Goal: Task Accomplishment & Management: Use online tool/utility

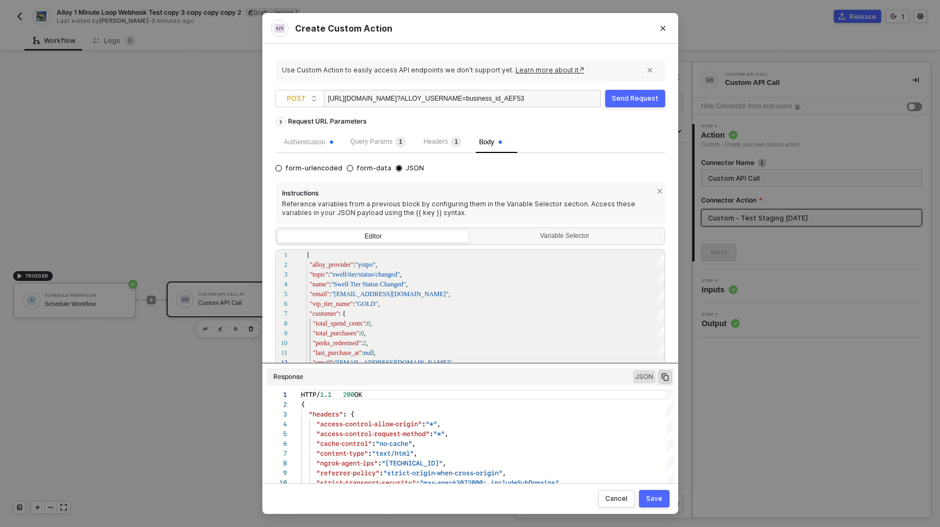
scroll to position [98, 0]
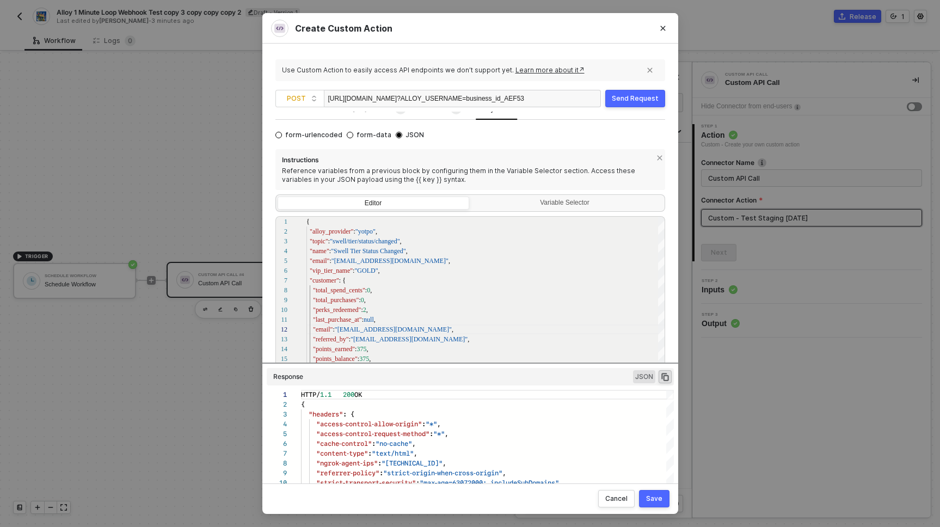
click at [622, 99] on div "Send Request" at bounding box center [635, 98] width 47 height 9
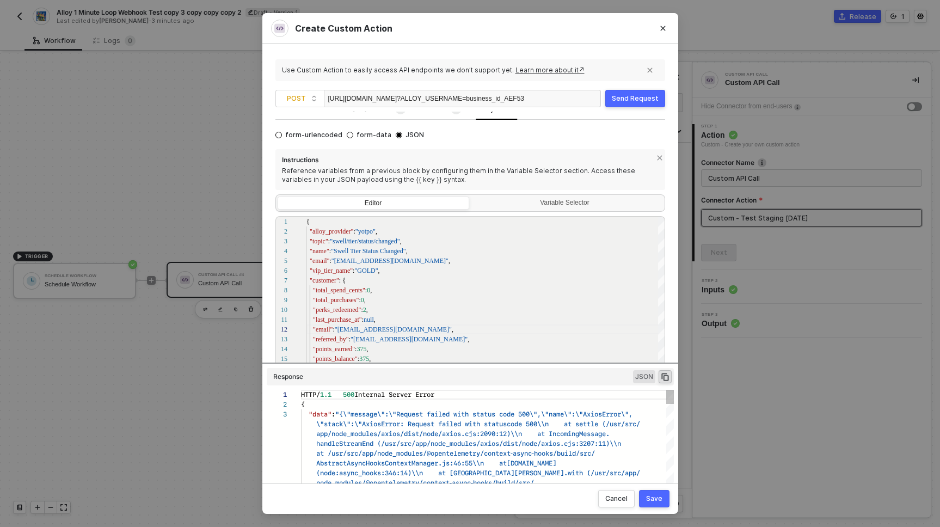
scroll to position [20, 0]
click at [640, 102] on div "Send Request" at bounding box center [635, 98] width 47 height 9
click at [640, 101] on div "Send Request" at bounding box center [635, 98] width 47 height 9
click at [636, 103] on button "Send Request" at bounding box center [635, 98] width 60 height 17
click at [625, 100] on div "Send Request" at bounding box center [635, 98] width 47 height 9
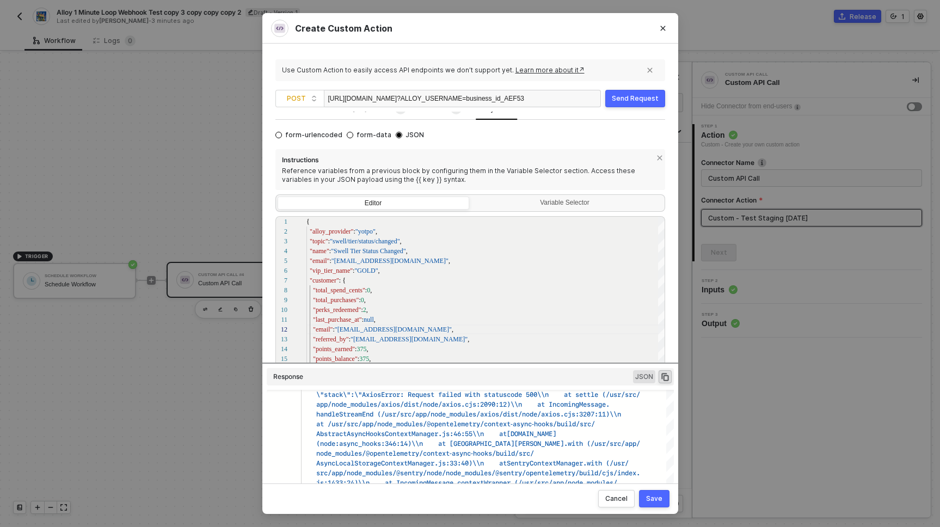
click at [643, 96] on div "Send Request" at bounding box center [635, 98] width 47 height 9
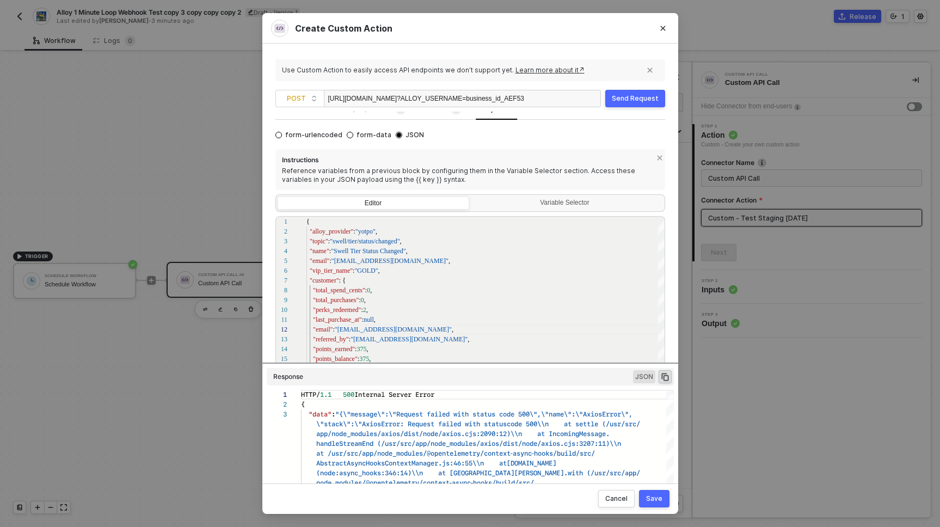
click at [643, 97] on div "Send Request" at bounding box center [635, 98] width 47 height 9
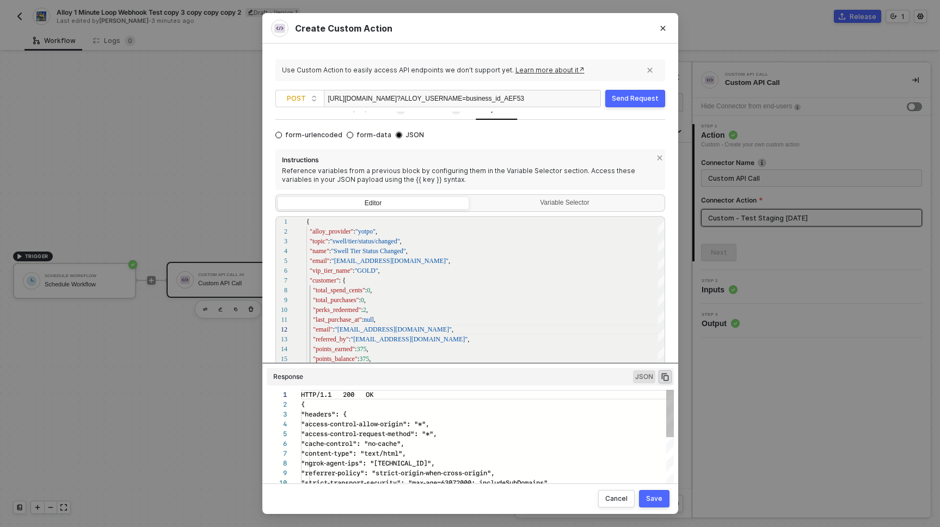
scroll to position [98, 0]
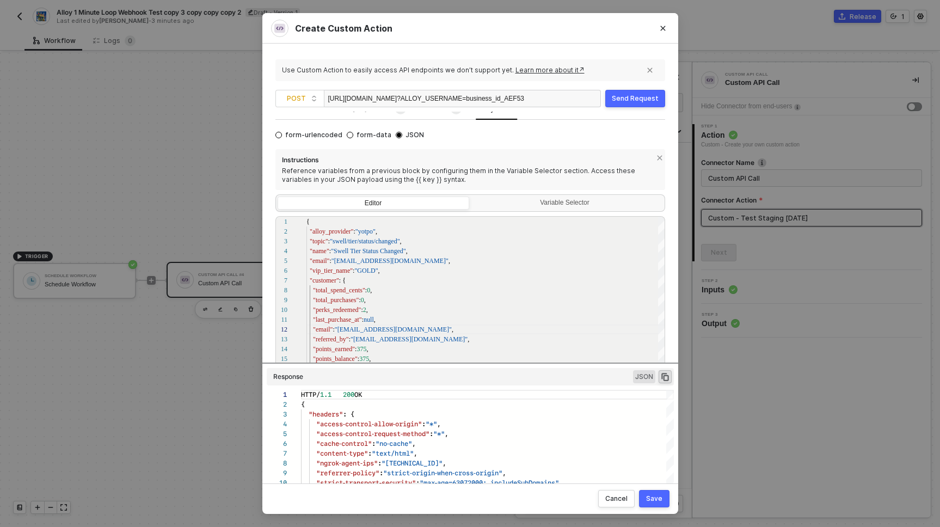
click at [576, 123] on div "Authentication Query Params 1 Headers 1 Body form-urlencoded form-data JSON Ins…" at bounding box center [470, 241] width 390 height 287
click at [631, 98] on div "Send Request" at bounding box center [635, 98] width 47 height 9
click at [642, 100] on div "Send Request" at bounding box center [635, 98] width 47 height 9
click at [635, 103] on button "Send Request" at bounding box center [635, 98] width 60 height 17
click at [634, 104] on button "Send Request" at bounding box center [635, 98] width 60 height 17
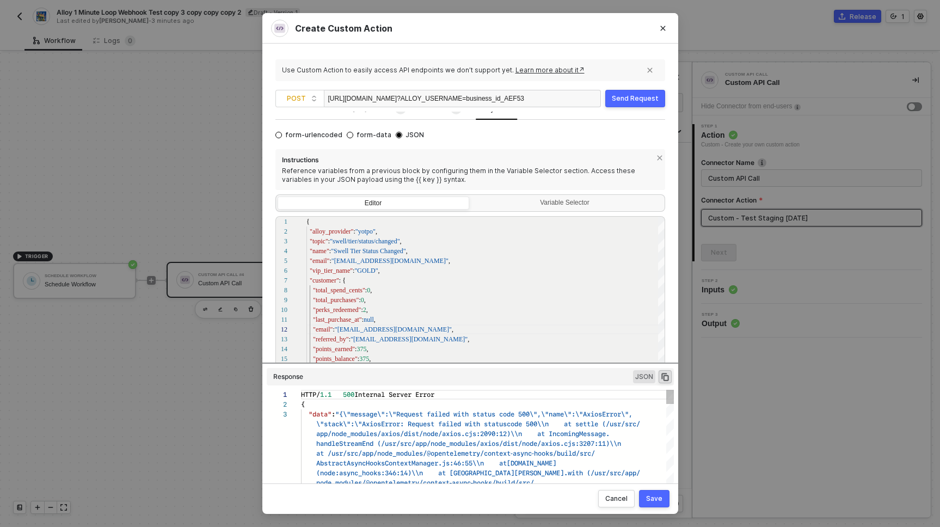
scroll to position [20, 0]
click at [635, 101] on div "Send Request" at bounding box center [635, 98] width 47 height 9
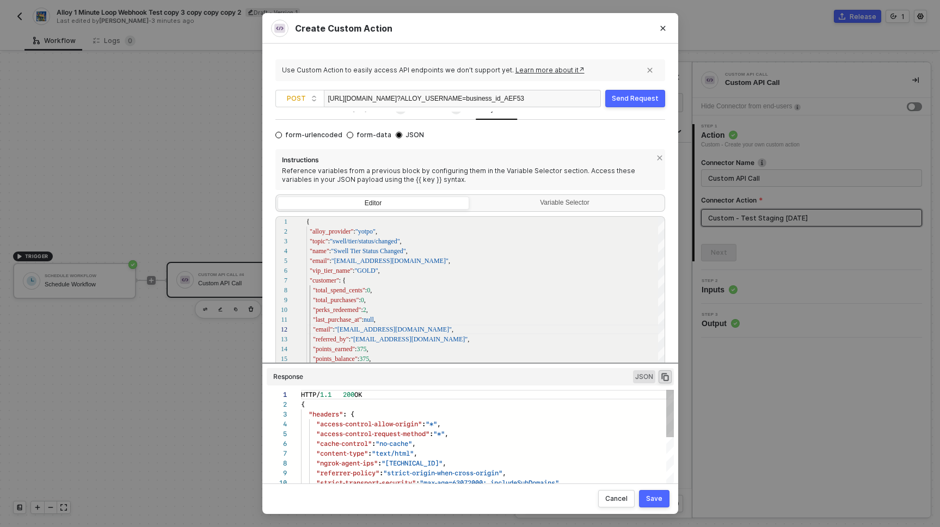
scroll to position [98, 0]
click at [642, 96] on div "Send Request" at bounding box center [635, 98] width 47 height 9
click at [642, 99] on div "Send Request" at bounding box center [635, 98] width 47 height 9
click at [643, 95] on div "Send Request" at bounding box center [635, 98] width 47 height 9
click at [631, 101] on div "Send Request" at bounding box center [635, 98] width 47 height 9
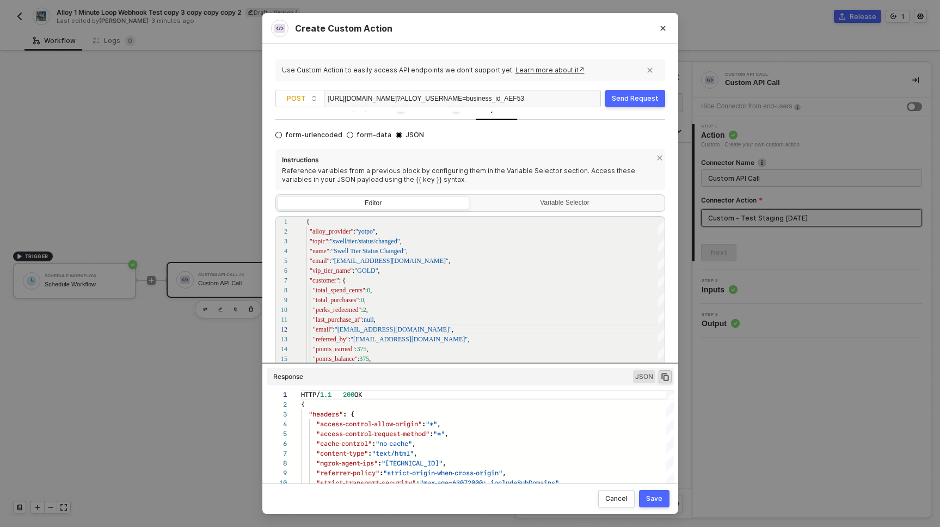
click at [433, 99] on div "https://28fdd6ae44c1.ngrok-free.app/alloy/yotpo ?ALLOY_USERNAME=business_id_AEF…" at bounding box center [426, 98] width 196 height 17
click at [390, 283] on div ""customer" : {" at bounding box center [485, 280] width 359 height 10
type textarea "{ "alloy_provider": "yotpo", "topic": "swell/tier/status/changed", "name": "Swe…"
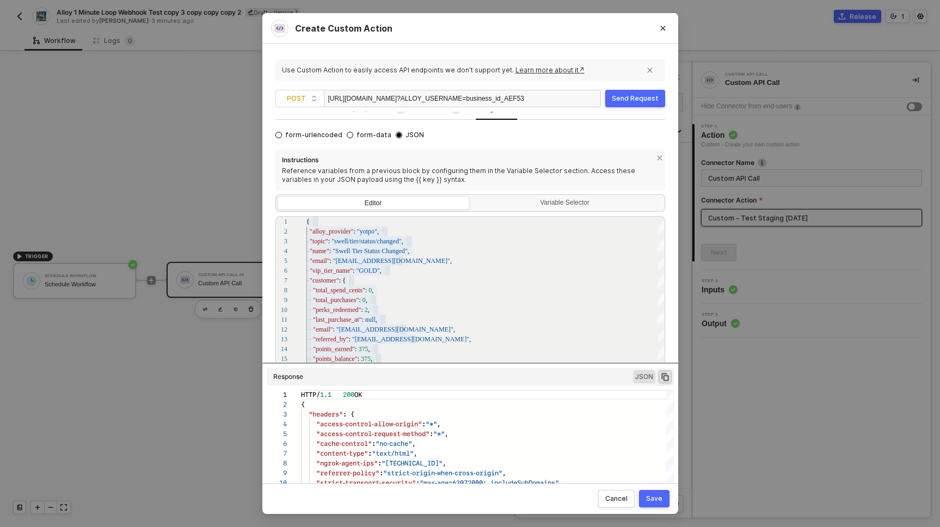
click at [430, 100] on div "https://28fdd6ae44c1.ngrok-free.app/alloy/yotpo ?ALLOY_USERNAME=business_id_AEF…" at bounding box center [426, 98] width 196 height 17
click at [369, 96] on div "https://28fdd6ae44c1.ngrok-free.app/alloy/yotpo ?ALLOY_USERNAME=business_id_AEF…" at bounding box center [426, 98] width 196 height 17
copy div "https://28fdd6ae44c1.ngrok-free.app/alloy/yotpo ?ALLOY_USERNAME=business_id_AEF…"
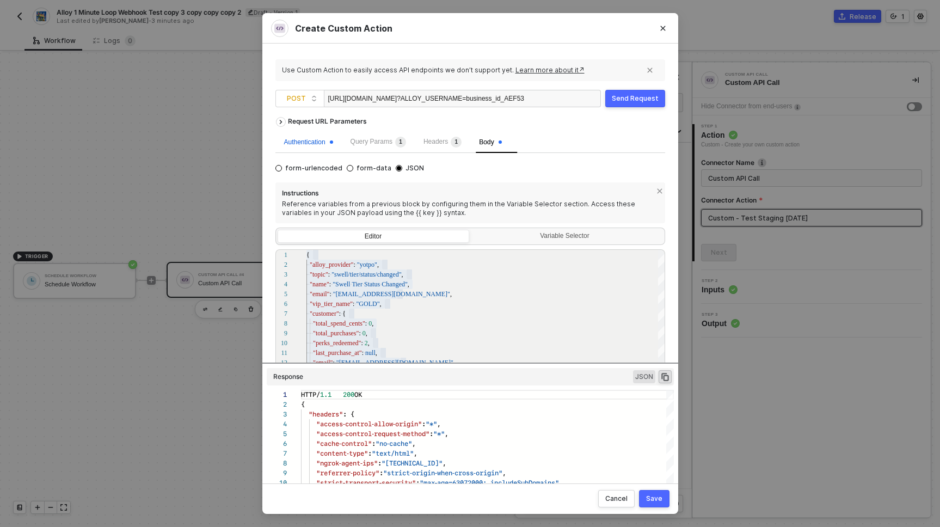
click at [313, 138] on div "Authentication" at bounding box center [308, 142] width 49 height 10
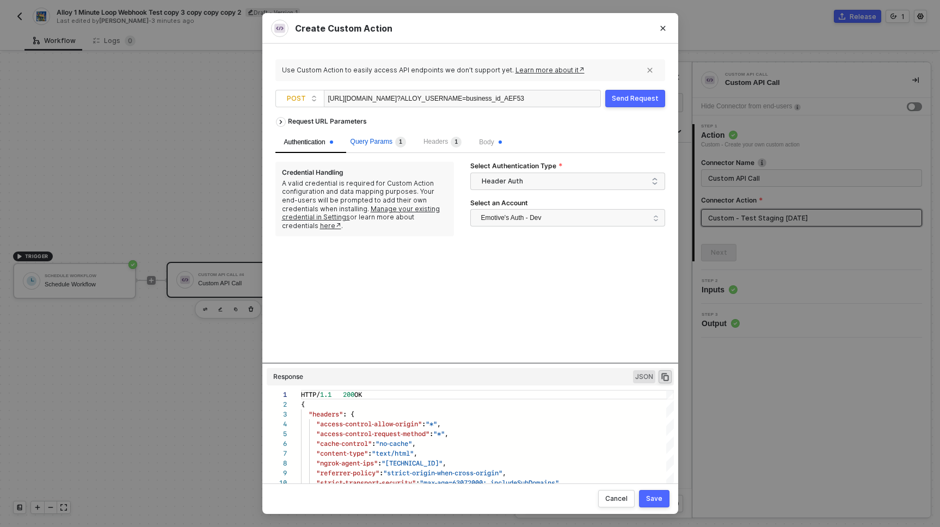
click at [389, 139] on span "Query Params 1" at bounding box center [379, 142] width 56 height 8
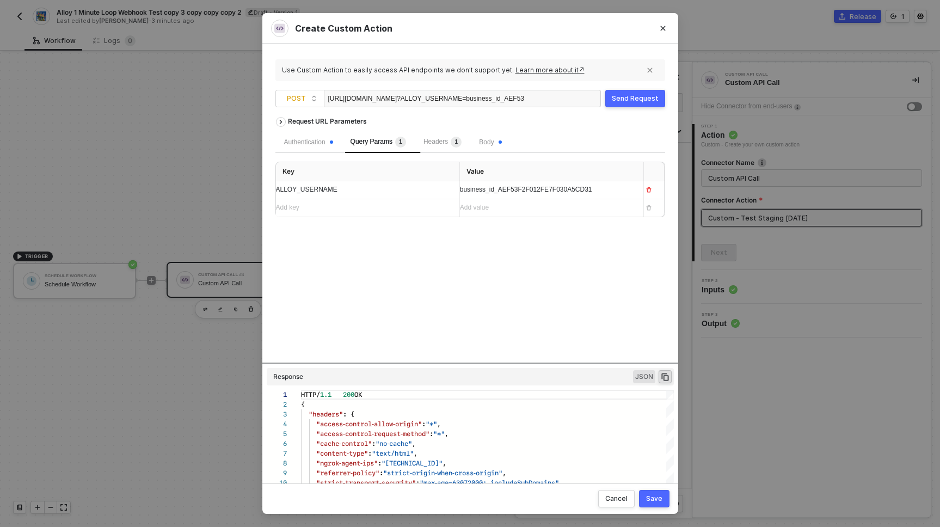
click at [408, 186] on div "ALLOY_USERNAME" at bounding box center [358, 190] width 164 height 10
copy span "ALLOY_USERNAME"
click at [498, 189] on span "business_id_AEF53F2F012FE7F030A5CD31" at bounding box center [526, 190] width 132 height 8
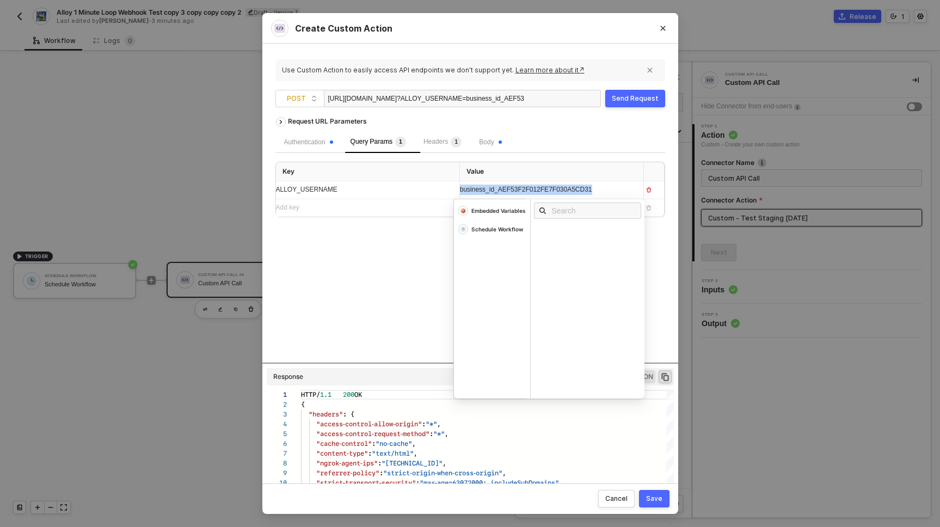
copy span "business_id_AEF53F2F012FE7F030A5CD31"
click at [501, 140] on span "Body" at bounding box center [490, 142] width 22 height 8
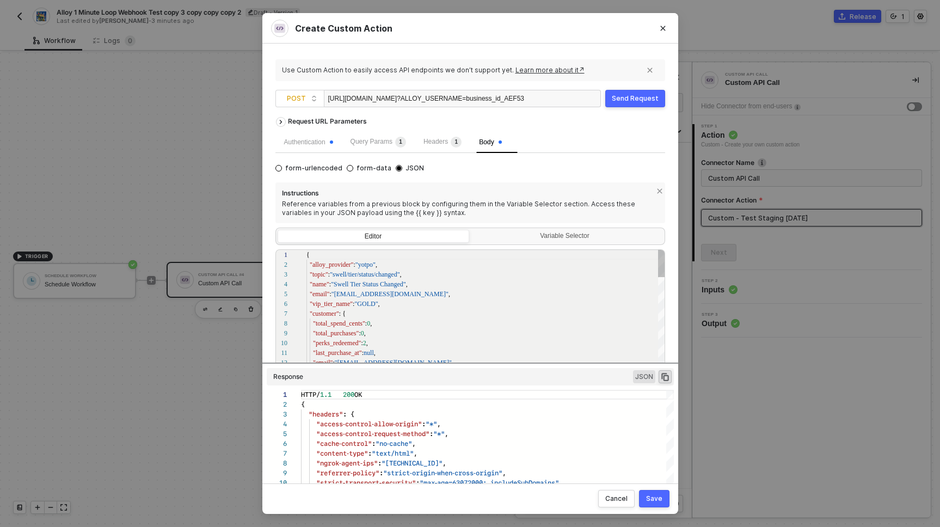
scroll to position [98, 0]
click at [395, 140] on span "Query Params 1" at bounding box center [379, 142] width 56 height 8
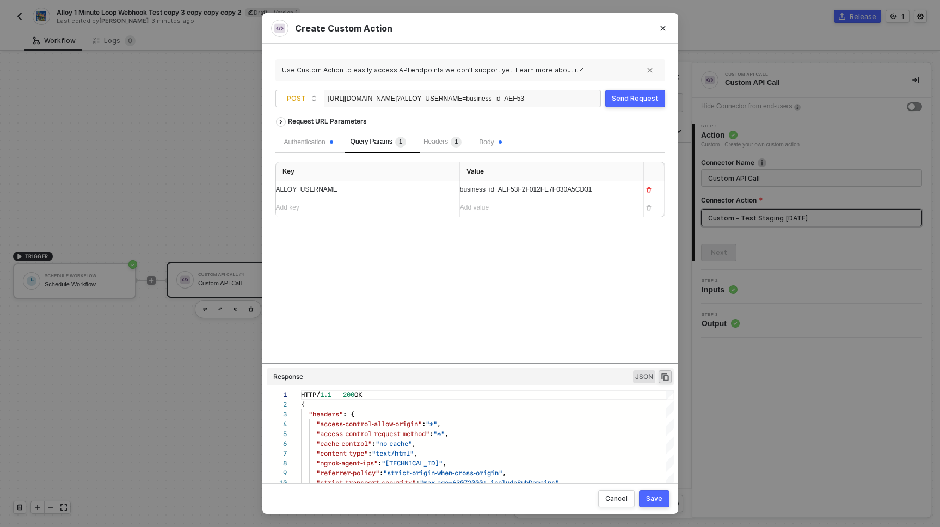
click at [383, 182] on div "ALLOY_USERNAME" at bounding box center [363, 189] width 175 height 17
copy span "ALLOY_USERNAME"
click at [446, 145] on div "Headers 1" at bounding box center [442, 142] width 38 height 11
click at [377, 145] on span "Query Params 1" at bounding box center [379, 142] width 56 height 8
click at [445, 144] on span "Headers 1" at bounding box center [442, 142] width 38 height 8
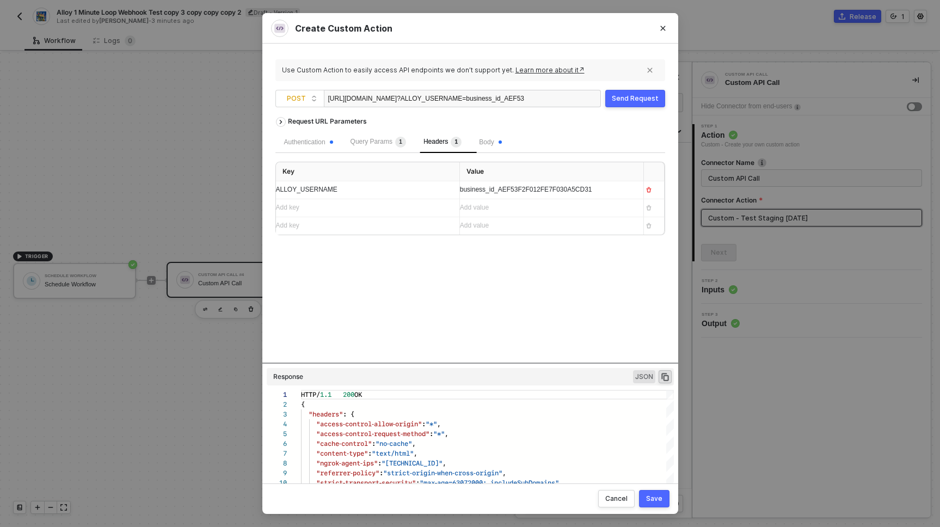
click at [380, 189] on div "ALLOY_USERNAME" at bounding box center [363, 190] width 175 height 10
copy span "ALLOY_USERNAME"
click at [395, 143] on span "Query Params 1" at bounding box center [379, 142] width 56 height 8
click at [444, 143] on span "Headers 1" at bounding box center [442, 142] width 38 height 8
click at [491, 142] on span "Body" at bounding box center [490, 142] width 22 height 8
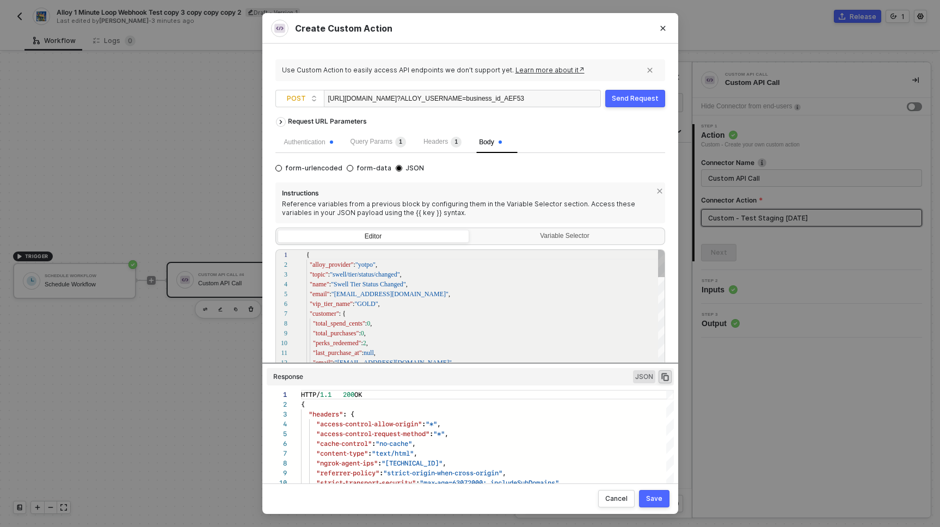
click at [363, 282] on span ""Swell Tier Status Changed"" at bounding box center [368, 284] width 75 height 8
type textarea "{ "alloy_provider": "yotpo", "topic": "swell/tier/status/changed", "name": "Swe…"
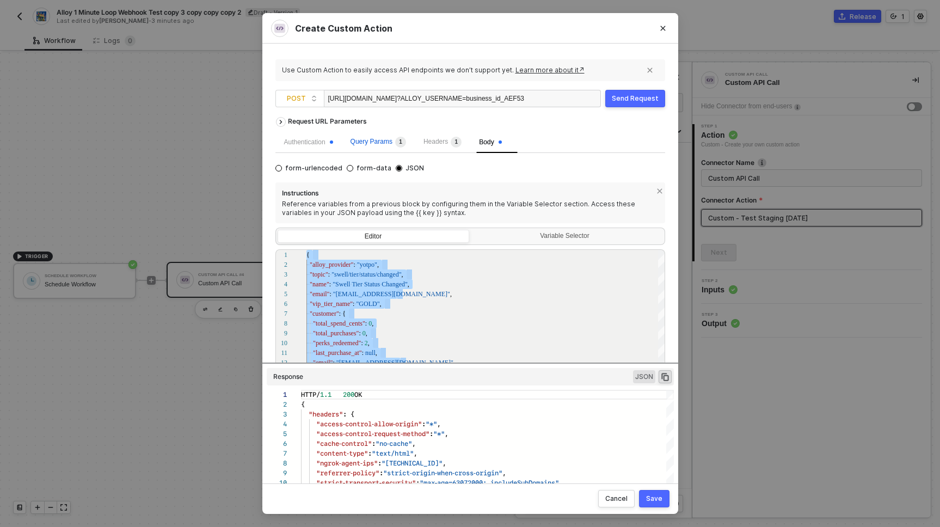
click at [359, 142] on span "Query Params 1" at bounding box center [379, 142] width 56 height 8
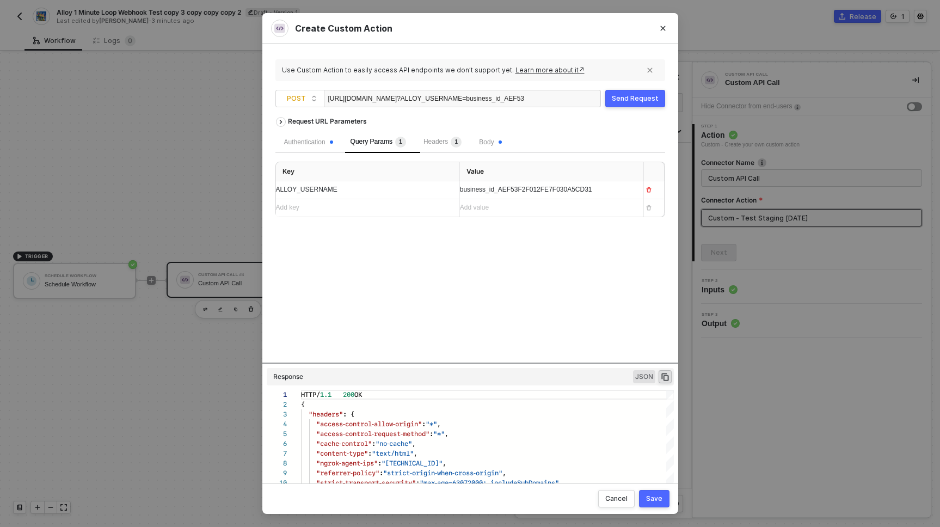
click at [559, 187] on span "business_id_AEF53F2F012FE7F030A5CD31" at bounding box center [526, 190] width 132 height 8
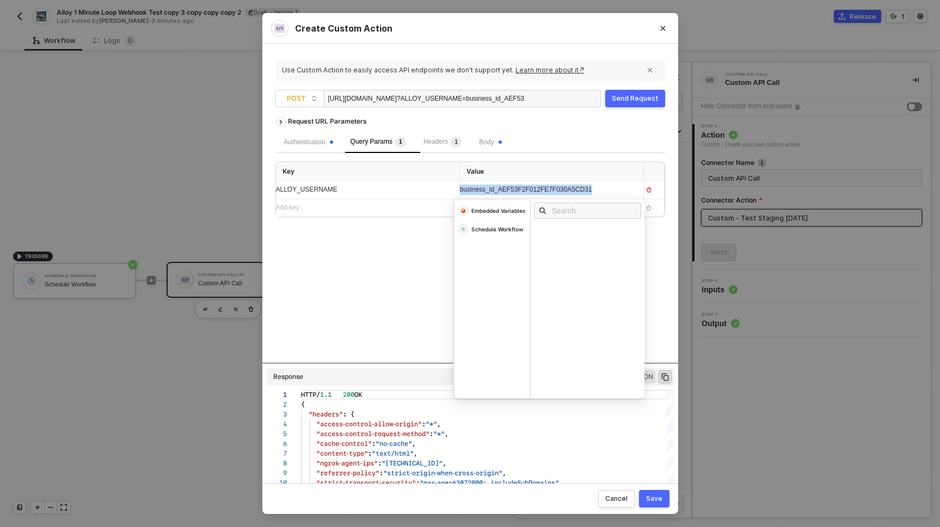
click at [559, 187] on span "business_id_AEF53F2F012FE7F030A5CD31" at bounding box center [526, 190] width 132 height 8
copy span "business_id_AEF53F2F012FE7F030A5CD31"
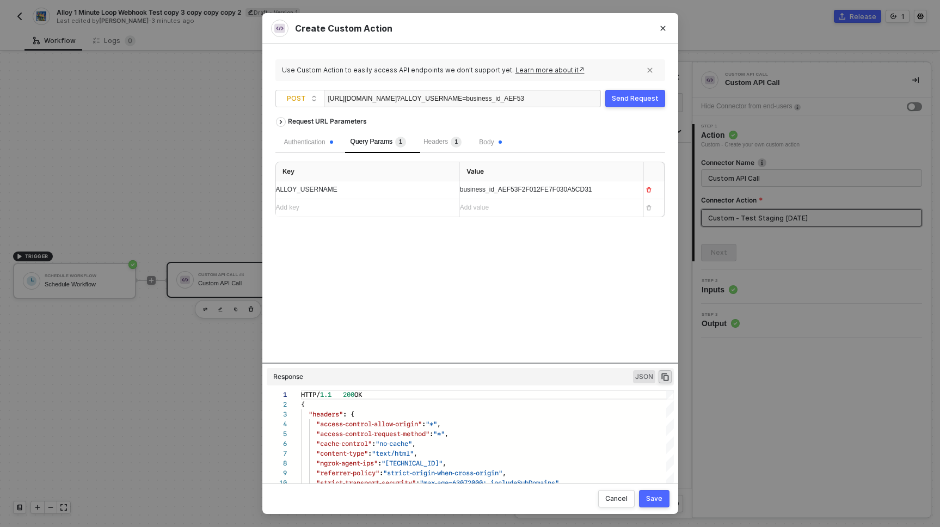
click at [368, 310] on div "Request URL Parameters Authentication Query Params 1 Headers 1 Body Key Value A…" at bounding box center [470, 237] width 390 height 251
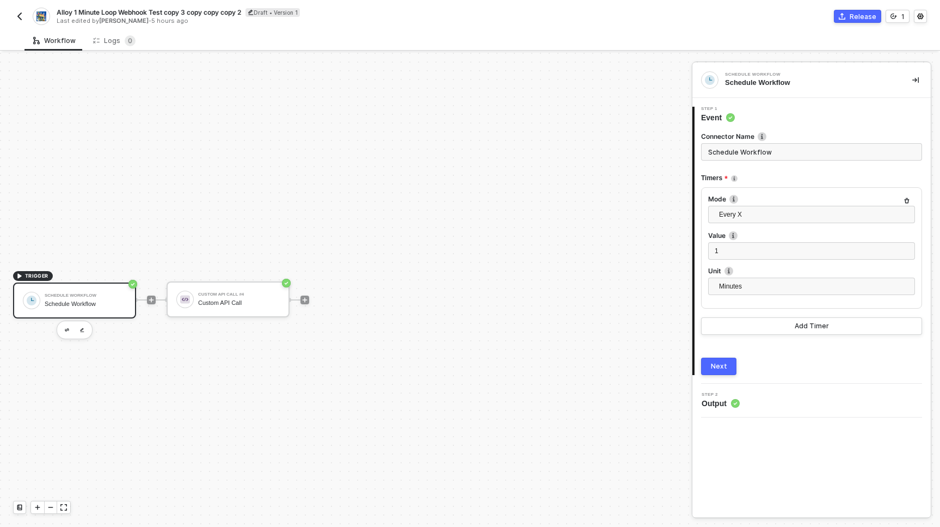
scroll to position [20, 0]
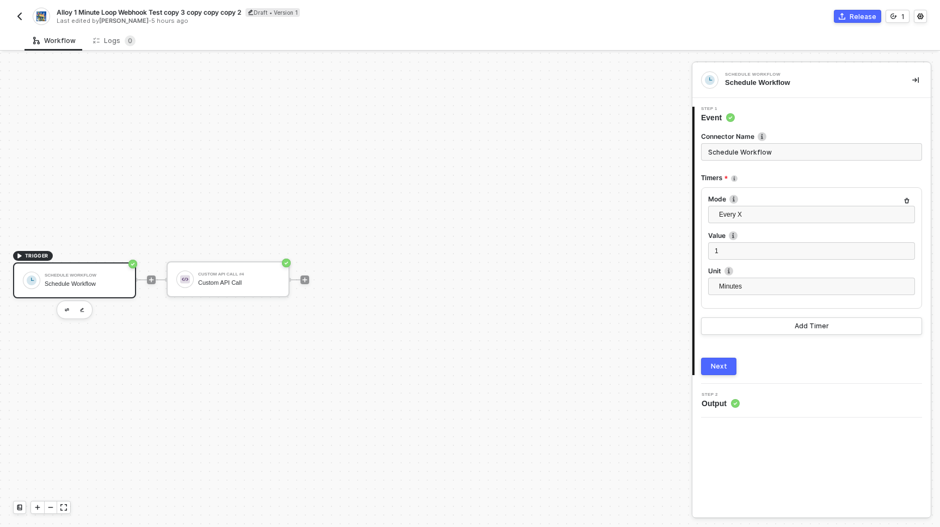
click at [19, 13] on img "button" at bounding box center [19, 16] width 9 height 9
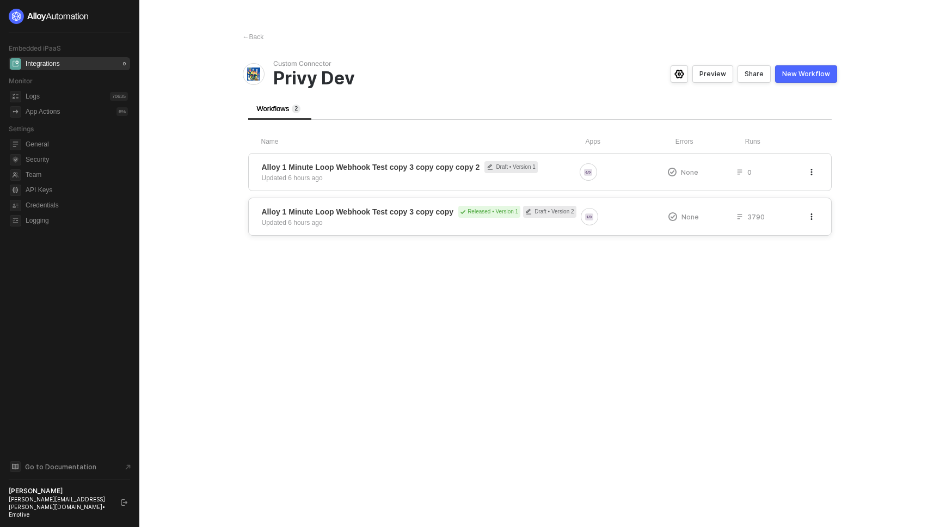
click at [418, 217] on span "Alloy 1 Minute Loop Webhook Test copy 3 copy copy Released • Version 1 Draft • …" at bounding box center [419, 212] width 315 height 12
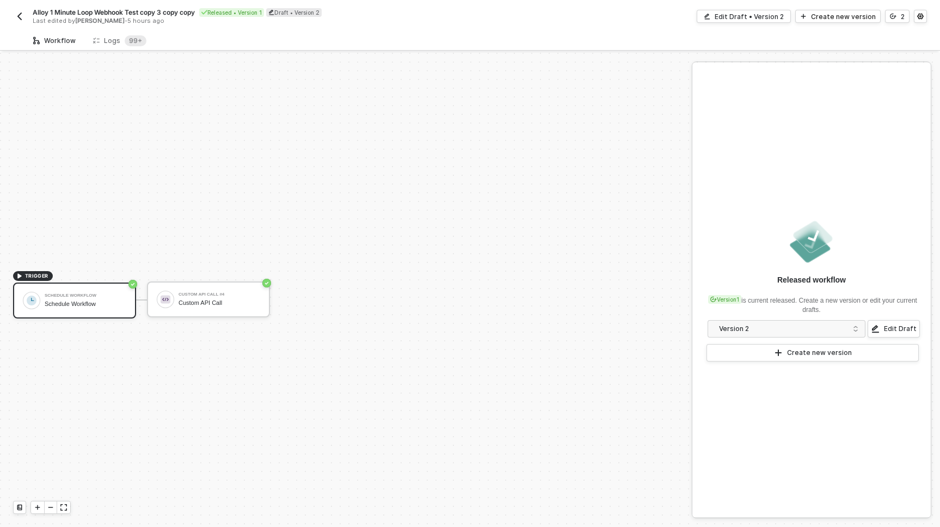
scroll to position [20, 0]
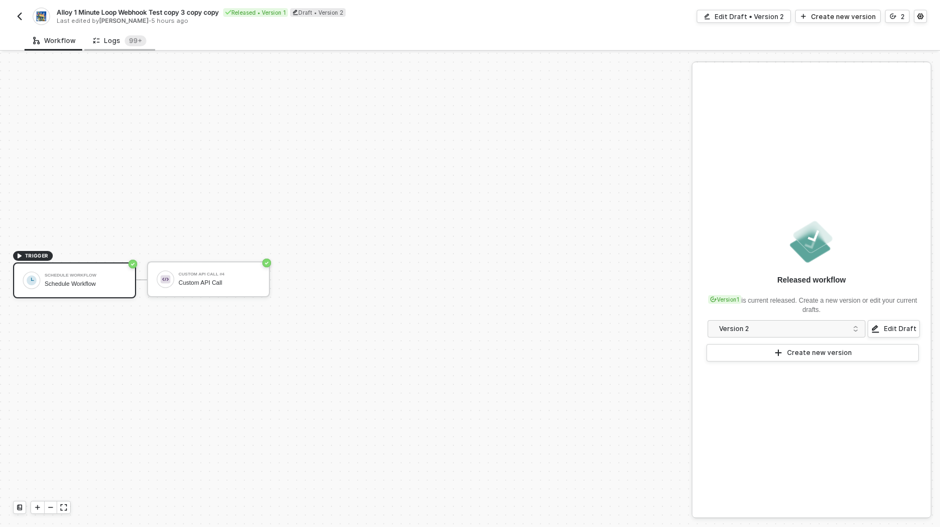
click at [117, 42] on div "Logs 99+" at bounding box center [119, 40] width 53 height 11
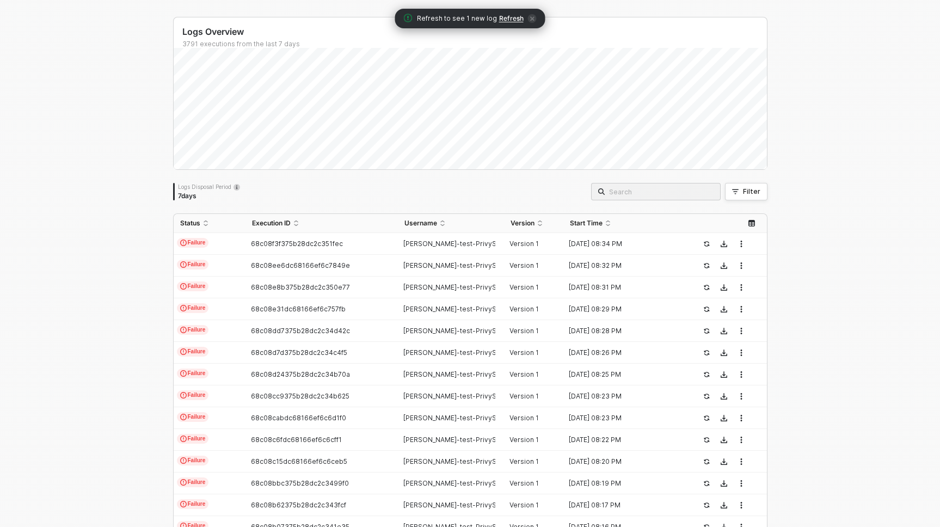
scroll to position [57, 0]
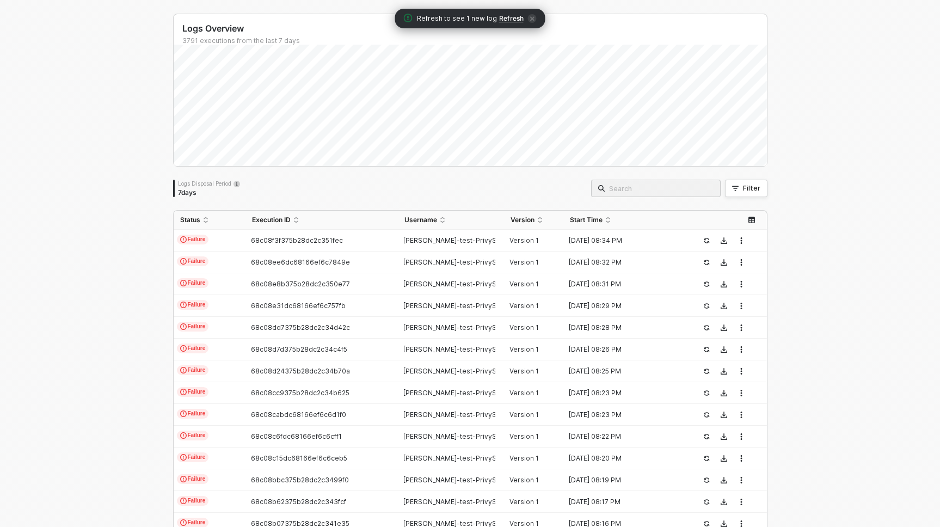
click at [513, 21] on span "Refresh" at bounding box center [511, 18] width 24 height 9
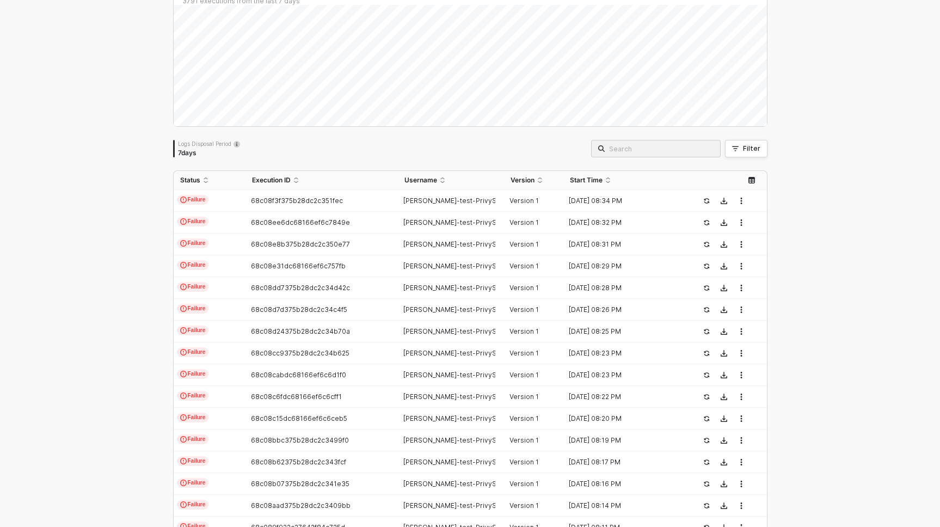
scroll to position [71, 0]
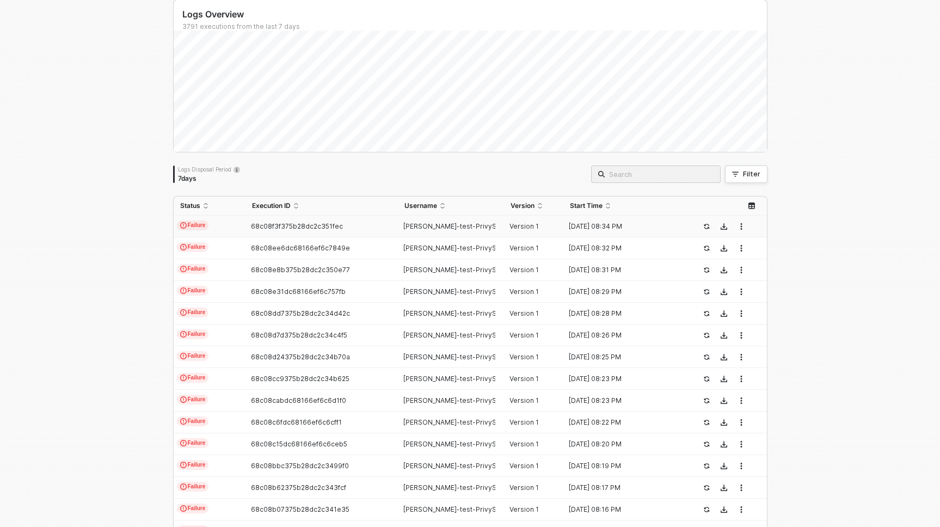
click at [308, 229] on span "68c08f3f375b28dc2c351fec" at bounding box center [297, 226] width 92 height 8
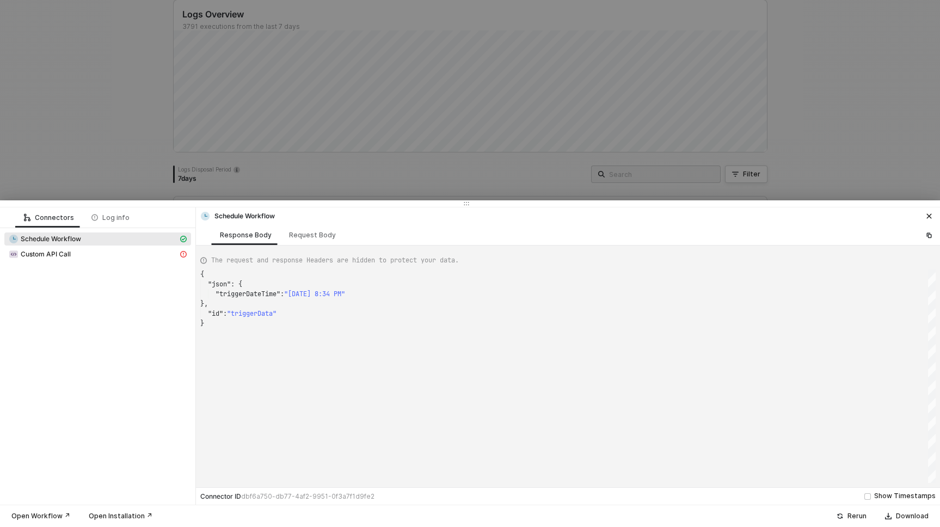
scroll to position [49, 0]
click at [79, 256] on div "Custom API Call" at bounding box center [93, 254] width 169 height 10
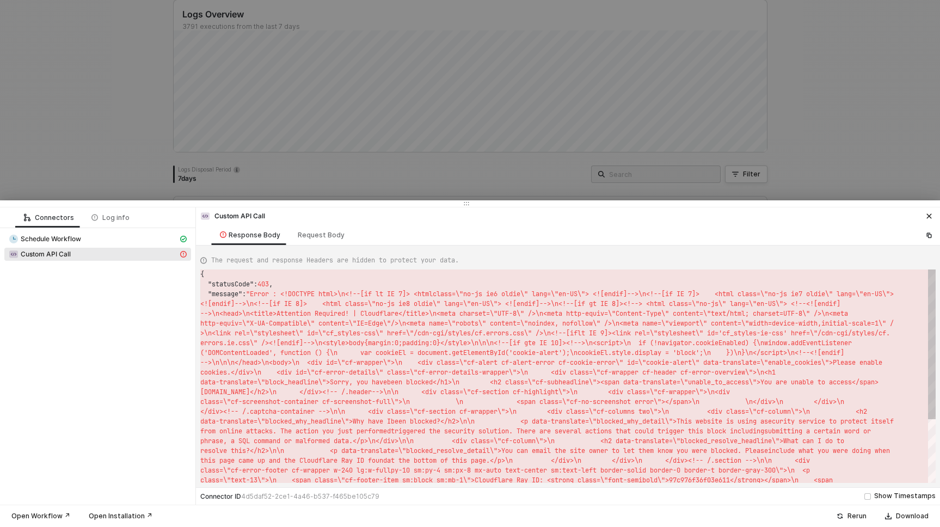
click at [365, 349] on span "('DOMContentLoaded', function () {\n var cook" at bounding box center [295, 352] width 191 height 9
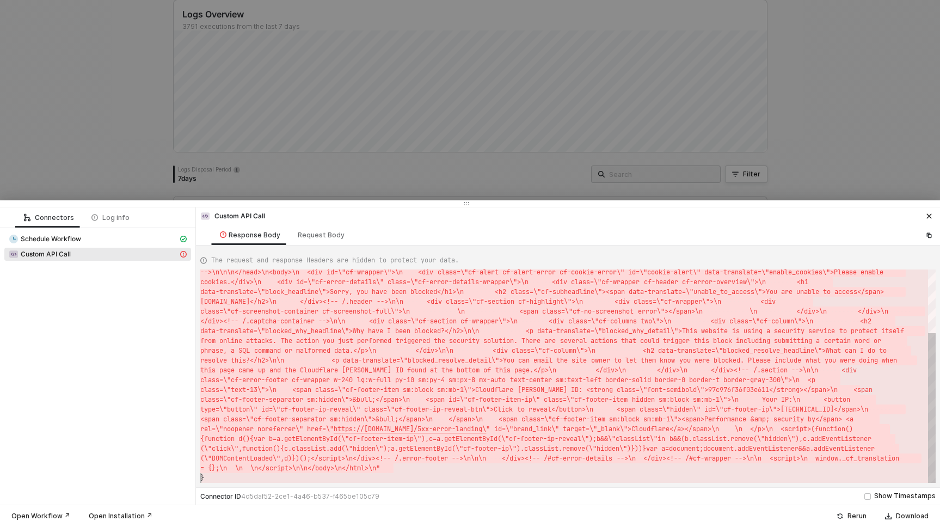
scroll to position [0, 164]
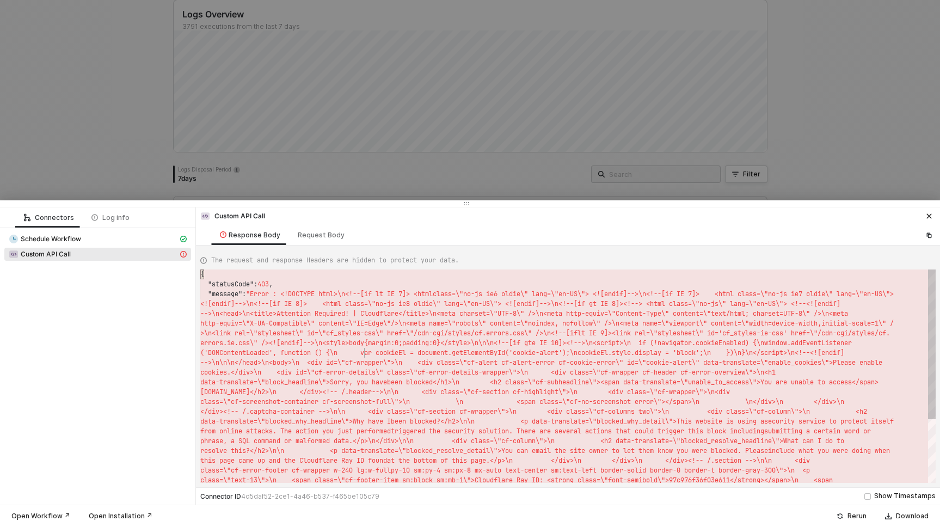
click at [365, 349] on span "('DOMContentLoaded', function () {\n var cook" at bounding box center [295, 352] width 191 height 9
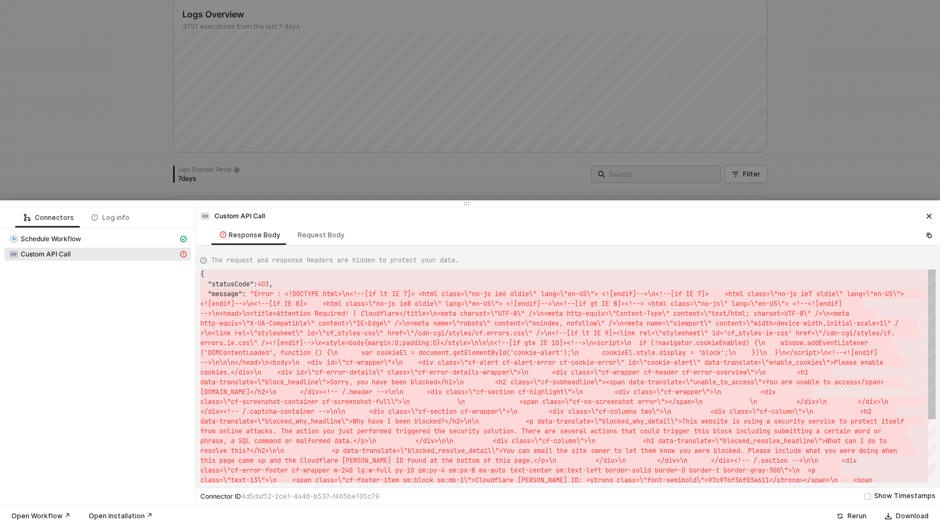
scroll to position [0, 439]
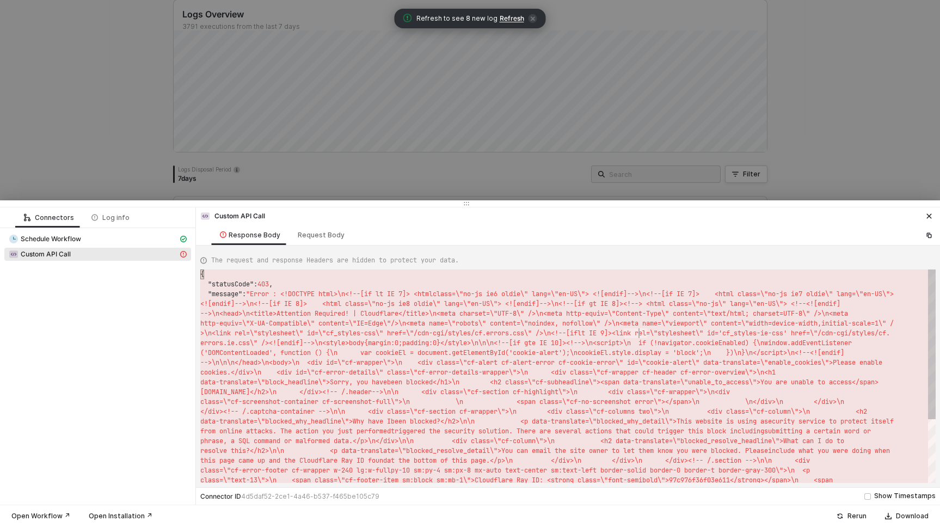
click at [323, 360] on span "-->\n\n\n</head>\n<body>\n <div id=\"cf-wrapper\"" at bounding box center [295, 362] width 191 height 9
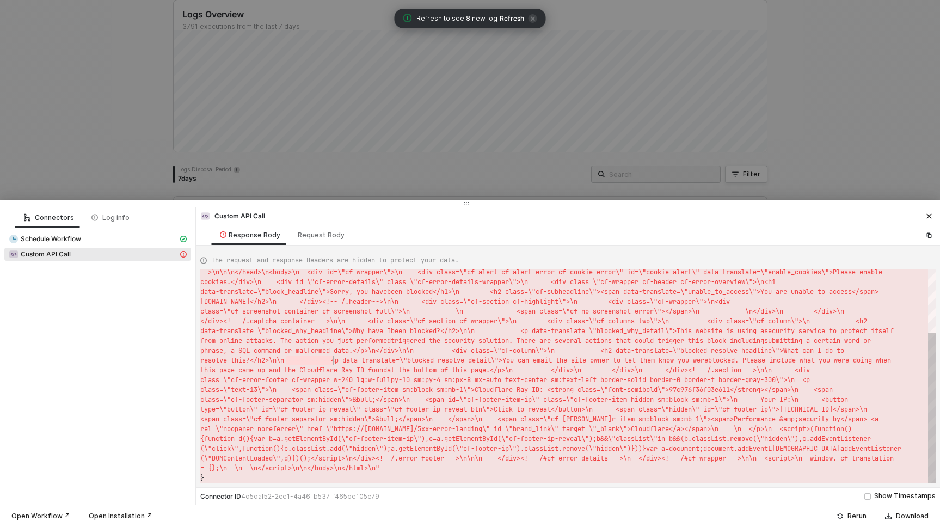
scroll to position [0, 133]
type textarea "{ "statusCode": 403, "message": "Error : <!DOCTYPE html>\n<!--[if lt IE 7]> <ht…"
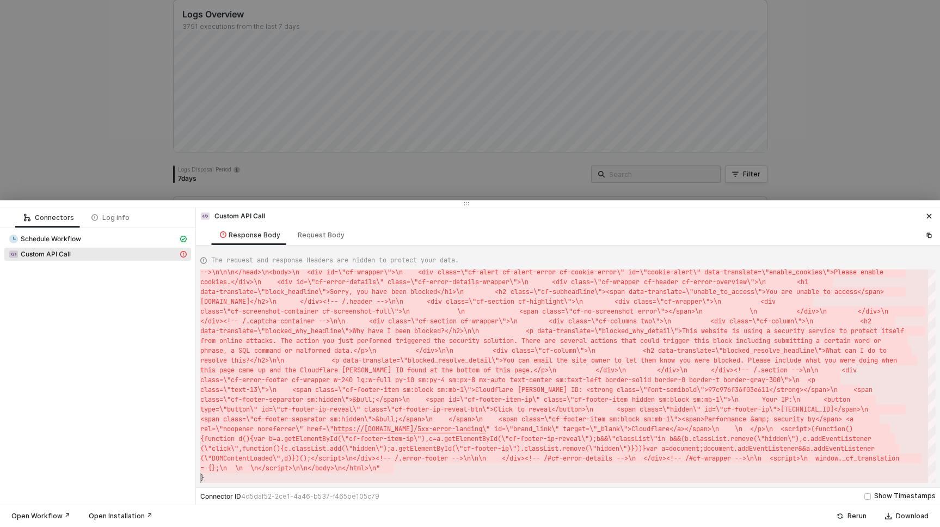
click at [560, 139] on div at bounding box center [470, 263] width 940 height 527
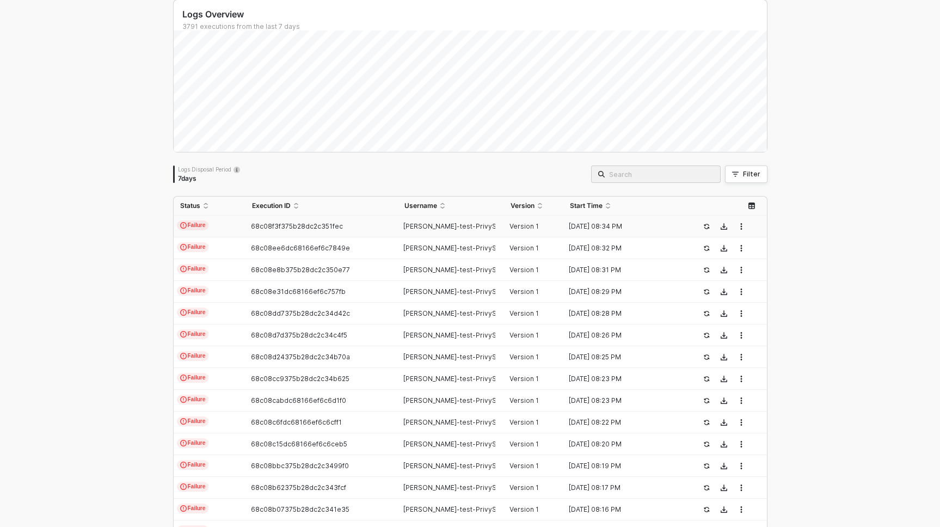
click at [143, 250] on div "Logs Overview 3791 executions from the last 7 days Logs Disposal Period 7 days …" at bounding box center [470, 340] width 940 height 717
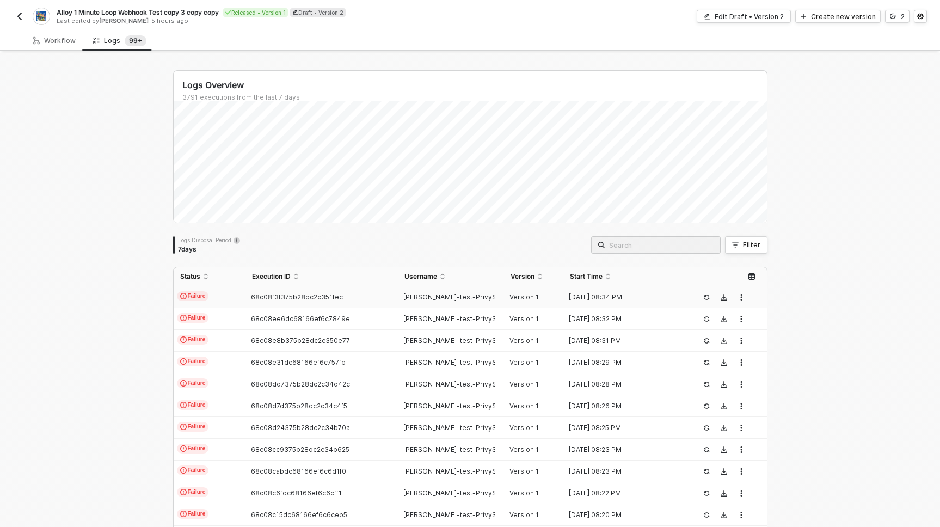
click at [143, 250] on div "Logs Overview 3791 executions from the last 7 days Logs Disposal Period 7 days …" at bounding box center [470, 411] width 940 height 717
click at [71, 186] on div "Logs Overview 3791 executions from the last 7 days Logs Disposal Period 7 days …" at bounding box center [470, 411] width 940 height 717
click at [53, 38] on div "Workflow" at bounding box center [54, 40] width 42 height 9
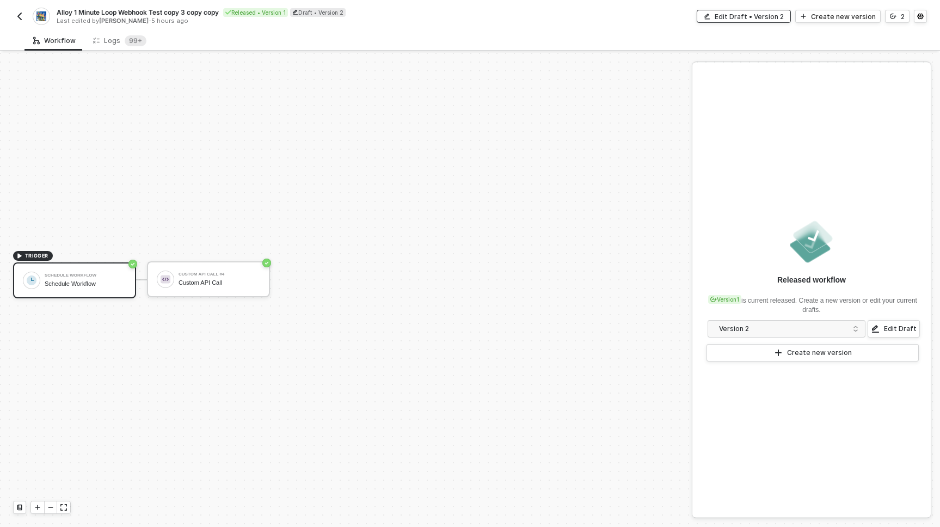
click at [760, 17] on div "Edit Draft • Version 2" at bounding box center [749, 16] width 69 height 9
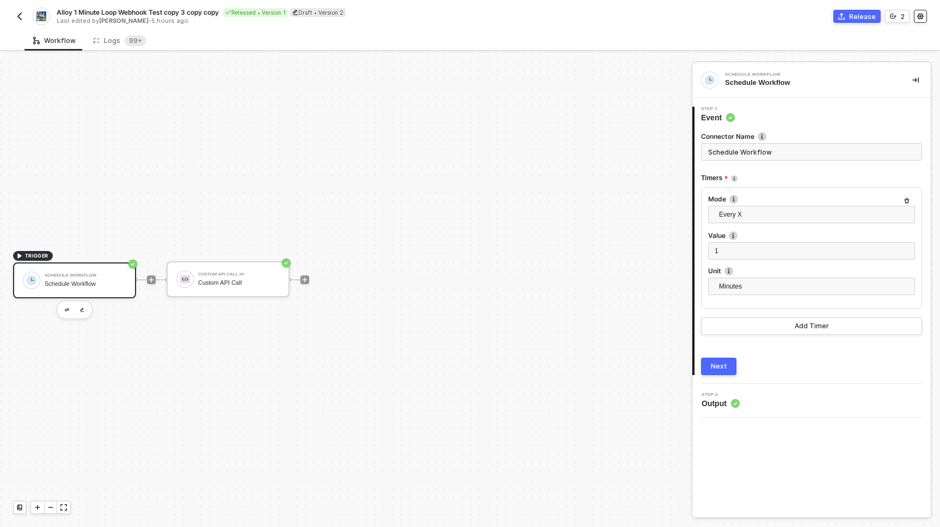
click at [919, 16] on icon "icon-settings" at bounding box center [920, 16] width 7 height 7
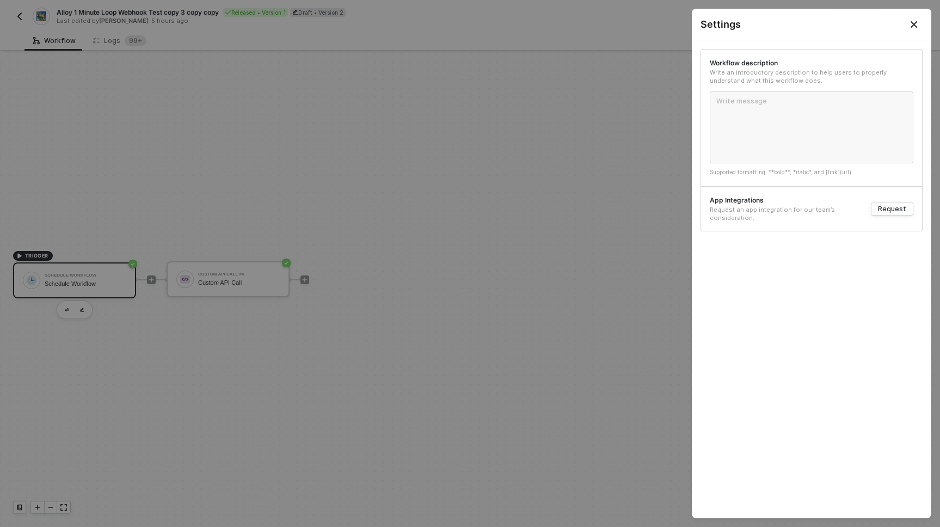
click at [913, 22] on icon "Close" at bounding box center [914, 24] width 9 height 9
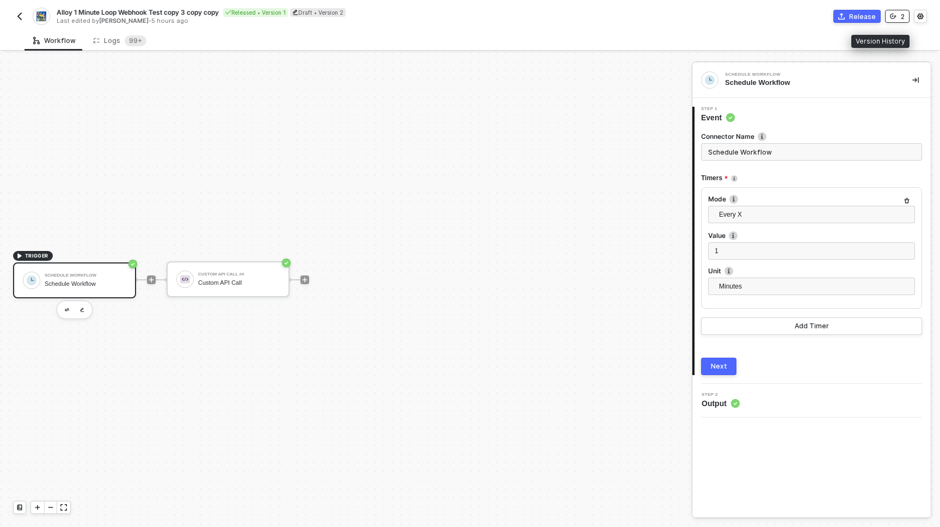
click at [901, 15] on div "2" at bounding box center [903, 16] width 4 height 9
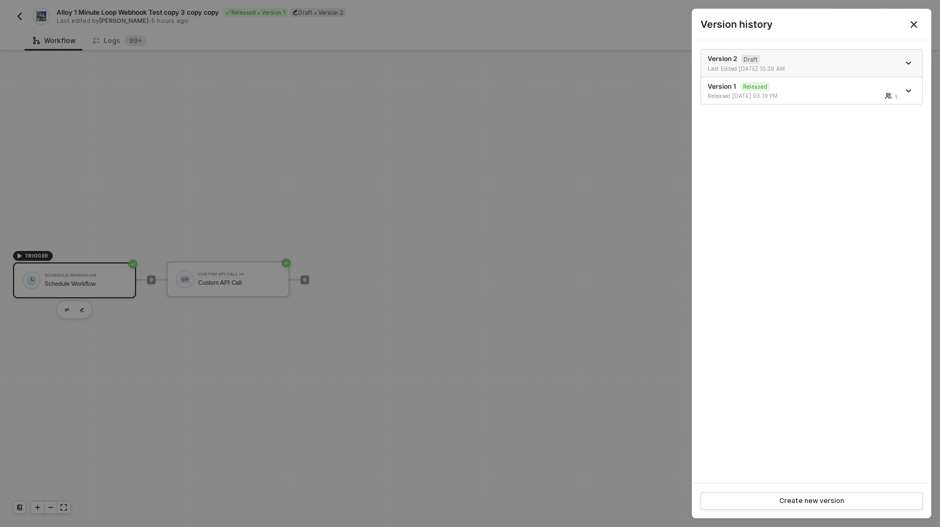
click at [910, 59] on div at bounding box center [910, 63] width 12 height 13
click at [909, 63] on icon "icon-arrow-down" at bounding box center [908, 63] width 4 height 2
click at [853, 120] on div "Delete" at bounding box center [870, 124] width 67 height 10
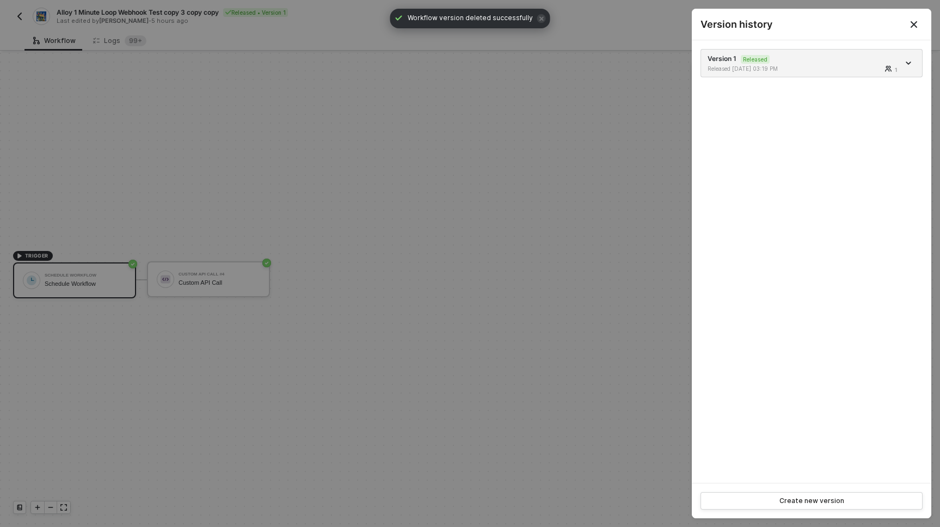
click at [419, 237] on div at bounding box center [470, 263] width 940 height 527
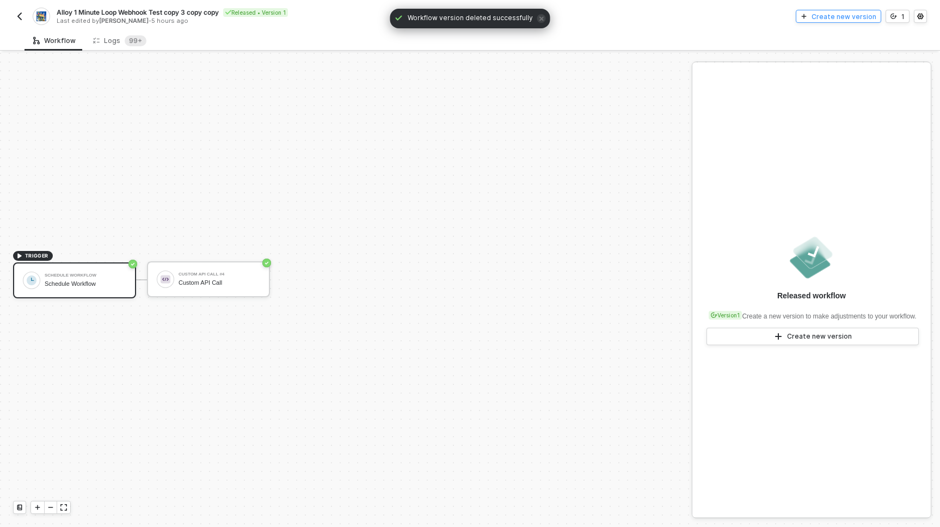
click at [835, 21] on div "Create new version" at bounding box center [844, 16] width 65 height 9
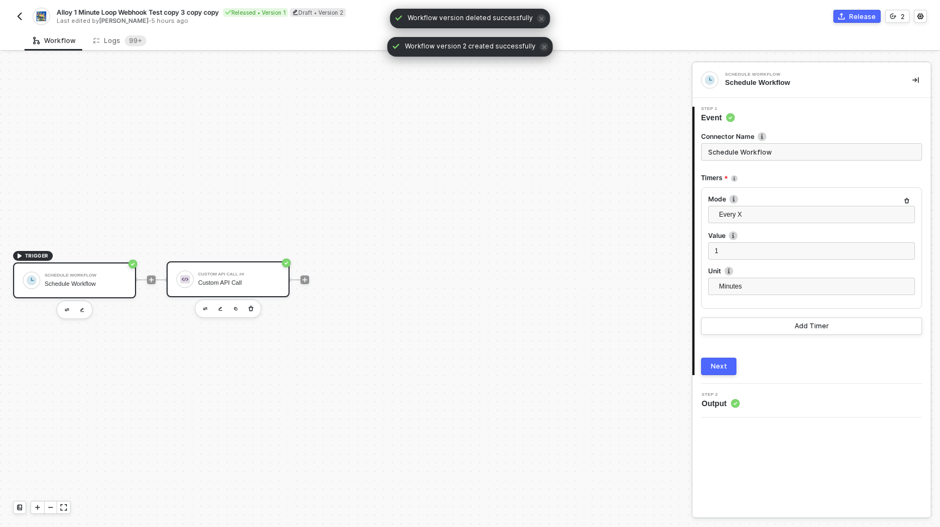
click at [240, 266] on div "Custom API Call #4 Custom API Call" at bounding box center [228, 279] width 123 height 36
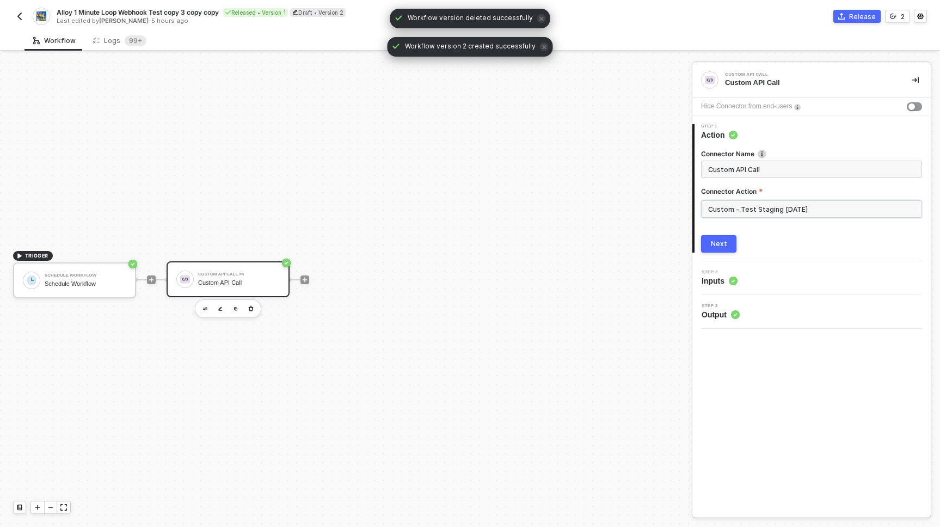
click at [782, 210] on input "Custom - Test Staging 09.04.25" at bounding box center [811, 208] width 221 height 17
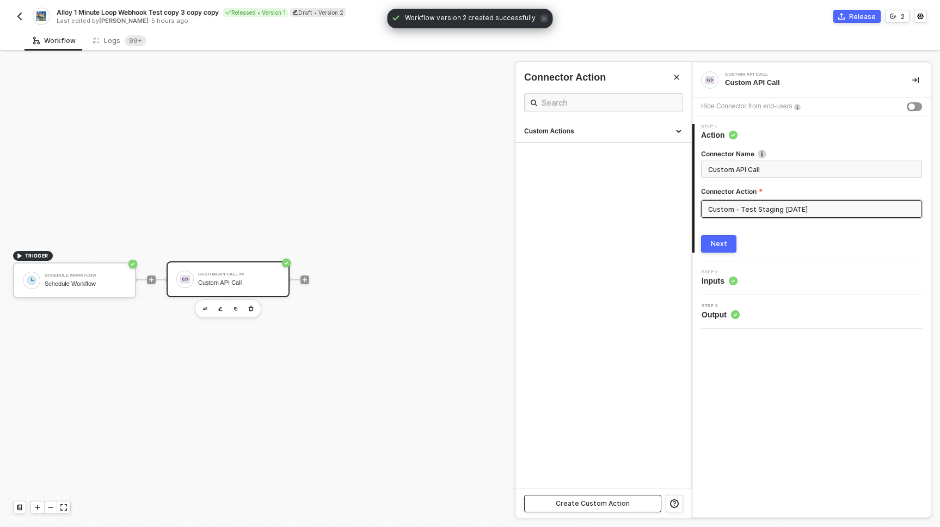
click at [626, 505] on div "Create Custom Action" at bounding box center [593, 503] width 74 height 9
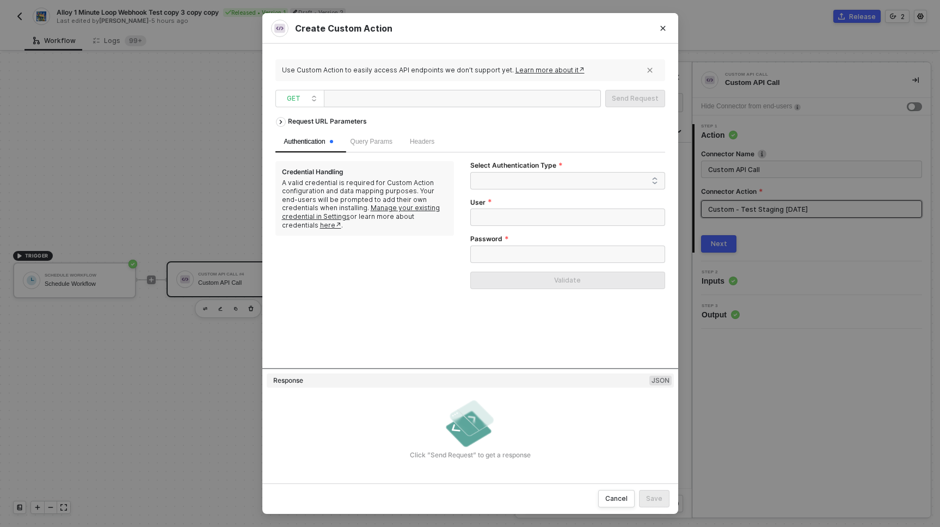
click at [380, 100] on div at bounding box center [382, 98] width 109 height 17
click at [293, 97] on span "GET" at bounding box center [302, 98] width 30 height 16
click at [297, 136] on div "POST" at bounding box center [300, 137] width 40 height 13
click at [356, 101] on div at bounding box center [382, 98] width 109 height 17
paste div
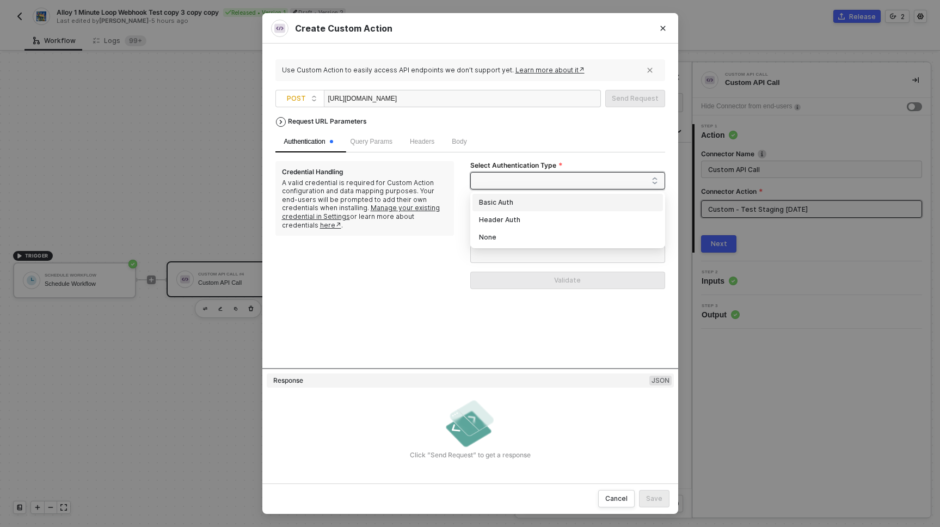
click at [585, 175] on span at bounding box center [570, 181] width 176 height 16
drag, startPoint x: 556, startPoint y: 200, endPoint x: 546, endPoint y: 221, distance: 23.6
click at [546, 221] on div "Basic Auth Header Auth None" at bounding box center [567, 220] width 191 height 52
click at [546, 220] on div "Header Auth" at bounding box center [567, 220] width 177 height 12
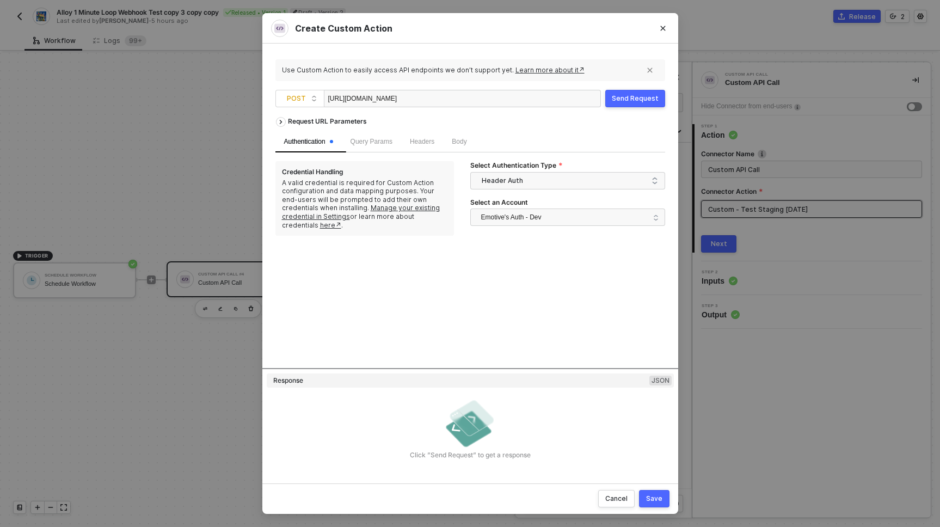
click at [520, 245] on div "Request URL Parameters Authentication Query Params Headers Body Credential Hand…" at bounding box center [470, 240] width 390 height 256
click at [373, 141] on span "Query Params" at bounding box center [372, 142] width 42 height 8
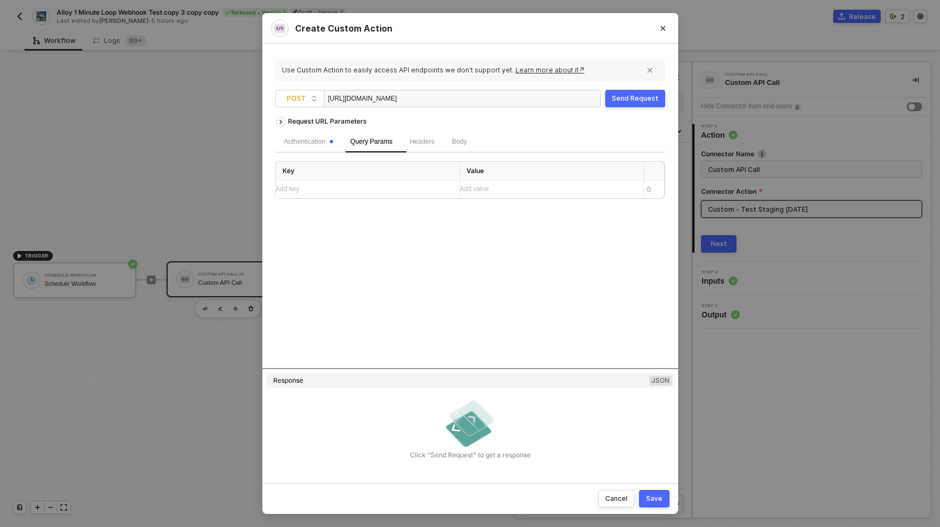
click at [382, 195] on div "Add key ﻿" at bounding box center [363, 189] width 175 height 17
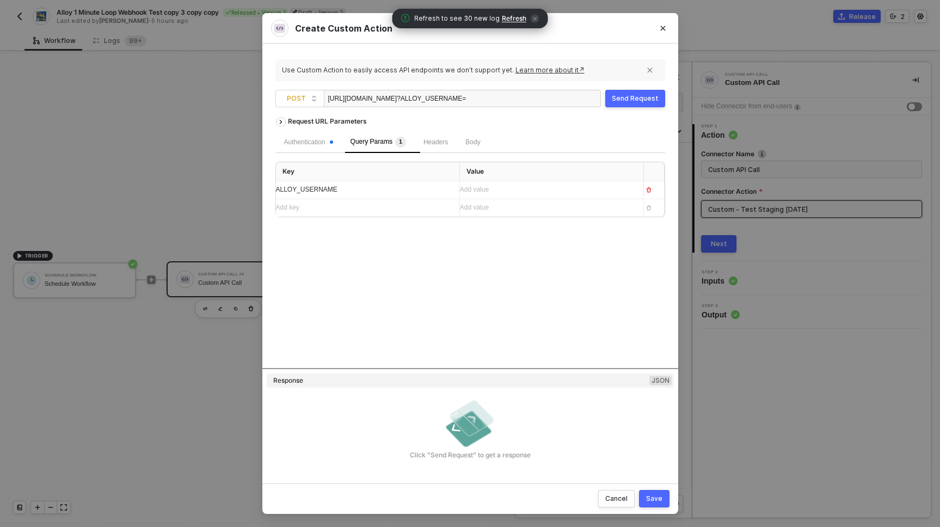
click at [408, 239] on div "Request URL Parameters Authentication Query Params 1 Headers Body Key Value ALL…" at bounding box center [470, 240] width 390 height 256
click at [492, 193] on div "Add value ﻿" at bounding box center [542, 190] width 164 height 10
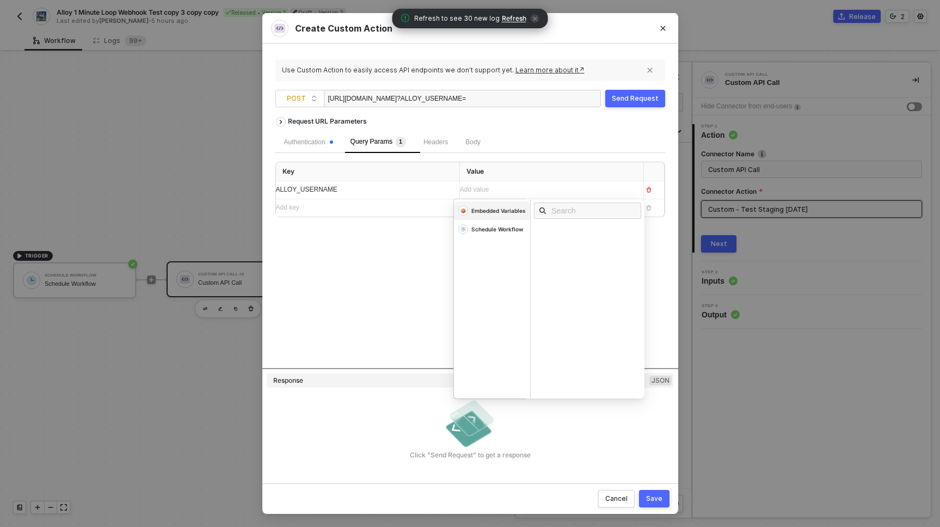
click at [497, 211] on div "Embedded Variables" at bounding box center [498, 211] width 54 height 8
click at [561, 275] on div "Username" at bounding box center [553, 275] width 27 height 8
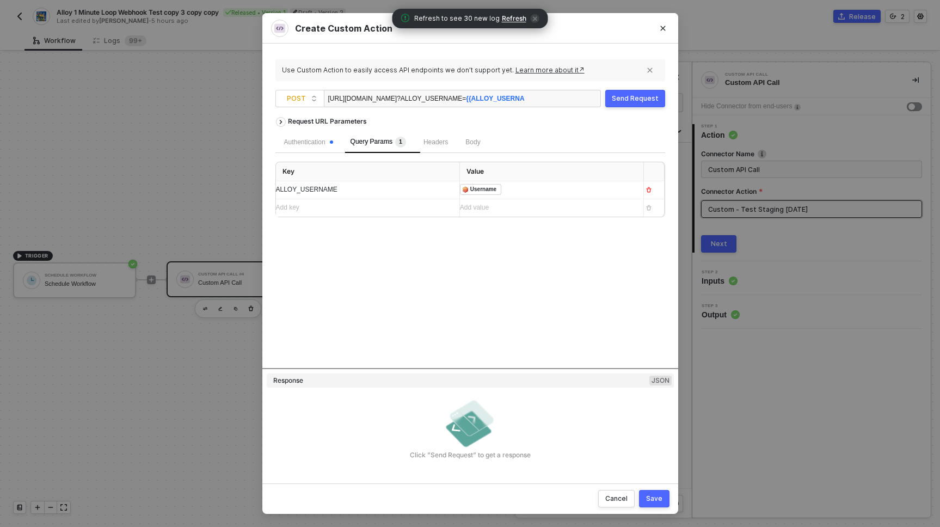
click at [413, 259] on div "Request URL Parameters Authentication Query Params 1 Headers Body Key Value ALL…" at bounding box center [470, 240] width 390 height 256
click at [435, 146] on div "Headers" at bounding box center [435, 142] width 24 height 10
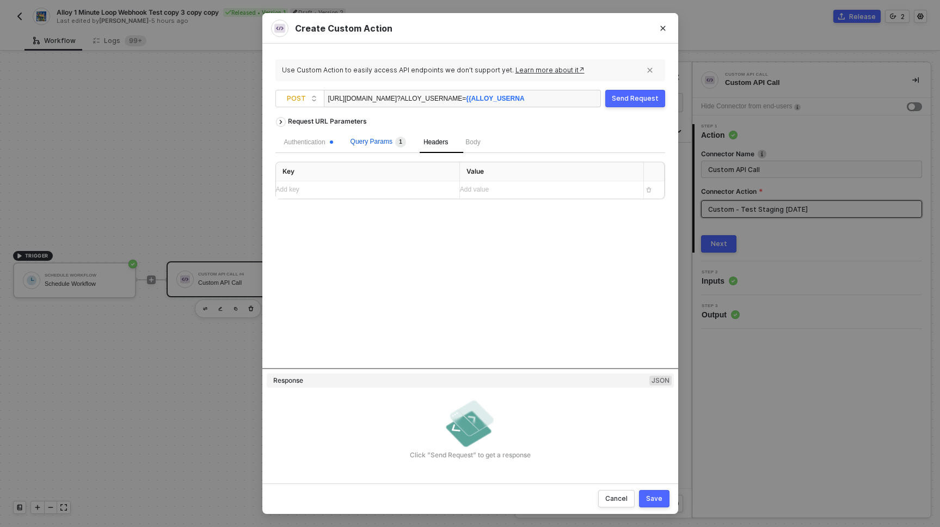
click at [395, 137] on div "Query Params 1" at bounding box center [379, 142] width 56 height 11
click at [442, 138] on span "Headers" at bounding box center [435, 142] width 24 height 8
click at [390, 192] on div "Add key ﻿" at bounding box center [358, 190] width 164 height 10
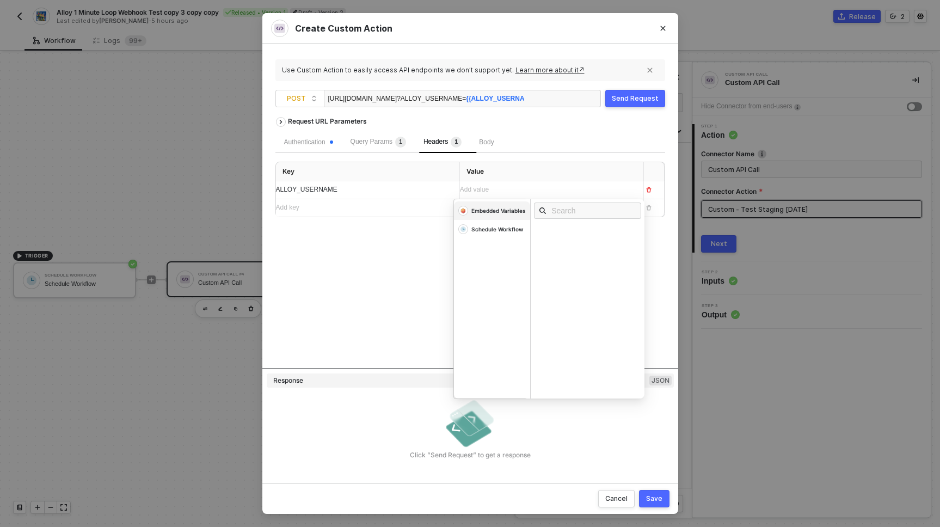
click at [502, 211] on div "Embedded Variables" at bounding box center [498, 211] width 54 height 8
click at [557, 243] on div "Workflow Id" at bounding box center [559, 246] width 38 height 8
click at [381, 279] on div "Request URL Parameters Authentication Query Params 1 Headers 1 Body Key Value A…" at bounding box center [470, 240] width 390 height 256
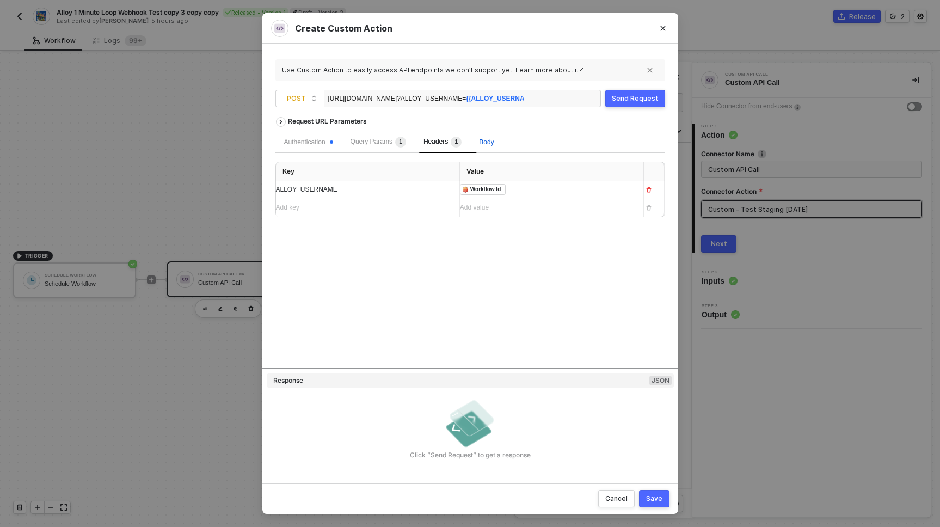
click at [491, 143] on span "Body" at bounding box center [486, 142] width 15 height 8
click at [413, 168] on span "JSON" at bounding box center [413, 168] width 22 height 9
click at [402, 168] on input "JSON" at bounding box center [399, 168] width 7 height 7
radio input "true"
radio input "false"
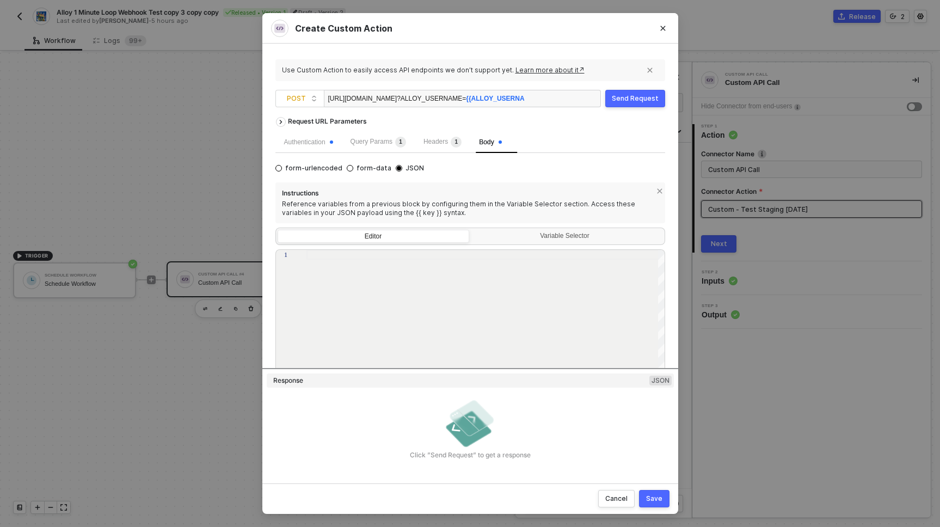
click at [382, 287] on div at bounding box center [485, 325] width 359 height 150
paste textarea ""purchases_needed": 0, "referrals_needed": 0 }, "vip_stats_needed_next": { "poi…"
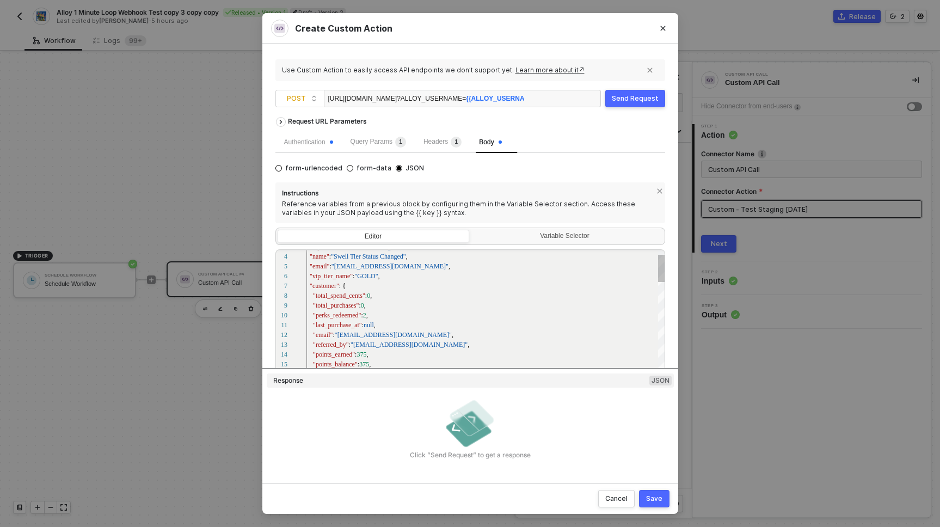
type textarea "{ "alloy_provider": "yotpo", "topic": "swell/tier/status/changed", "name": "Swe…"
click at [366, 278] on span ""GOLD"" at bounding box center [365, 276] width 23 height 8
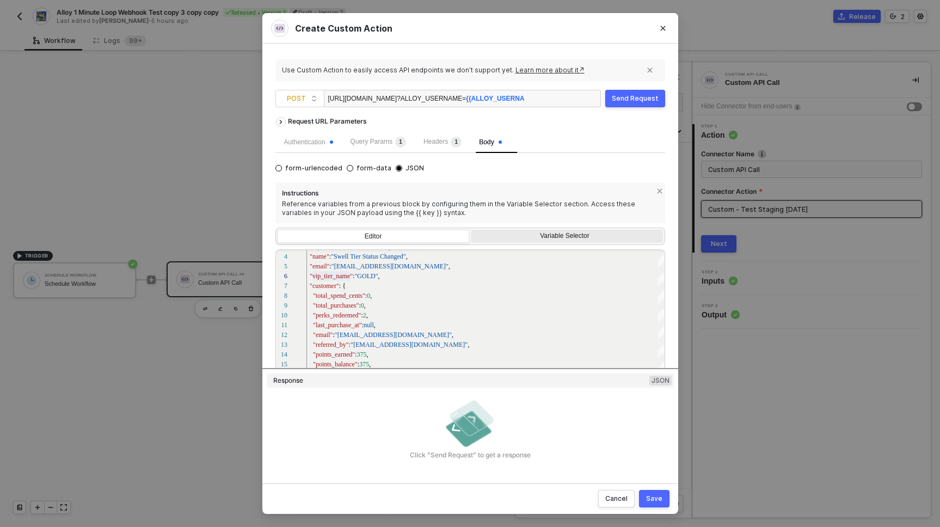
click at [557, 237] on div "Variable Selector" at bounding box center [565, 236] width 177 height 9
click at [471, 230] on input "Variable Selector" at bounding box center [471, 230] width 0 height 0
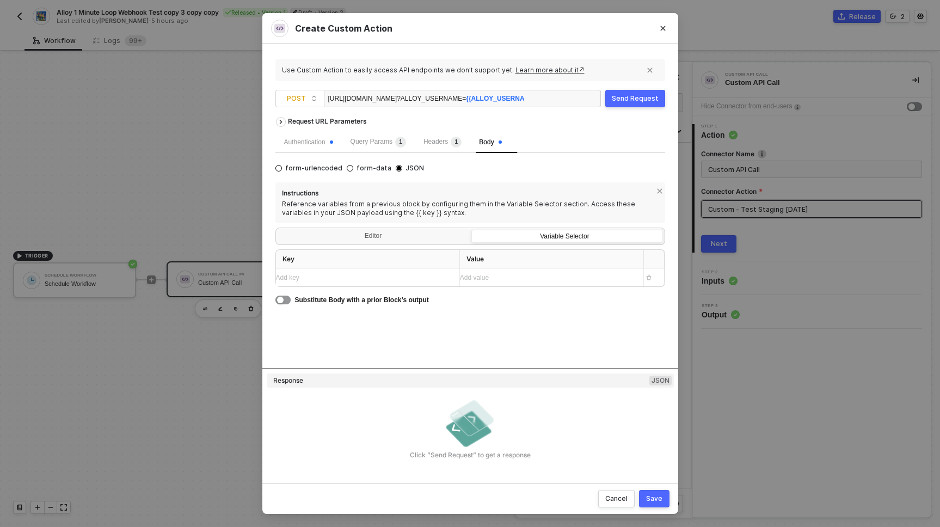
click at [374, 279] on div "Add key ﻿" at bounding box center [363, 278] width 175 height 10
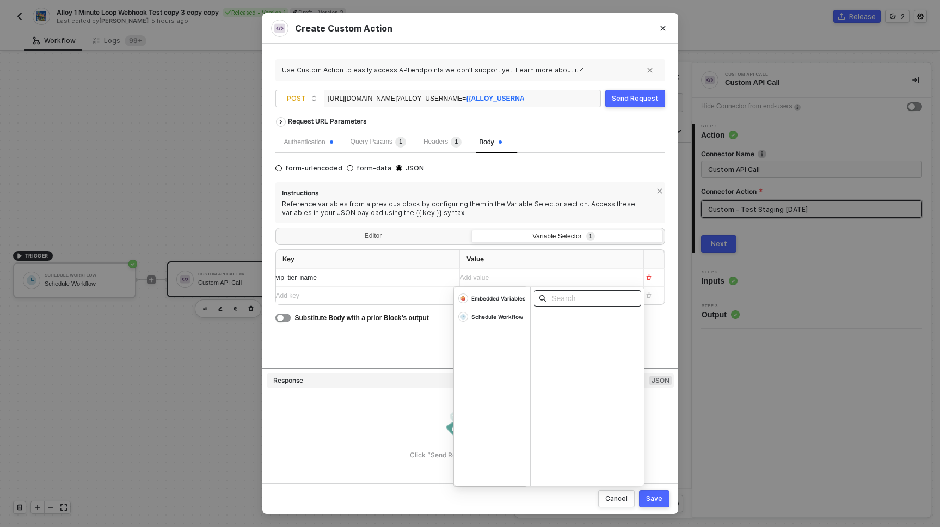
click at [562, 297] on input "text" at bounding box center [590, 298] width 79 height 12
click at [490, 319] on div "Schedule Workflow" at bounding box center [497, 317] width 52 height 8
click at [496, 300] on div "Embedded Variables" at bounding box center [498, 298] width 54 height 8
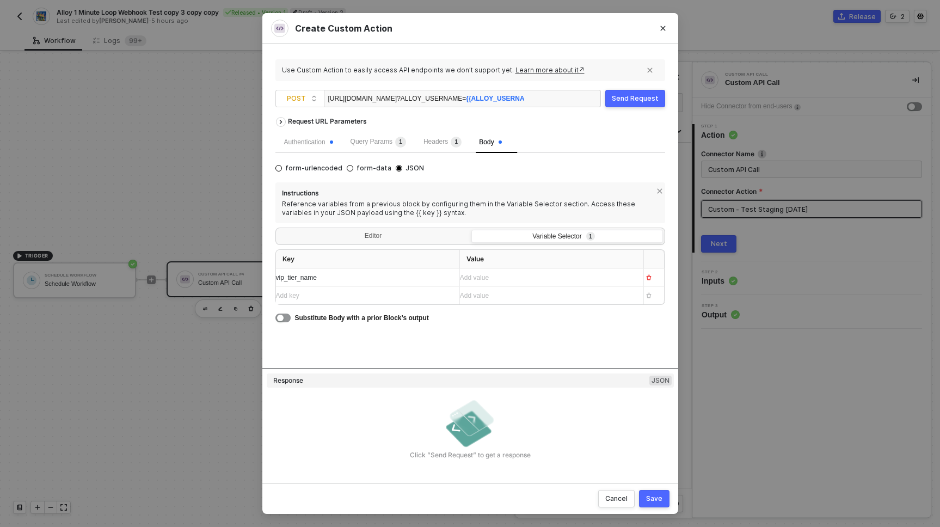
click at [429, 346] on div "Request URL Parameters Authentication Query Params 1 Headers 1 Body form-urlenc…" at bounding box center [470, 240] width 390 height 256
click at [490, 275] on div "Add value ﻿" at bounding box center [547, 278] width 175 height 10
click at [386, 377] on div "Response JSON" at bounding box center [470, 380] width 407 height 14
click at [487, 275] on div "Add value ﻿" at bounding box center [547, 278] width 175 height 10
click at [336, 273] on div "vip_tier_name" at bounding box center [358, 278] width 164 height 10
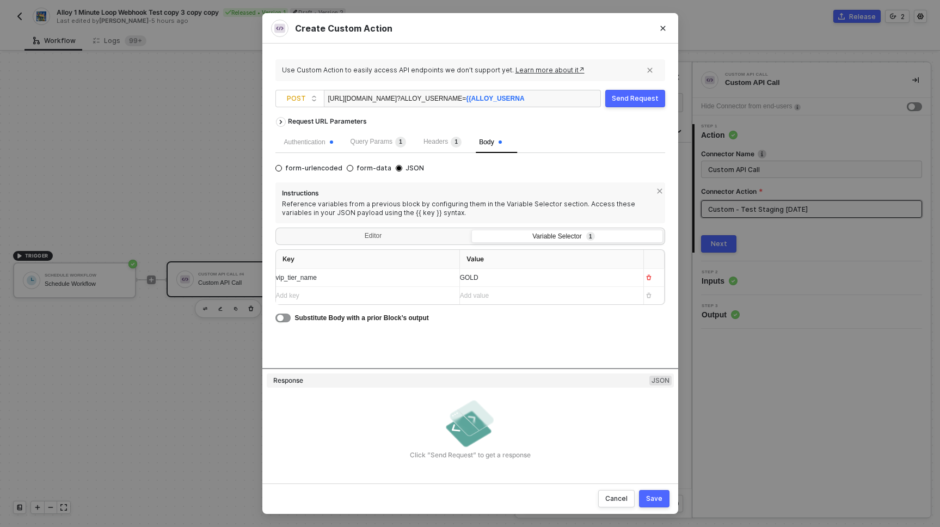
click at [336, 273] on div "vip_tier_name" at bounding box center [358, 278] width 164 height 10
copy span "vip_tier_name"
click at [373, 235] on div "Editor" at bounding box center [374, 237] width 192 height 15
click at [278, 230] on input "Editor" at bounding box center [278, 230] width 0 height 0
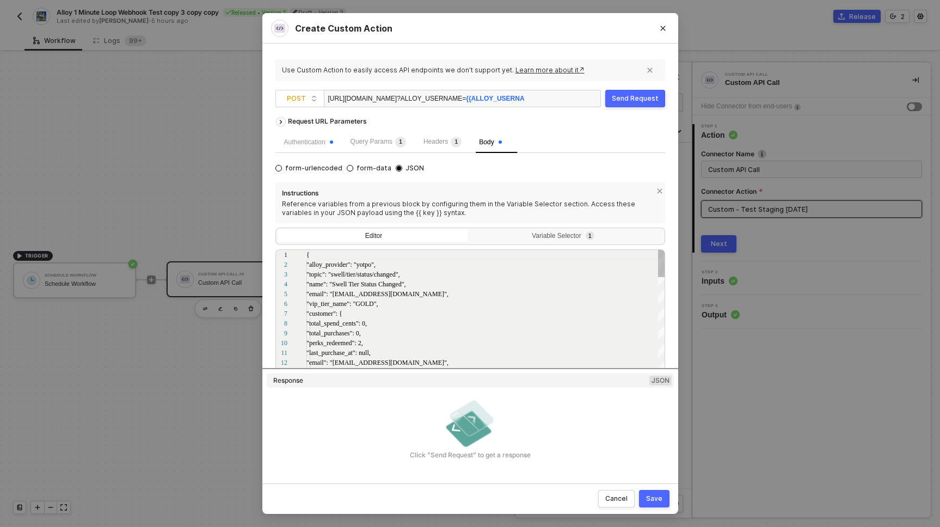
scroll to position [98, 0]
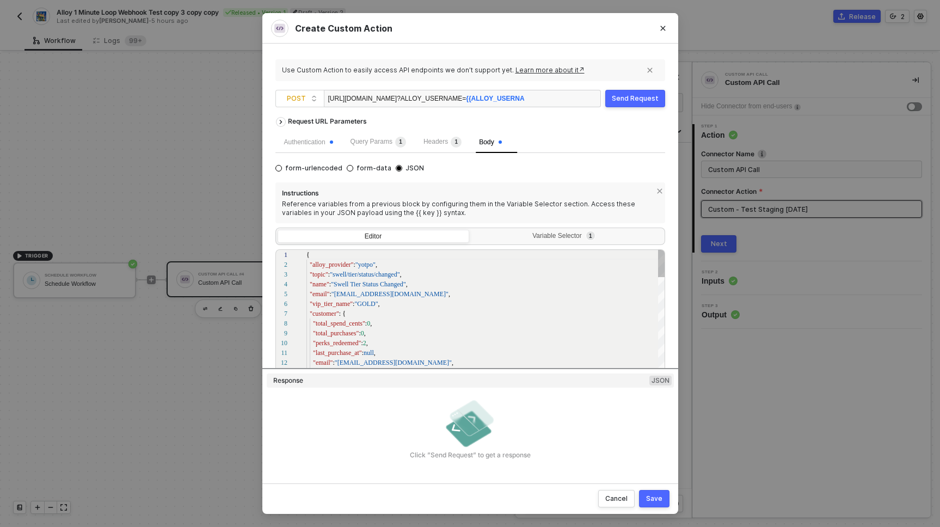
click at [370, 308] on div ""vip_tier_name" : "GOLD" ," at bounding box center [485, 304] width 359 height 10
paste textarea "vip_tier_name"
click at [339, 294] on div "1 2 3 4 5 6 7 8 9 10 11 12 13 14 15 16 { "alloy_provider" : "yotpo" , "topic" :…" at bounding box center [470, 324] width 390 height 150
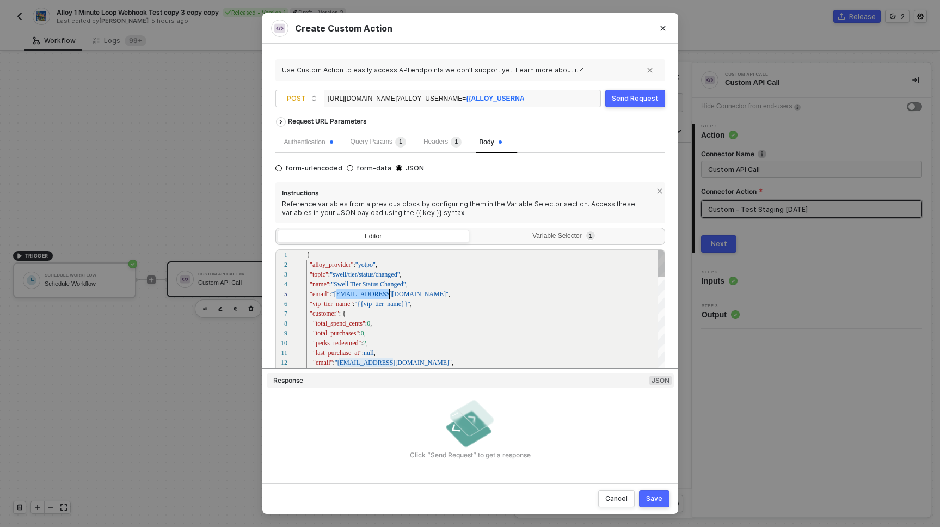
drag, startPoint x: 339, startPoint y: 294, endPoint x: 389, endPoint y: 293, distance: 50.1
click at [389, 293] on div "1 2 3 4 5 6 7 8 9 10 11 12 13 14 15 16 { "alloy_provider" : "yotpo" , "topic" :…" at bounding box center [470, 324] width 390 height 150
click at [352, 293] on div "1 2 3 4 5 6 7 8 9 10 11 12 13 14 15 16 { "alloy_provider" : "yotpo" , "topic" :…" at bounding box center [470, 324] width 390 height 150
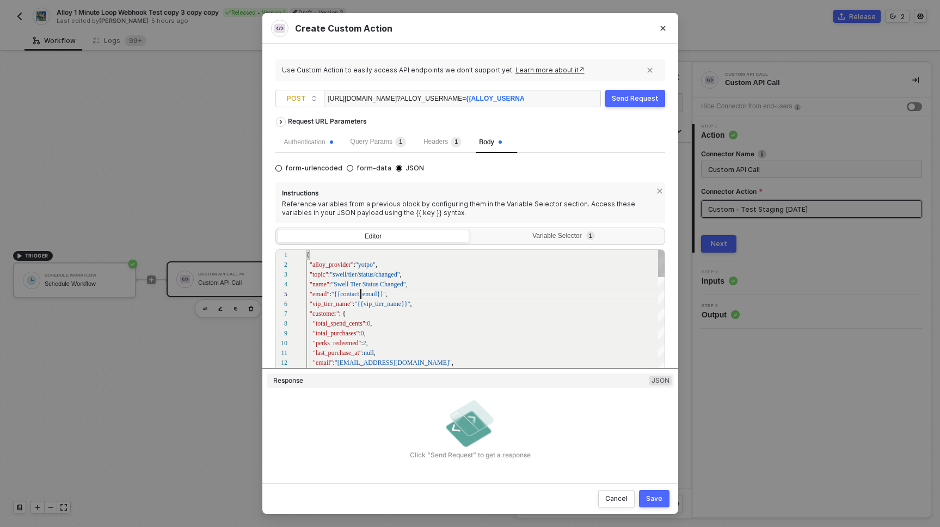
type textarea "{ "alloy_provider": "yotpo", "topic": "swell/tier/status/changed", "name": "Swe…"
click at [536, 237] on div "Variable Selector 1" at bounding box center [565, 236] width 177 height 9
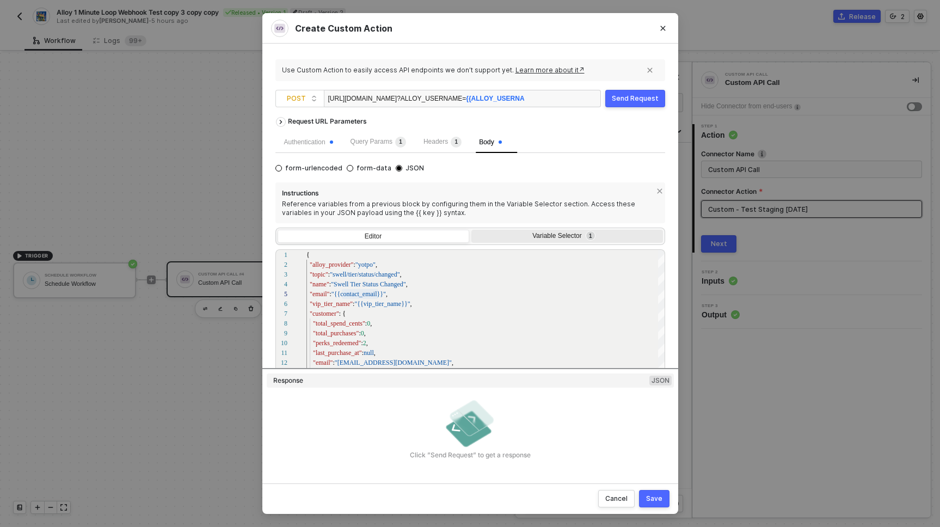
click at [471, 230] on input "Variable Selector 1" at bounding box center [471, 230] width 0 height 0
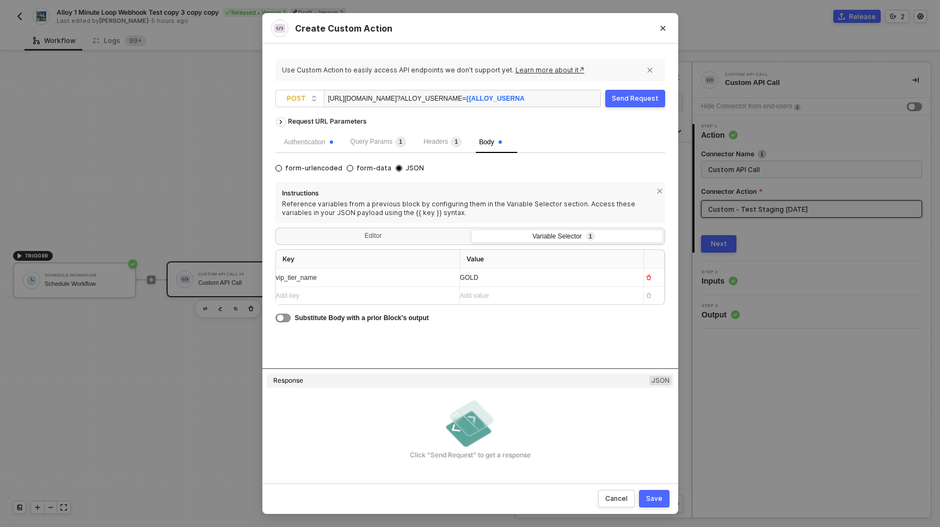
click at [397, 298] on div "Add key ﻿" at bounding box center [358, 296] width 164 height 10
click at [413, 237] on div "Editor" at bounding box center [374, 237] width 192 height 15
click at [278, 230] on input "Editor" at bounding box center [278, 230] width 0 height 0
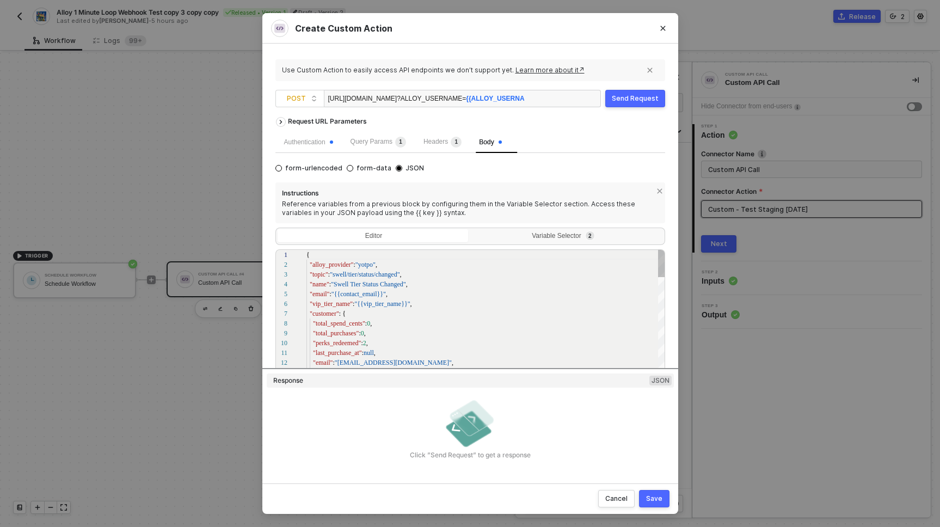
scroll to position [98, 0]
click at [536, 237] on div "Variable Selector 2" at bounding box center [565, 236] width 177 height 9
click at [471, 230] on input "Variable Selector 2" at bounding box center [471, 230] width 0 height 0
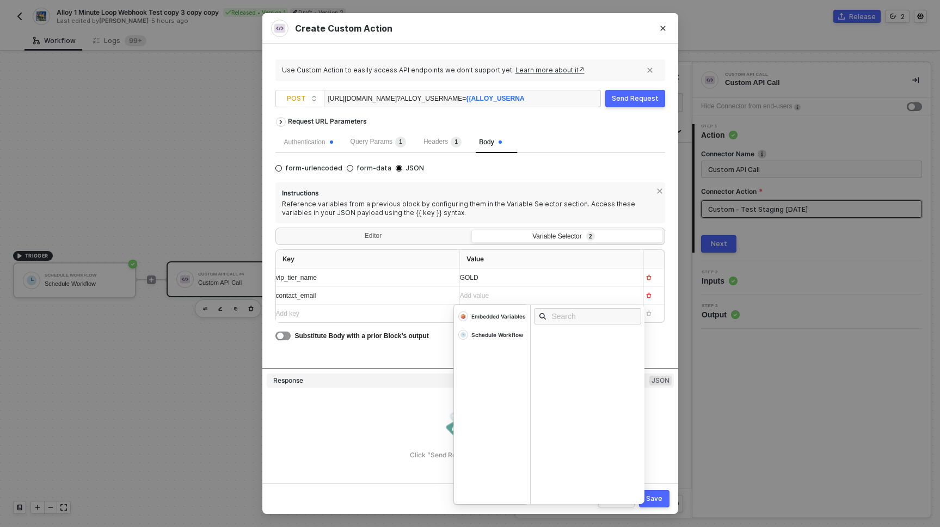
click at [506, 300] on div "Add value ﻿" at bounding box center [542, 296] width 164 height 10
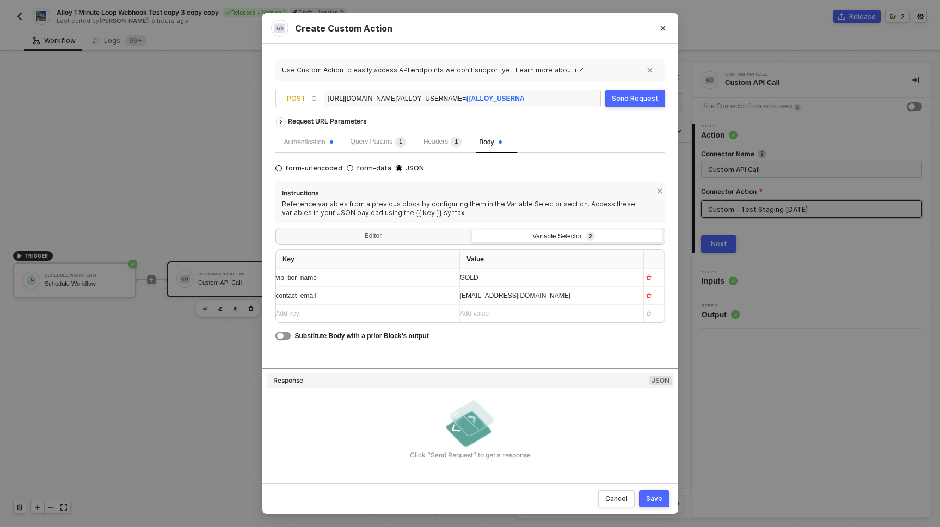
click at [426, 347] on div "Request URL Parameters Authentication Query Params 1 Headers 1 Body form-urlenc…" at bounding box center [470, 240] width 390 height 256
click at [381, 237] on div "Editor" at bounding box center [374, 237] width 192 height 15
click at [278, 230] on input "Editor" at bounding box center [278, 230] width 0 height 0
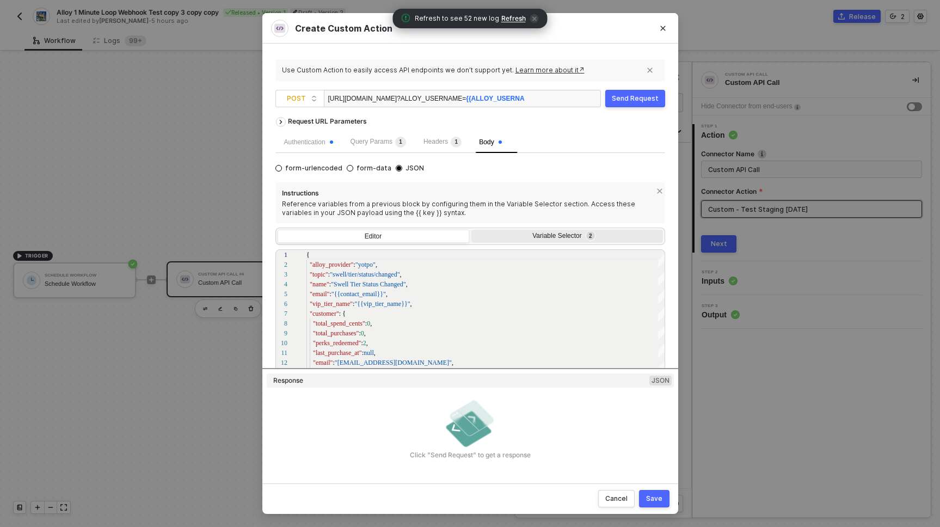
click at [553, 237] on div "Variable Selector 2" at bounding box center [565, 236] width 177 height 9
click at [471, 230] on input "Variable Selector 2" at bounding box center [471, 230] width 0 height 0
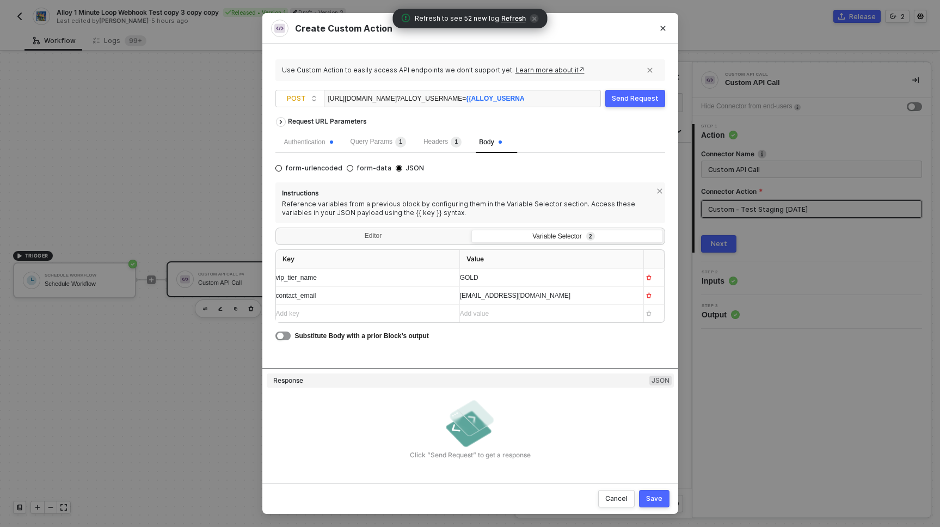
click at [437, 100] on div "https://28fdd6ae44c1.ngrok-free.app/alloy/yotpo ?ALLOY_USERNAME= {{ALLOY_USERNA…" at bounding box center [426, 98] width 196 height 17
drag, startPoint x: 437, startPoint y: 100, endPoint x: 374, endPoint y: 98, distance: 63.2
click at [374, 98] on div "https://28fdd6ae44c1.ngrok-free.app/alloy/yotpo ?ALLOY_USERNAME= {{ALLOY_USERNA…" at bounding box center [426, 98] width 196 height 17
copy div "https://notify.privy-staging.com/alloy/yotpo ?ALLOY_USERNAME= {{ALLOY_USERNAME}}"
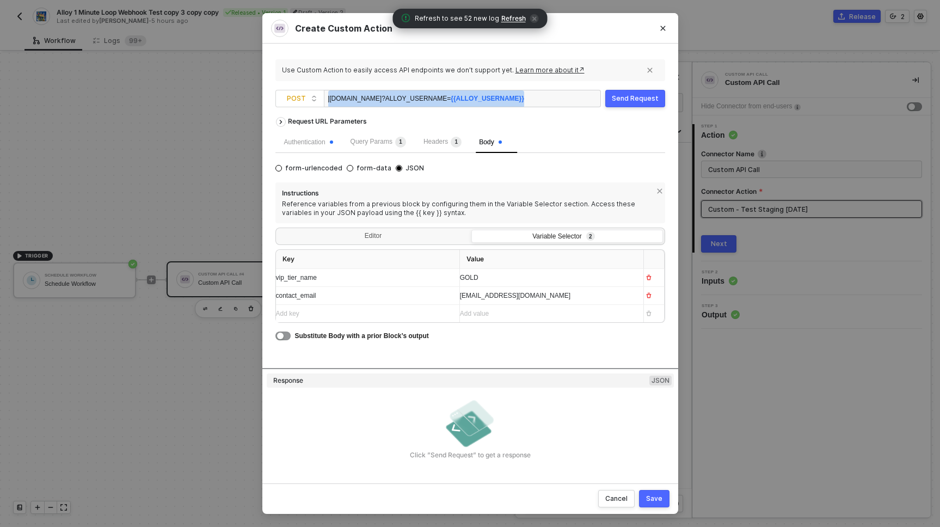
click at [634, 101] on div "Send Request" at bounding box center [635, 98] width 47 height 9
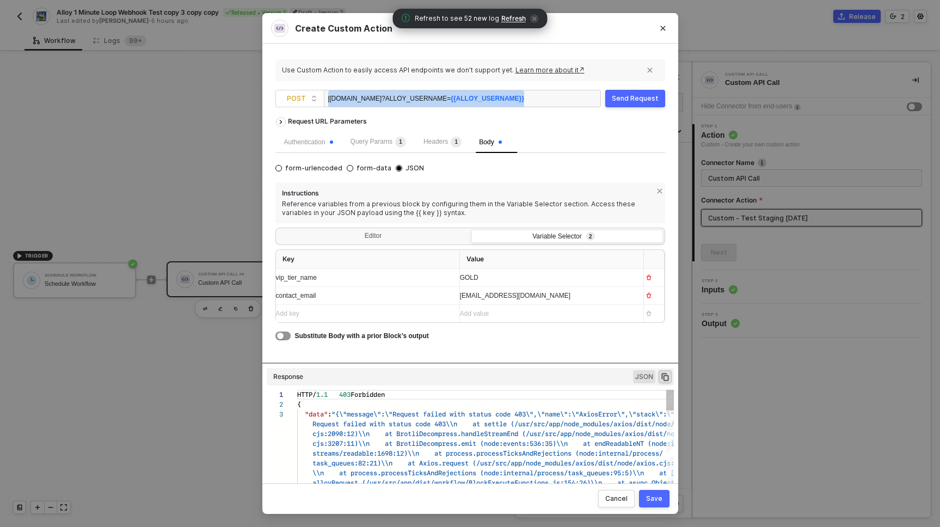
scroll to position [20, 0]
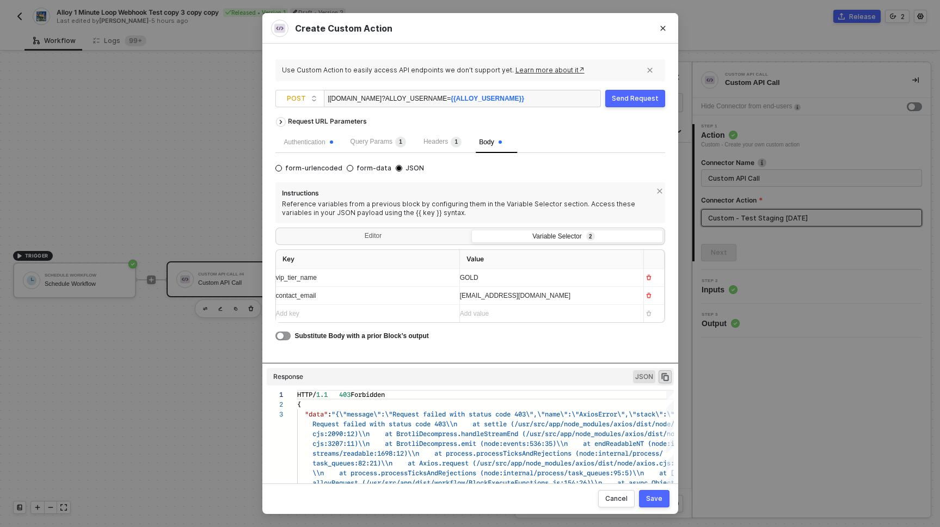
click at [605, 124] on div "Request URL Parameters" at bounding box center [470, 122] width 390 height 20
click at [391, 142] on span "Query Params 1" at bounding box center [379, 142] width 56 height 8
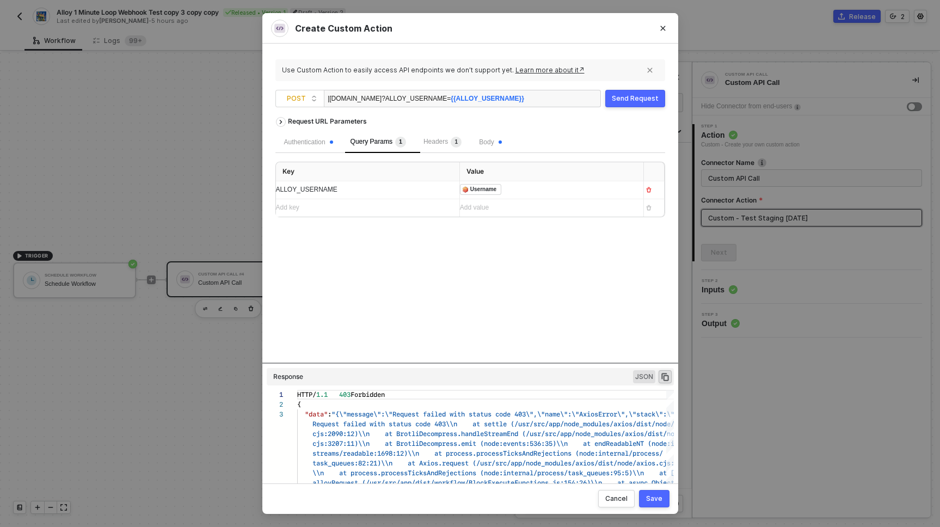
click at [523, 187] on div "﻿ ﻿ Username ﻿" at bounding box center [542, 190] width 164 height 12
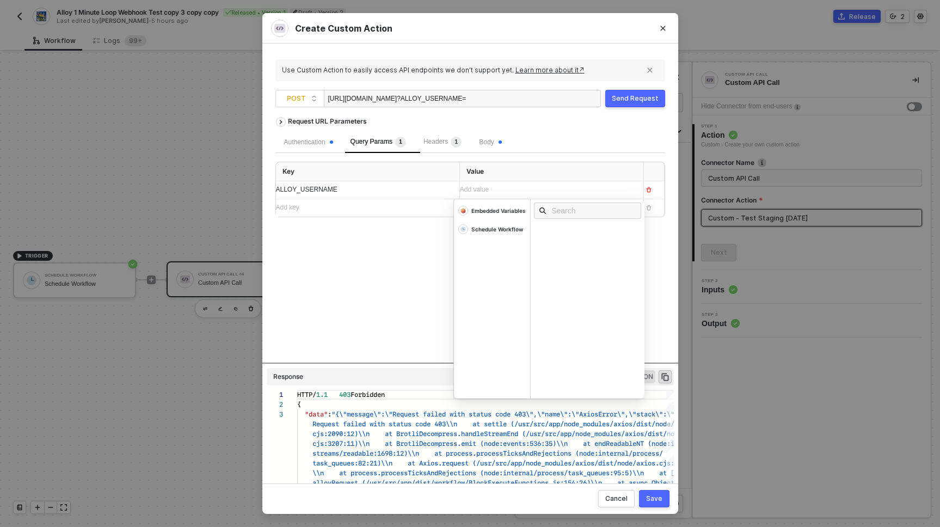
scroll to position [0, 8]
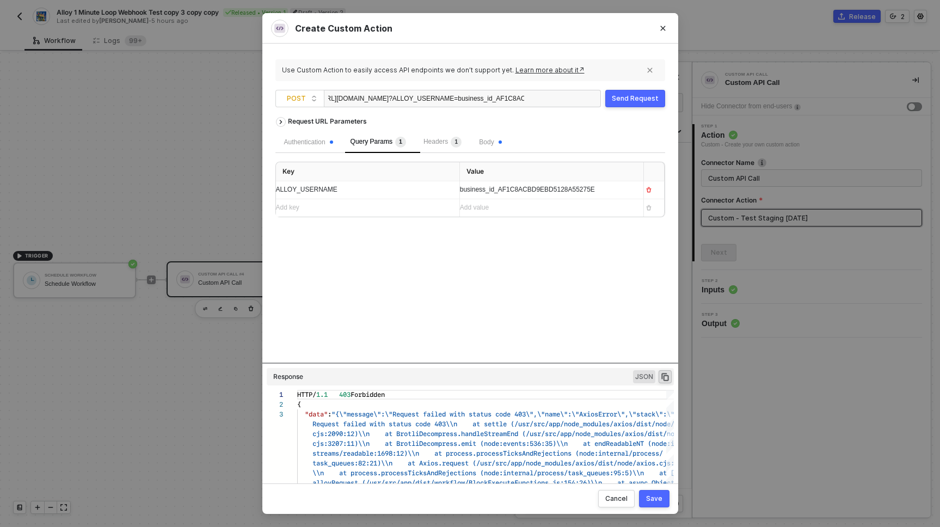
click at [387, 273] on div "Request URL Parameters Authentication Query Params 1 Headers 1 Body Key Value A…" at bounding box center [470, 237] width 390 height 251
click at [647, 94] on div "Send Request" at bounding box center [635, 98] width 47 height 9
click at [549, 253] on div "Request URL Parameters Authentication Query Params 1 Headers 1 Body Key Value A…" at bounding box center [470, 237] width 390 height 251
click at [506, 253] on div "Request URL Parameters Authentication Query Params 1 Headers 1 Body Key Value A…" at bounding box center [470, 237] width 390 height 251
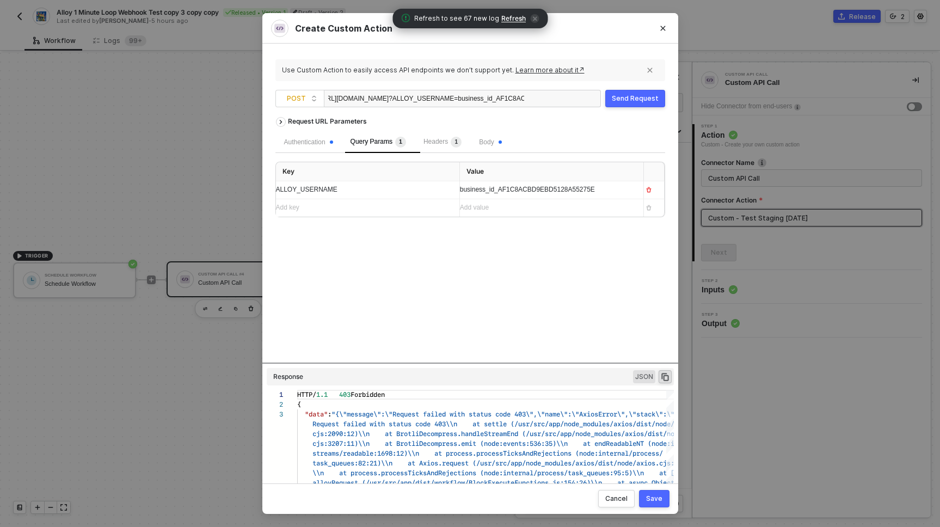
click at [643, 100] on div "Send Request" at bounding box center [635, 98] width 47 height 9
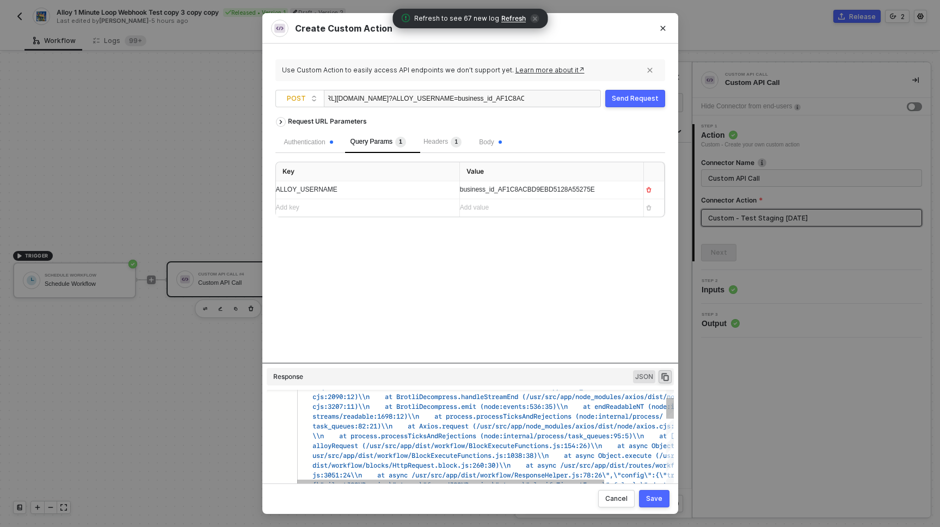
scroll to position [20, 174]
click at [469, 416] on span "streams/readable:1698:12)\\n at process.process" at bounding box center [407, 416] width 191 height 10
type textarea "HTTP/1.1 403 Forbidden { "data": "{\"message\":\"Request failed with status cod…"
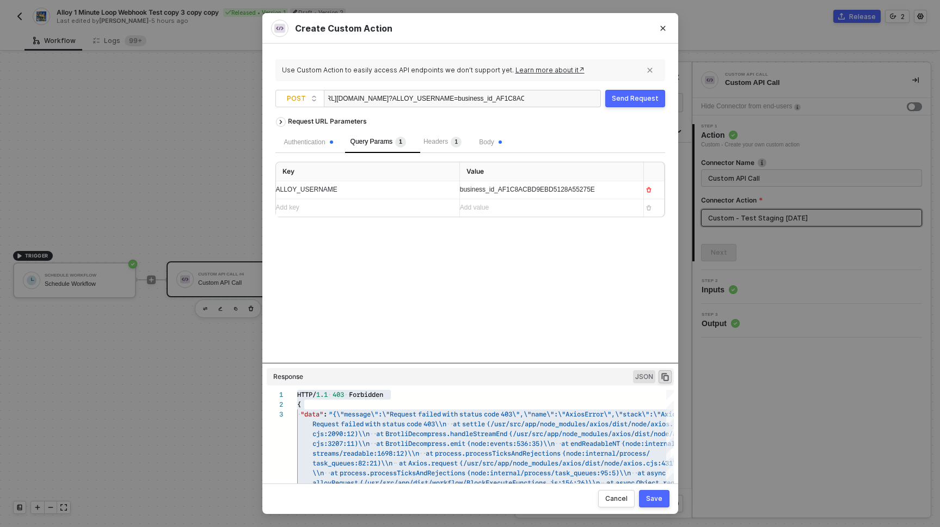
click at [353, 97] on div "https://notify.privy-staging.com/alloy/yotpo ?ALLOY_USERNAME=business_id_AF1C8A…" at bounding box center [426, 98] width 196 height 17
click at [484, 277] on div "Request URL Parameters Authentication Query Params 1 Headers 1 Body Key Value A…" at bounding box center [470, 237] width 390 height 251
click at [554, 315] on div "Request URL Parameters Authentication Query Params 1 Headers 1 Body Key Value A…" at bounding box center [470, 237] width 390 height 251
click at [643, 302] on div "Request URL Parameters Authentication Query Params 1 Headers 1 Body Key Value A…" at bounding box center [470, 237] width 390 height 251
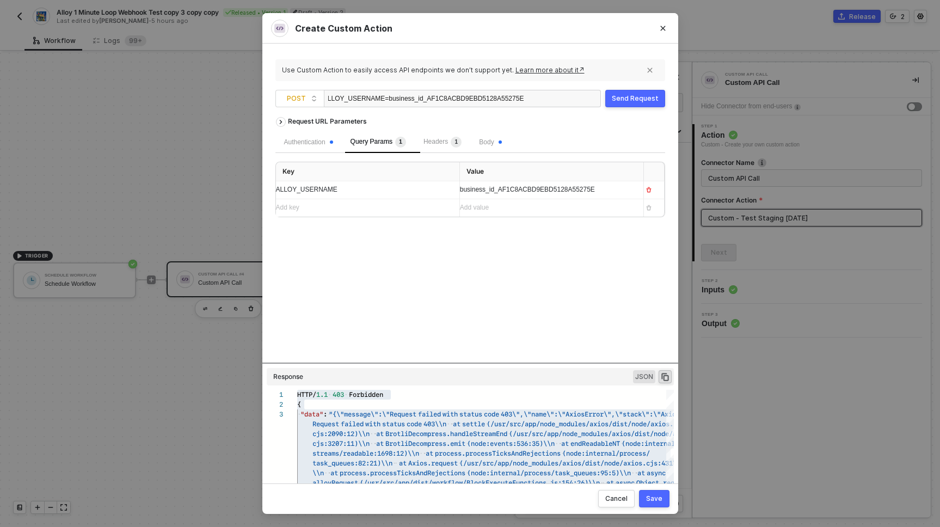
click at [648, 96] on div "Send Request" at bounding box center [635, 98] width 47 height 9
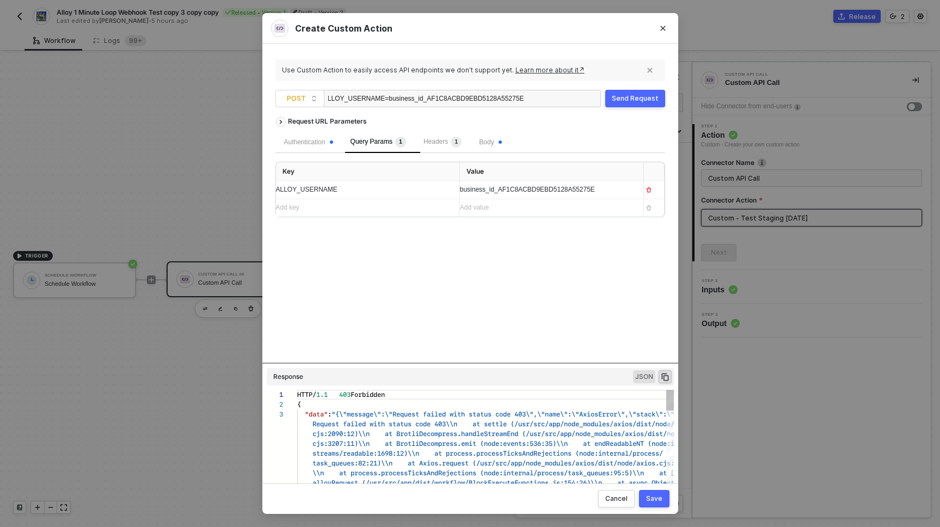
scroll to position [20, 0]
click at [458, 95] on span "?ALLOY_USERNAME=business_id_AF1C8ACBD9EBD5128A55275E" at bounding box center [422, 99] width 204 height 8
click at [366, 98] on div "https://notify.privy-staging.com/alloy/yotpo ?ALLOY_USERNAME=business_id_AF1C8A…" at bounding box center [426, 98] width 196 height 17
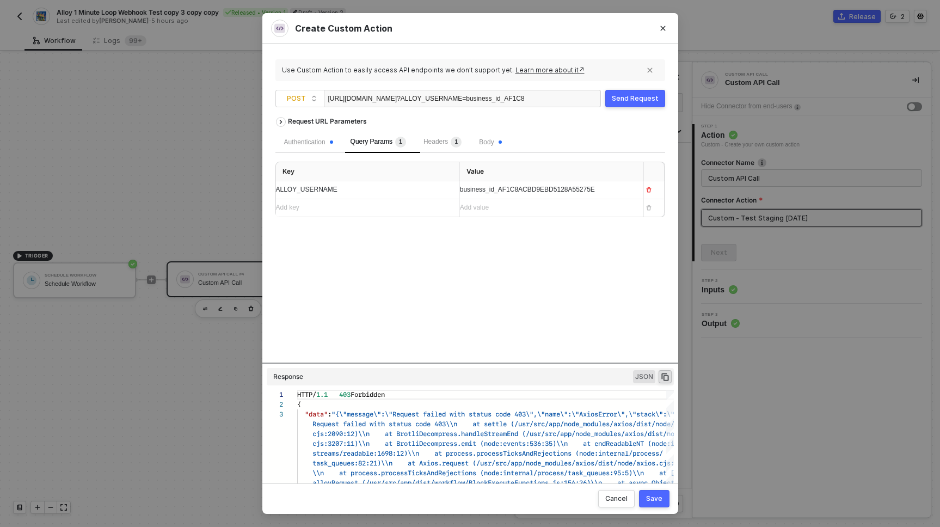
click at [625, 94] on div "Send Request" at bounding box center [635, 98] width 47 height 9
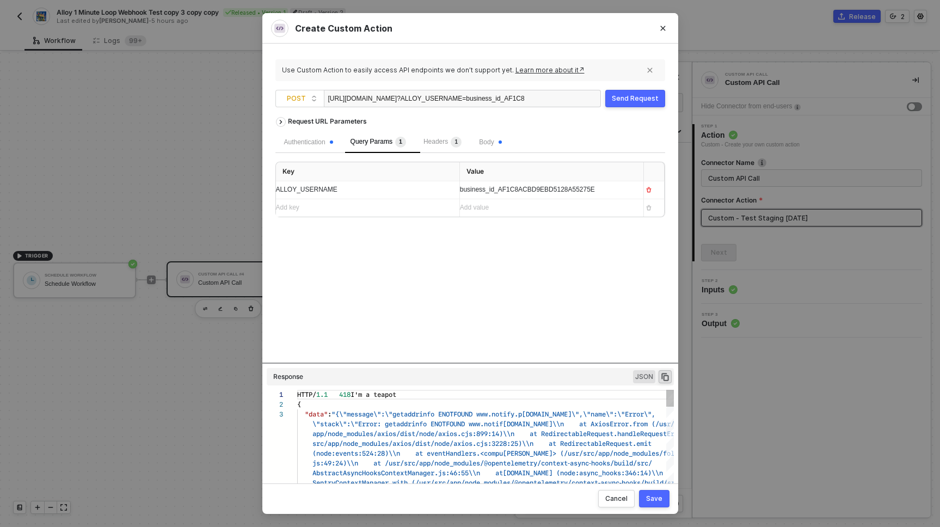
scroll to position [20, 0]
click at [359, 100] on div "https://www.notify.privy-staging.com/alloy/yotpo ?ALLOY_USERNAME=business_id_AF…" at bounding box center [426, 98] width 196 height 17
click at [631, 101] on div "Send Request" at bounding box center [635, 98] width 47 height 9
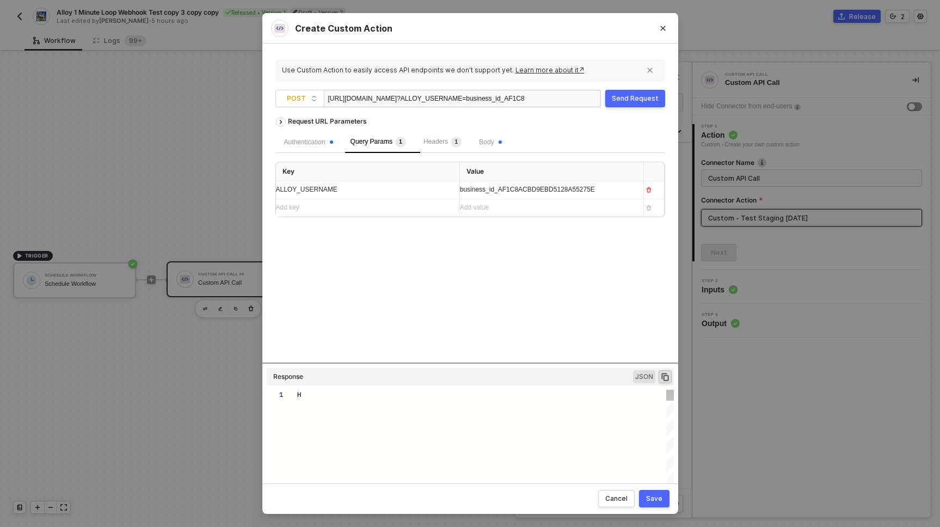
type textarea "HTTP/1.1 403 Forbidden { "data": "{\"message\":\"Request failed with status cod…"
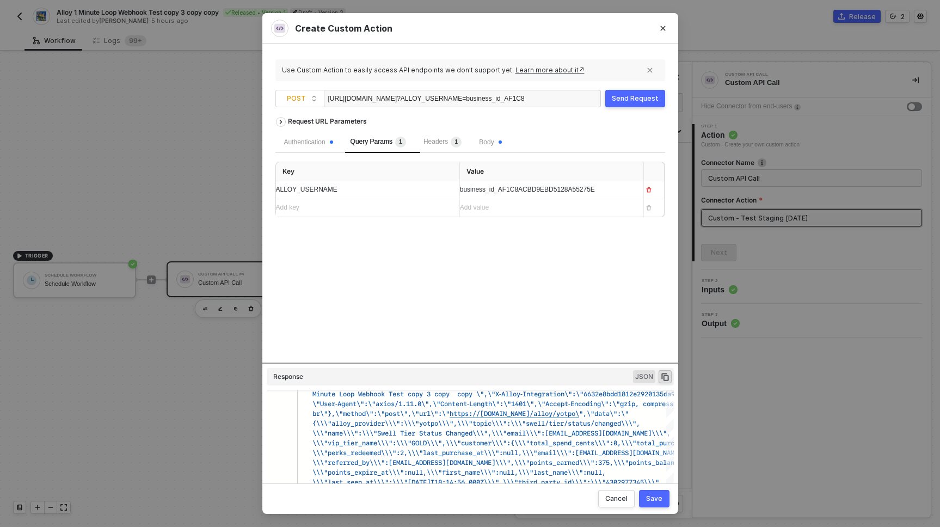
click at [522, 190] on span "business_id_AF1C8ACBD9EBD5128A55275E" at bounding box center [527, 190] width 135 height 8
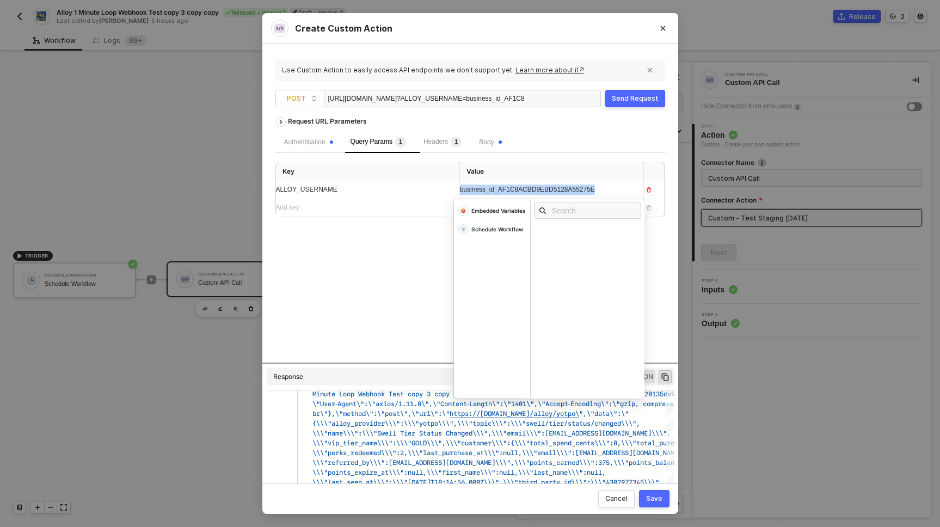
click at [522, 190] on span "business_id_AF1C8ACBD9EBD5128A55275E" at bounding box center [527, 190] width 135 height 8
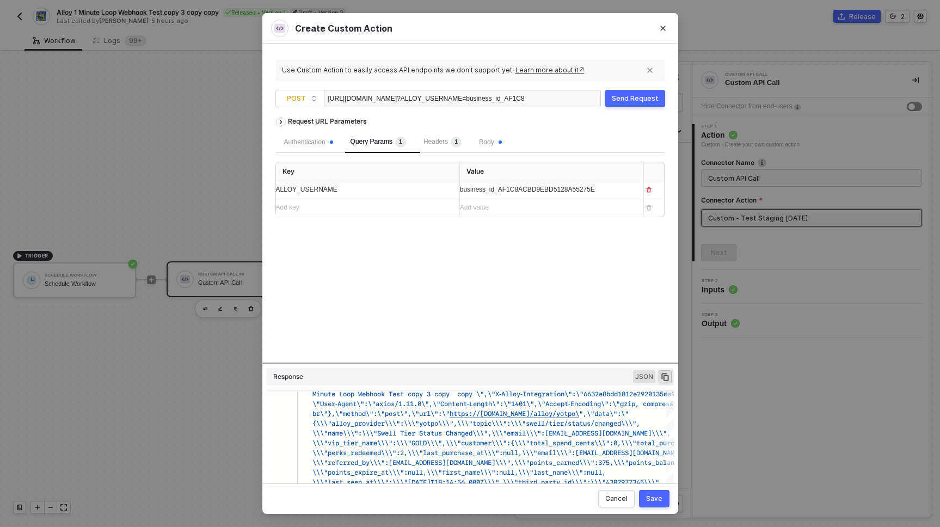
click at [331, 242] on div "Request URL Parameters Authentication Query Params 1 Headers 1 Body Key Value A…" at bounding box center [470, 237] width 390 height 251
click at [438, 142] on span "Headers 1" at bounding box center [442, 142] width 38 height 8
click at [374, 141] on span "Query Params 1" at bounding box center [379, 142] width 56 height 8
click at [488, 187] on span "business_id_AF1C8ACBD9EBD5128A55275E" at bounding box center [527, 190] width 135 height 8
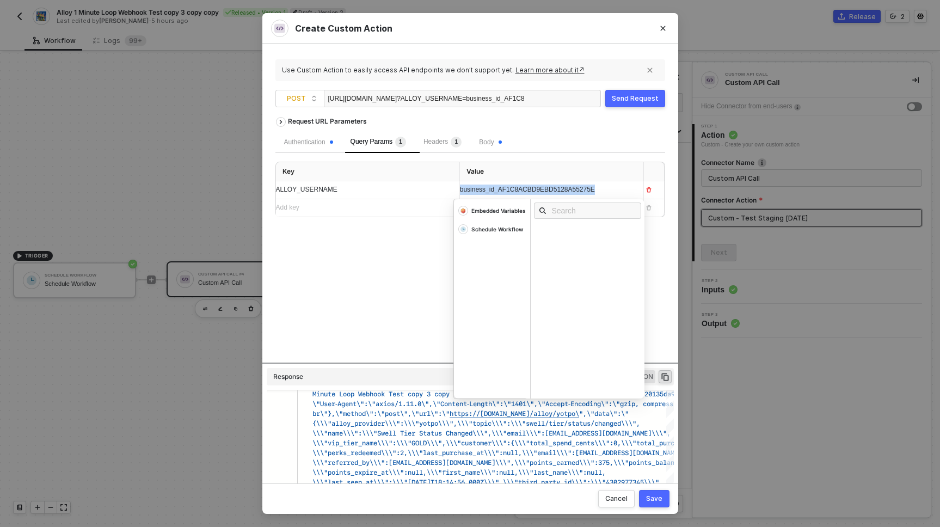
click at [488, 187] on span "business_id_AF1C8ACBD9EBD5128A55275E" at bounding box center [527, 190] width 135 height 8
copy span "business_id_AF1C8ACBD9EBD5128A55275E"
click at [444, 141] on span "Headers 1" at bounding box center [442, 142] width 38 height 8
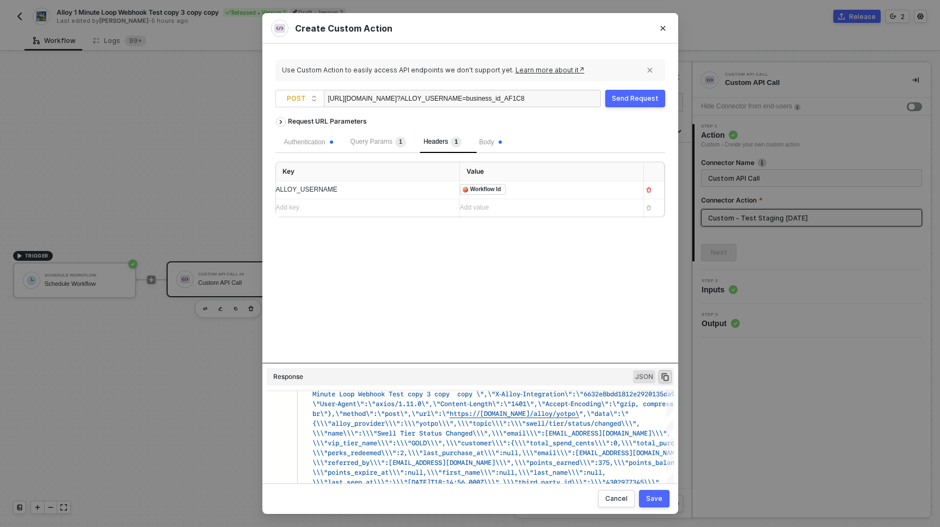
click at [575, 193] on div "﻿ ﻿ Workflow Id ﻿" at bounding box center [547, 190] width 175 height 12
click at [490, 140] on span "Body" at bounding box center [490, 142] width 22 height 8
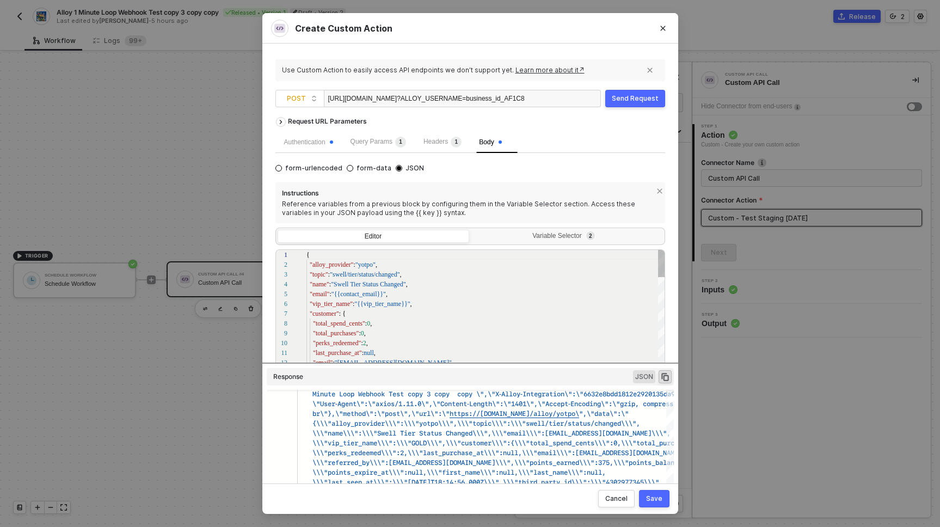
scroll to position [98, 0]
click at [637, 96] on div "Send Request" at bounding box center [635, 98] width 47 height 9
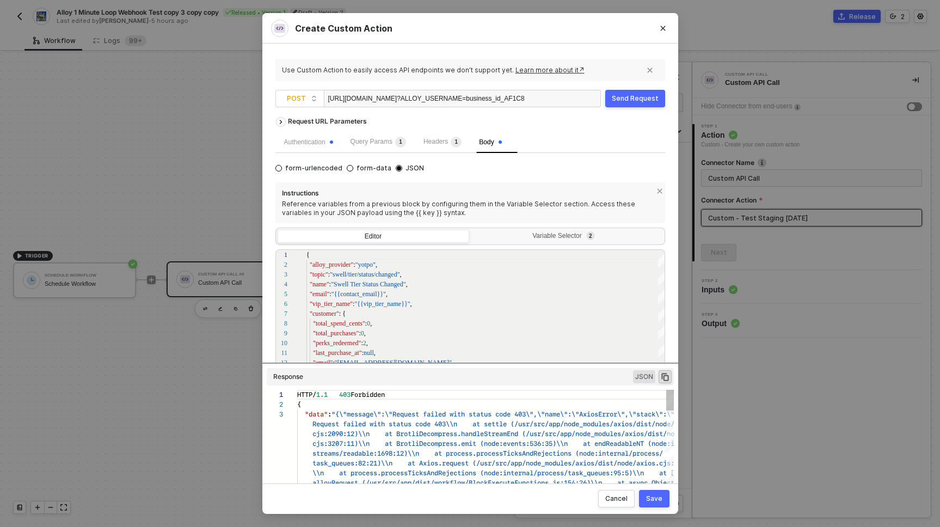
scroll to position [20, 0]
click at [389, 305] on div "1 2 3 4 5 6 7 8 9 10 11 12 13 14 15 16 { "alloy_provider" : "yotpo" , "topic" :…" at bounding box center [470, 324] width 390 height 150
click at [360, 296] on div "1 2 3 4 5 6 7 8 9 10 11 12 13 14 15 16 { "alloy_provider" : "yotpo" , "topic" :…" at bounding box center [470, 324] width 390 height 150
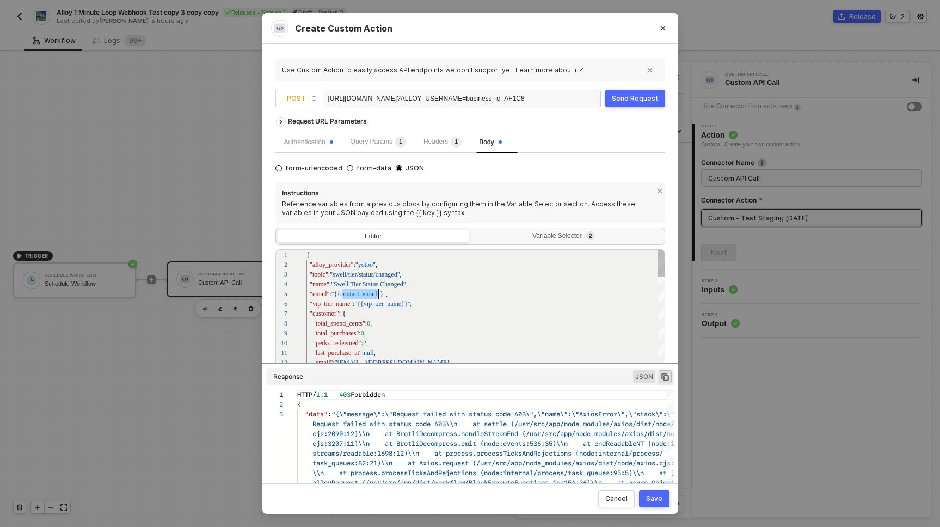
click at [360, 296] on div "1 2 3 4 5 6 7 8 9 10 11 12 13 14 15 16 { "alloy_provider" : "yotpo" , "topic" :…" at bounding box center [470, 324] width 390 height 150
click at [384, 309] on div ""customer" : {" at bounding box center [485, 314] width 359 height 10
click at [385, 305] on div "1 2 3 4 5 6 7 8 9 10 11 12 13 14 15 16 { "alloy_provider" : "yotpo" , "topic" :…" at bounding box center [470, 324] width 390 height 150
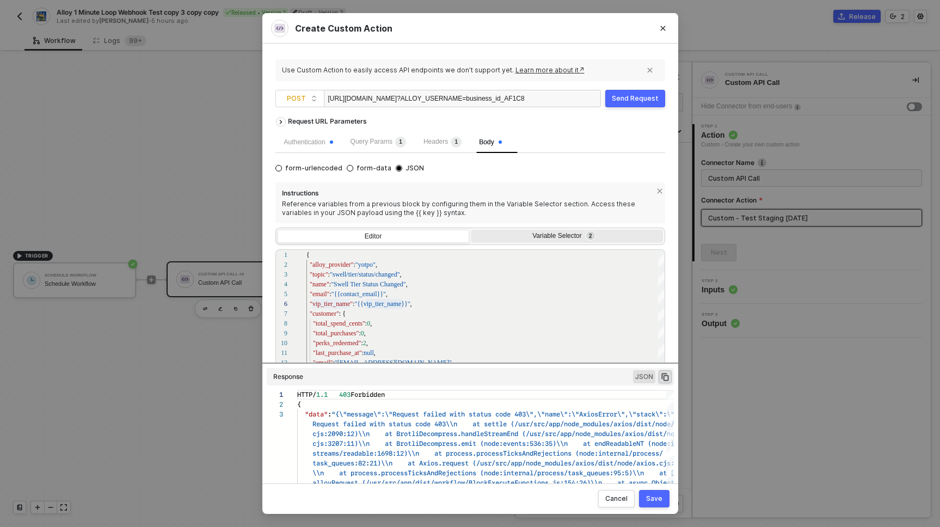
click at [557, 238] on div "Variable Selector 2" at bounding box center [565, 236] width 177 height 9
click at [471, 230] on input "Variable Selector 2" at bounding box center [471, 230] width 0 height 0
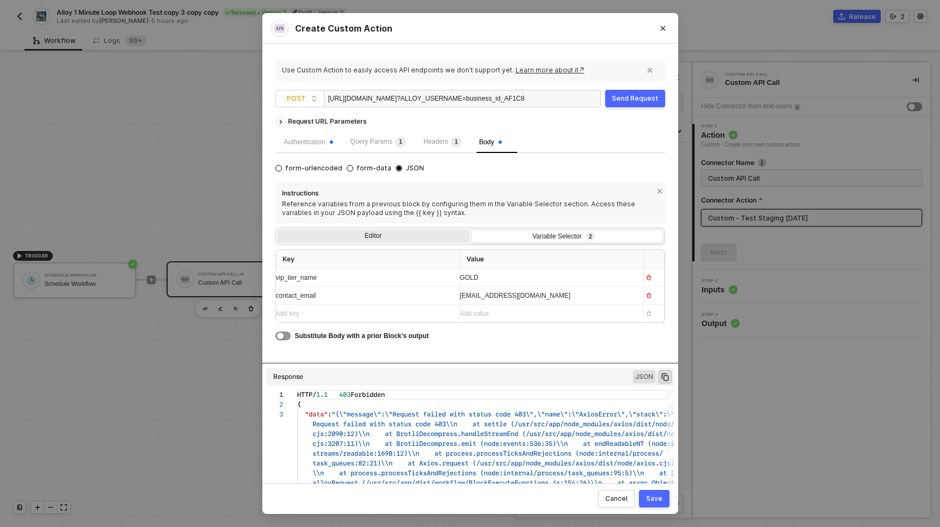
click at [393, 236] on div "Editor" at bounding box center [374, 237] width 192 height 15
click at [278, 230] on input "Editor" at bounding box center [278, 230] width 0 height 0
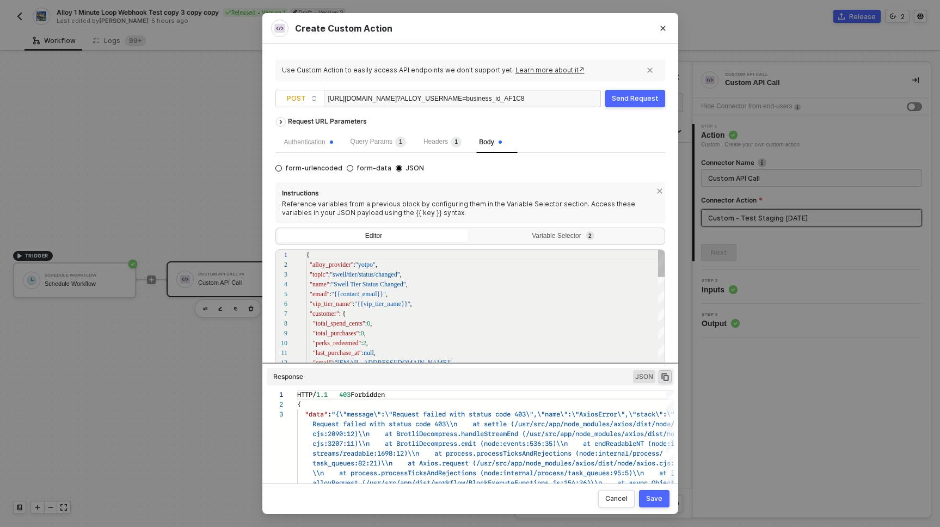
scroll to position [98, 0]
click at [440, 142] on span "Headers 1" at bounding box center [442, 142] width 38 height 8
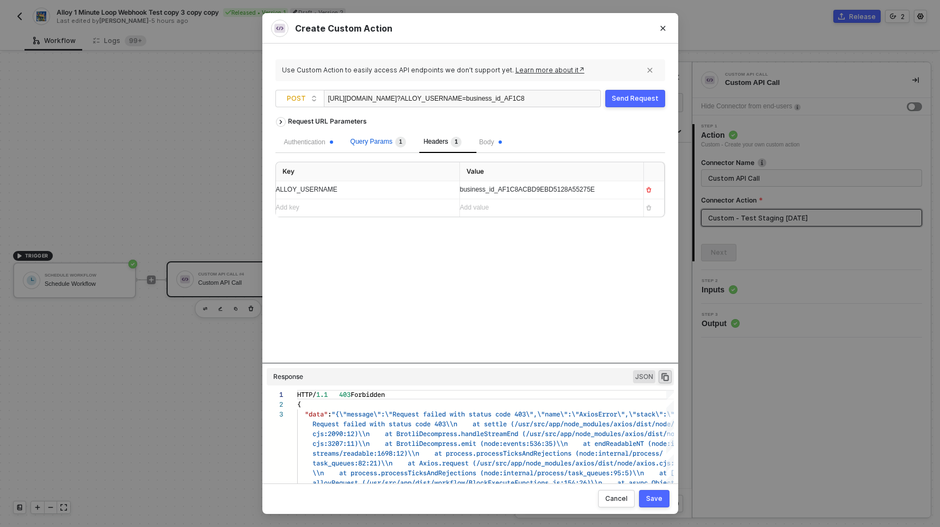
click at [371, 145] on span "Query Params 1" at bounding box center [379, 142] width 56 height 8
click at [329, 144] on div "Authentication" at bounding box center [308, 142] width 49 height 10
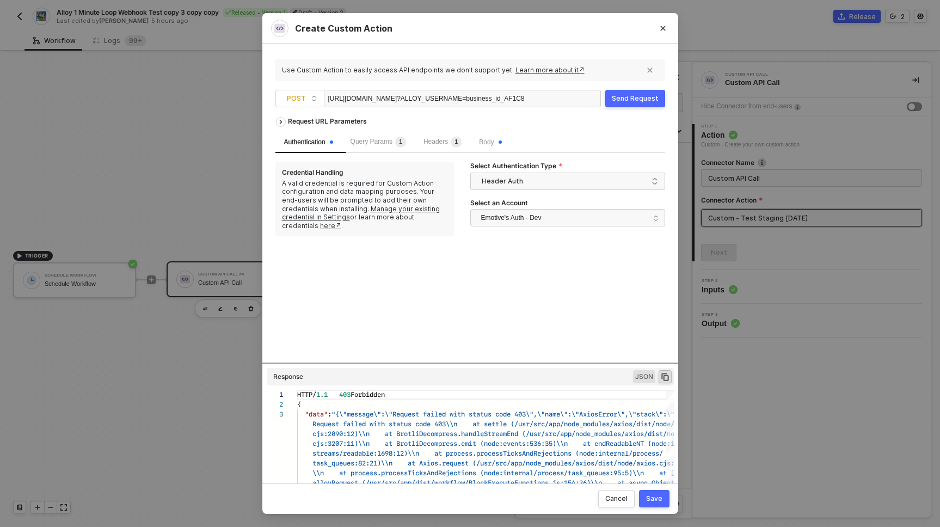
click at [643, 99] on div "Send Request" at bounding box center [635, 98] width 47 height 9
click at [530, 317] on div "Request URL Parameters Authentication Query Params 1 Headers 1 Body Credential …" at bounding box center [470, 237] width 390 height 251
click at [556, 315] on div "Request URL Parameters Authentication Query Params 1 Headers 1 Body Credential …" at bounding box center [470, 237] width 390 height 251
click at [647, 374] on span "JSON" at bounding box center [644, 376] width 22 height 13
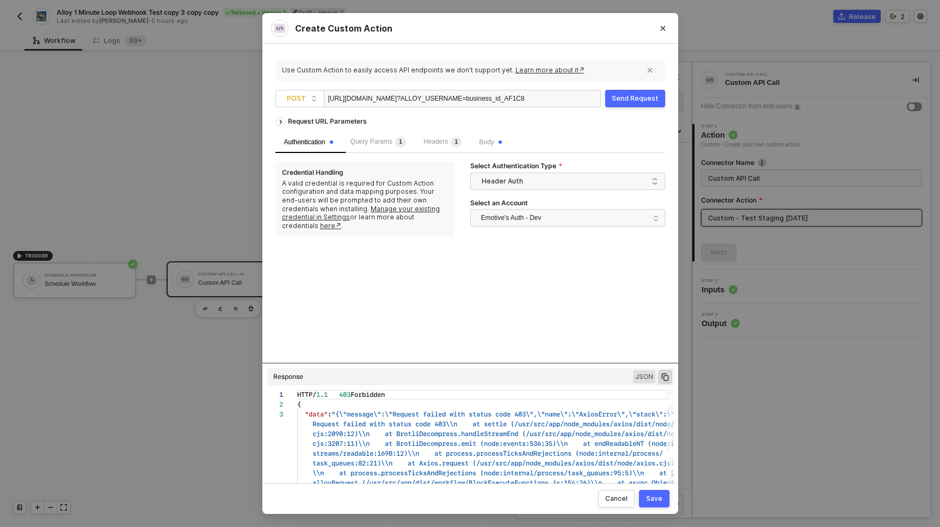
click at [647, 379] on span "JSON" at bounding box center [644, 376] width 22 height 13
click at [576, 302] on div "Request URL Parameters Authentication Query Params 1 Headers 1 Body Credential …" at bounding box center [470, 237] width 390 height 251
click at [347, 123] on div "Request URL Parameters" at bounding box center [327, 122] width 90 height 20
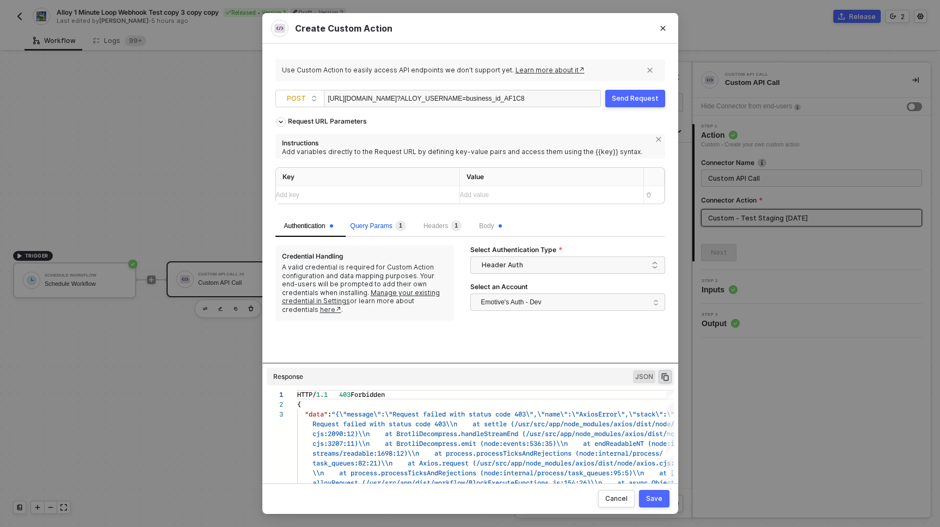
click at [399, 226] on span "1" at bounding box center [399, 225] width 14 height 11
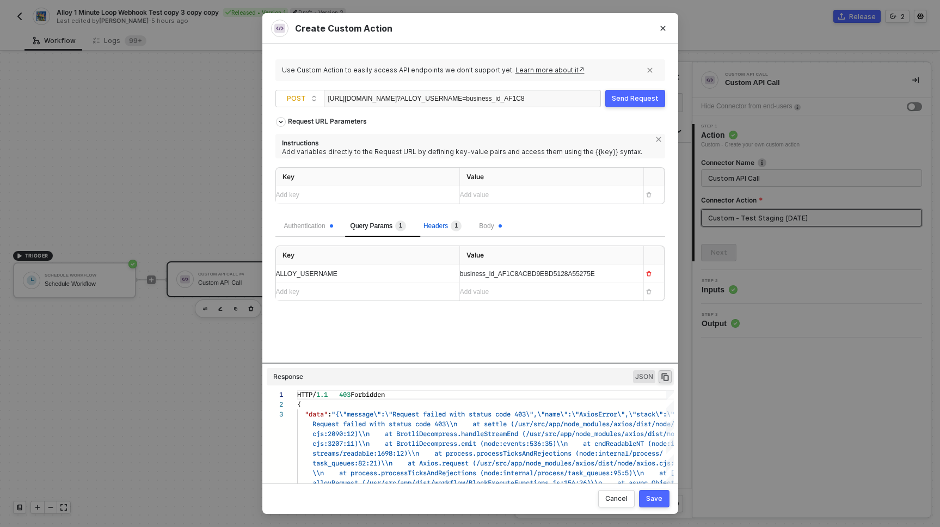
click at [449, 226] on span "Headers 1" at bounding box center [442, 226] width 38 height 8
click at [374, 230] on div "Query Params 1" at bounding box center [379, 225] width 56 height 11
click at [374, 269] on div "ALLOY_USERNAME" at bounding box center [363, 274] width 175 height 10
click at [448, 226] on span "Headers 1" at bounding box center [442, 226] width 38 height 8
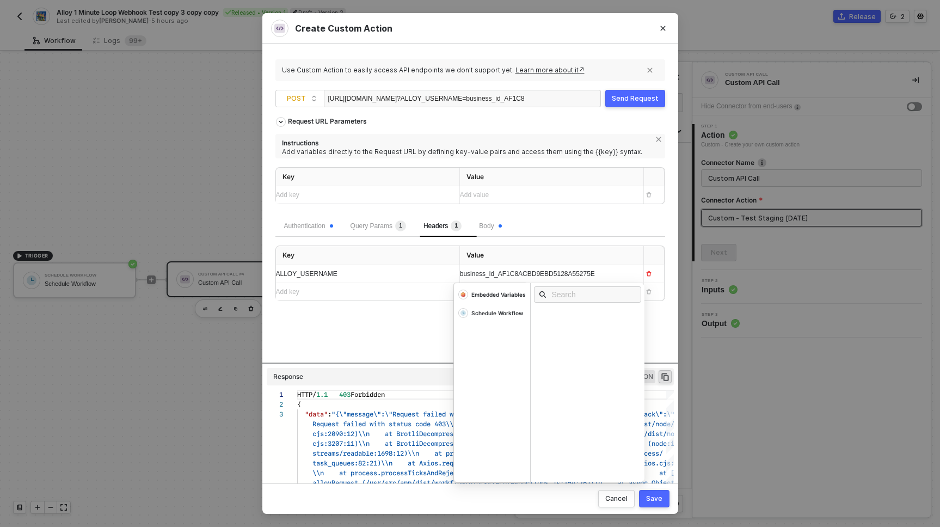
click at [616, 272] on div "business_id_AF1C8ACBD9EBD5128A55275E" at bounding box center [542, 274] width 164 height 10
click at [415, 336] on div "Request URL Parameters Instructions Add variables directly to the Request URL b…" at bounding box center [470, 237] width 390 height 251
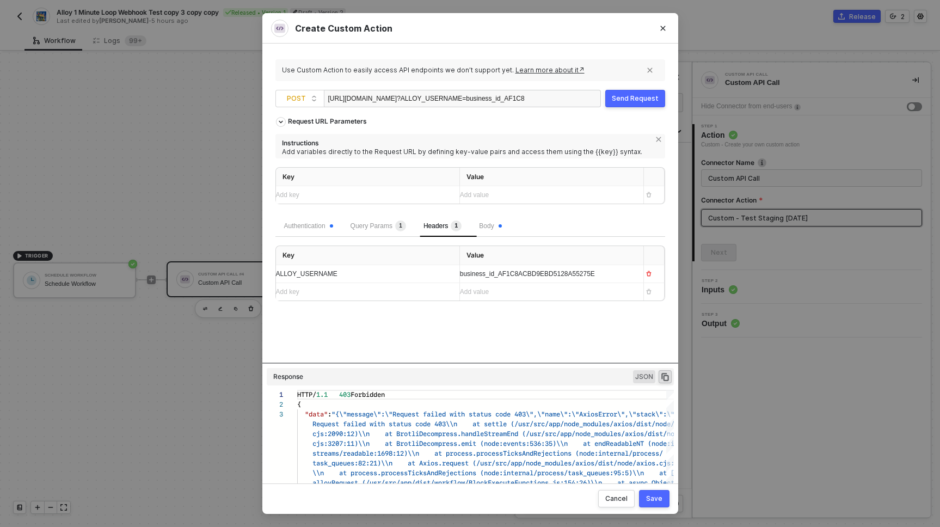
click at [415, 336] on div "Request URL Parameters Instructions Add variables directly to the Request URL b…" at bounding box center [470, 237] width 390 height 251
click at [495, 227] on span "Body" at bounding box center [490, 226] width 22 height 8
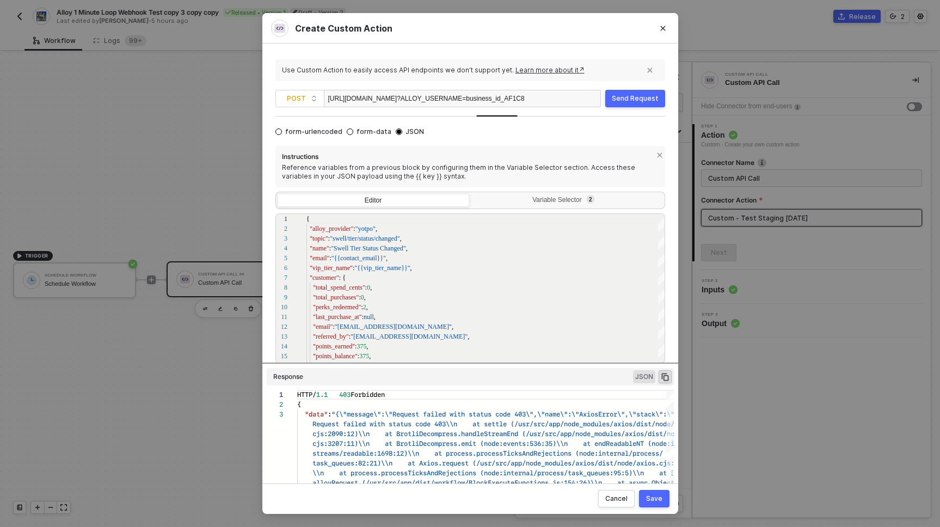
scroll to position [139, 0]
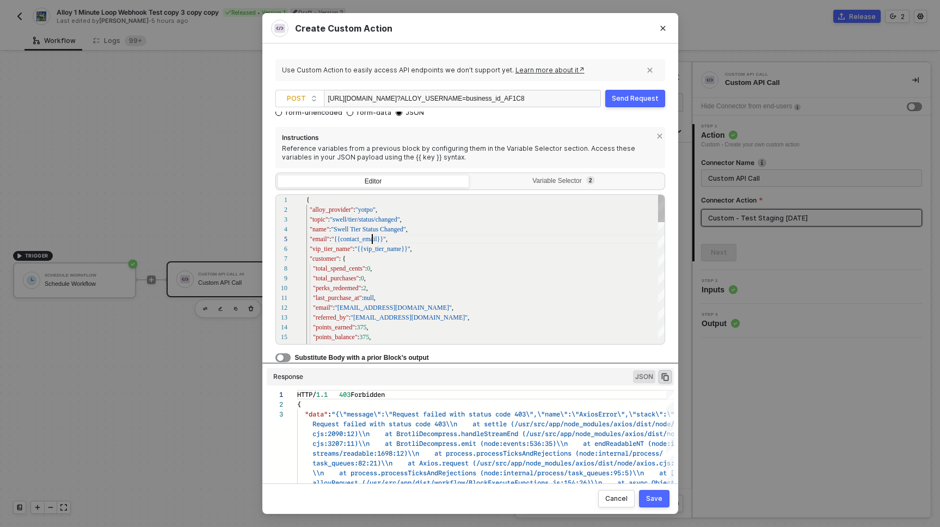
click at [370, 241] on span ""{{contact_email}}"" at bounding box center [358, 239] width 54 height 8
click at [528, 181] on div "Variable Selector 2" at bounding box center [565, 181] width 177 height 9
click at [471, 175] on input "Variable Selector 2" at bounding box center [471, 175] width 0 height 0
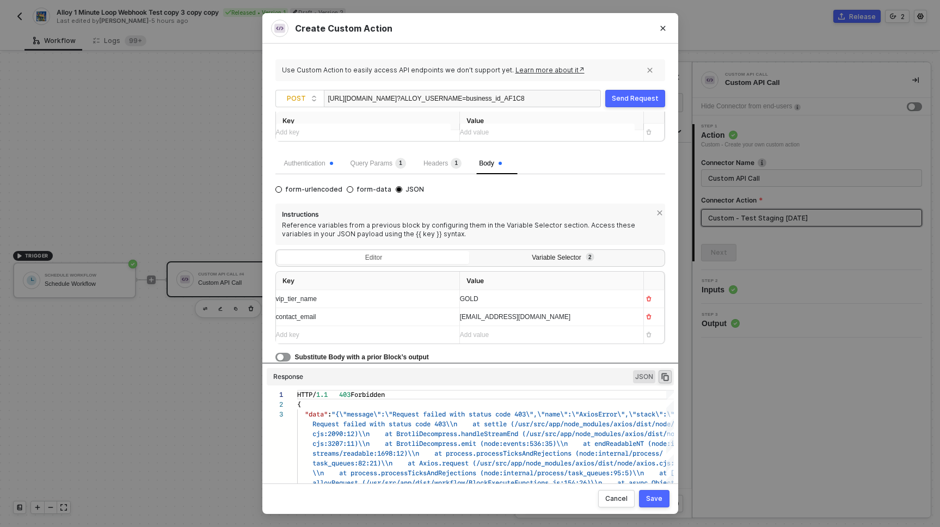
scroll to position [63, 0]
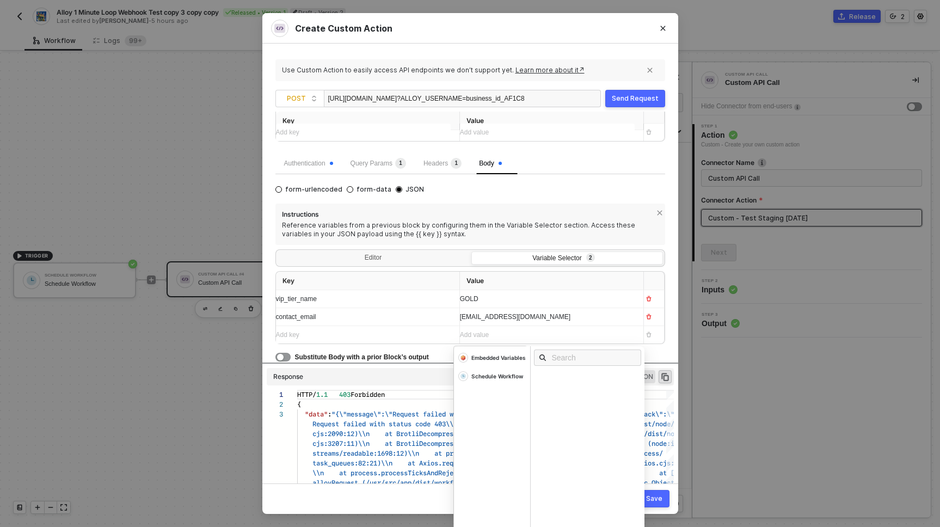
click at [476, 322] on div "buzz@lightyear.com" at bounding box center [547, 316] width 175 height 17
copy span "buzz@lightyear.com"
click at [403, 357] on span "Substitute Body with a prior Block’s output" at bounding box center [362, 357] width 134 height 8
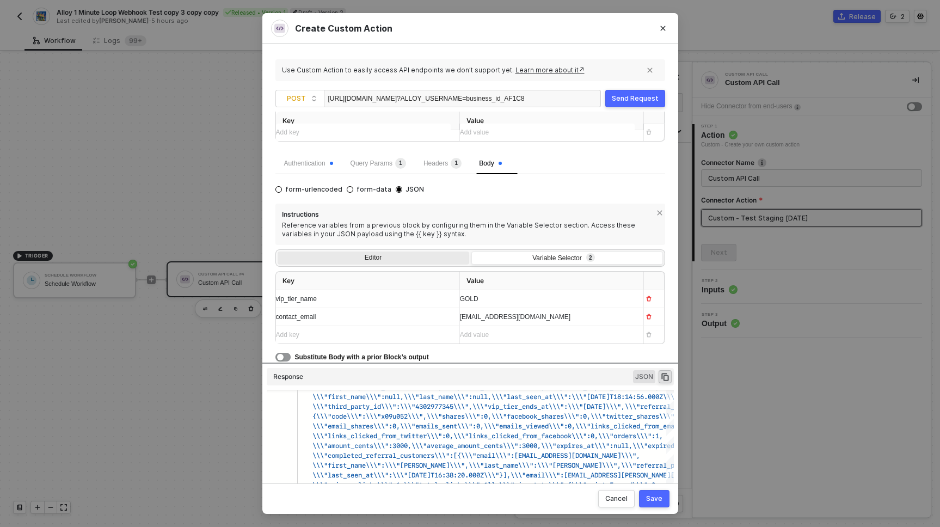
click at [374, 252] on div "Editor" at bounding box center [374, 258] width 192 height 15
click at [278, 251] on input "Editor" at bounding box center [278, 251] width 0 height 0
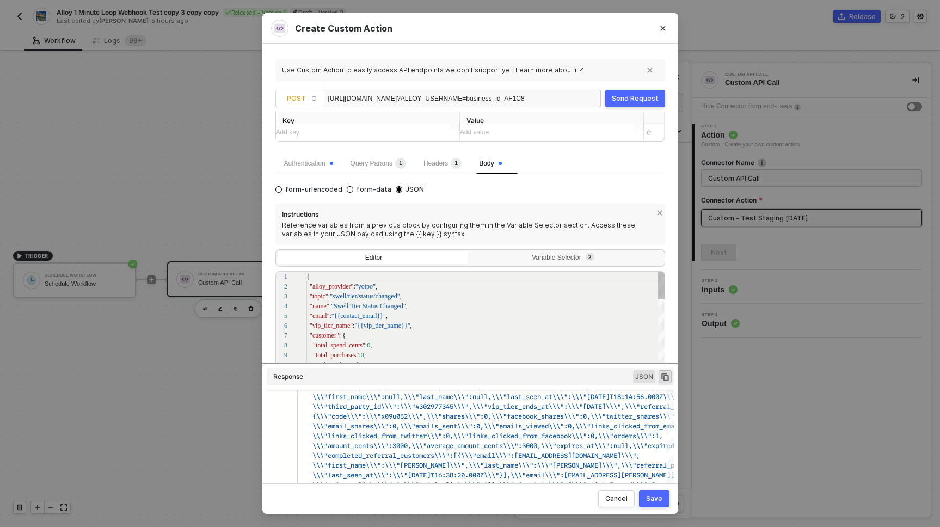
scroll to position [98, 0]
click at [366, 317] on div "1 2 3 4 5 6 7 8 9 10 11 12 13 14 15 16 { "alloy_provider" : "yotpo" , "topic" :…" at bounding box center [470, 346] width 390 height 150
paste textarea "buzz@lightyear.com"
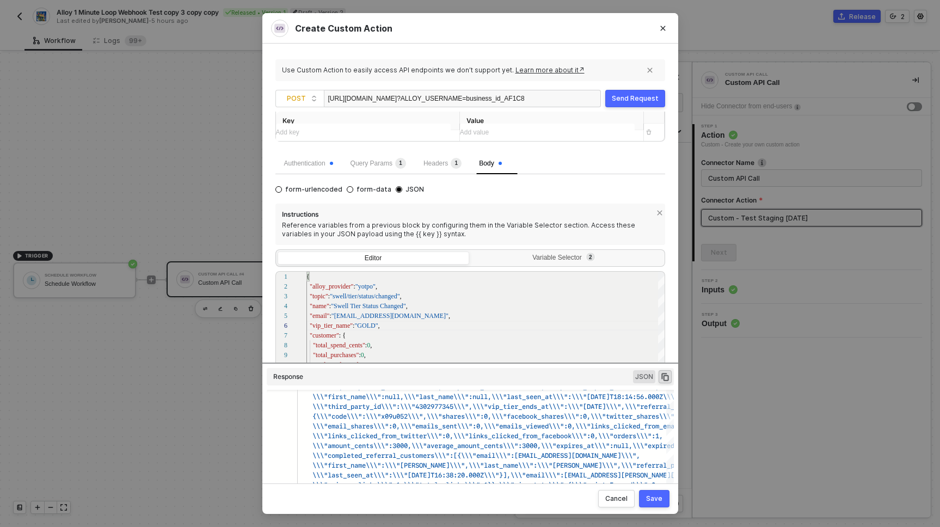
click at [641, 97] on div "Send Request" at bounding box center [635, 98] width 47 height 9
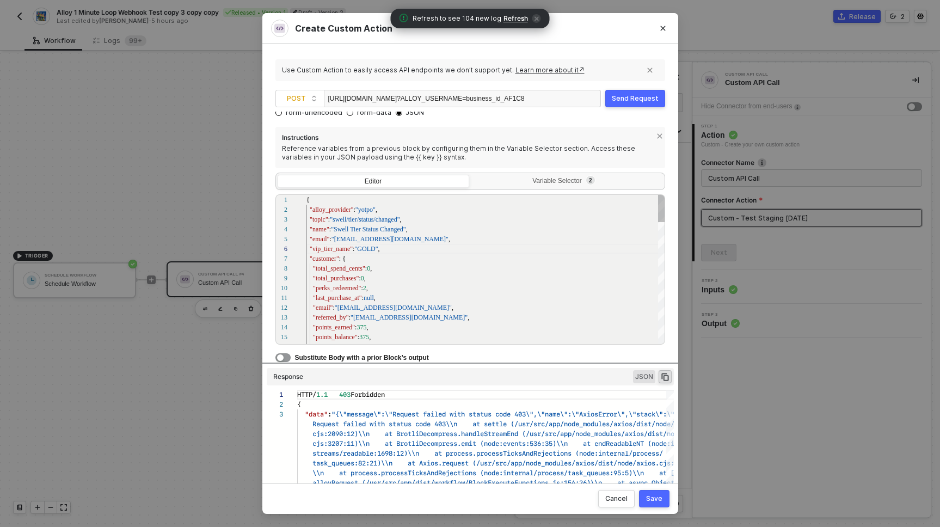
scroll to position [49, 75]
click at [385, 245] on div ""vip_tier_name" : "GOLD" ," at bounding box center [485, 249] width 359 height 10
type textarea "{ "alloy_provider": "yotpo", "topic": "swell/tier/status/changed", "name": "Swe…"
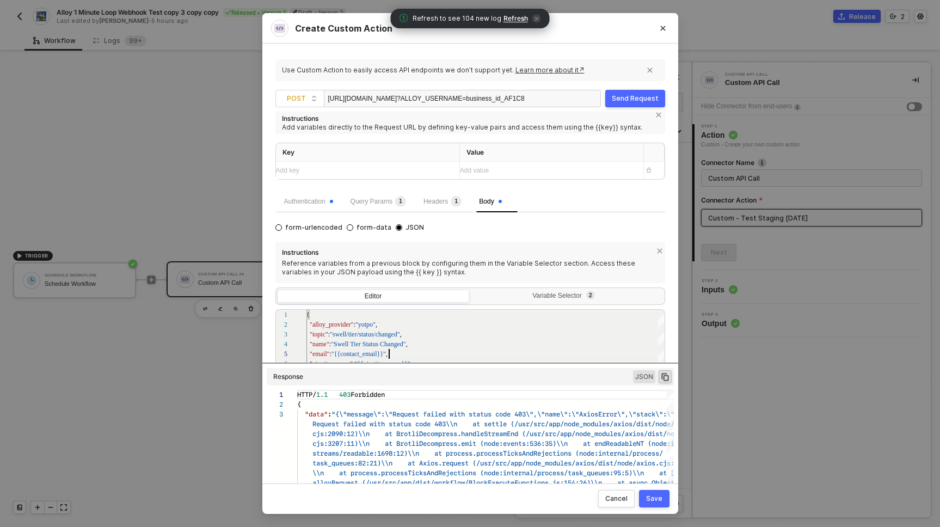
scroll to position [0, 0]
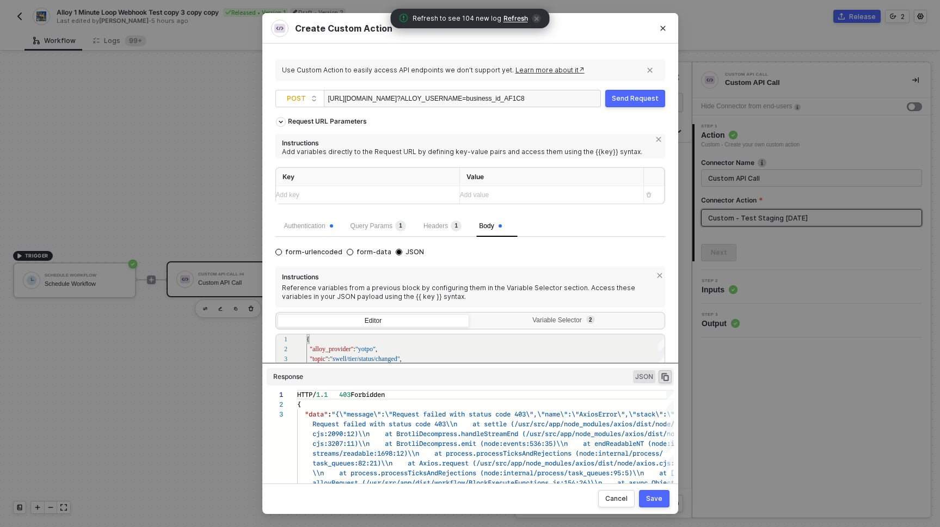
click at [446, 231] on div "Headers 1" at bounding box center [443, 226] width 56 height 22
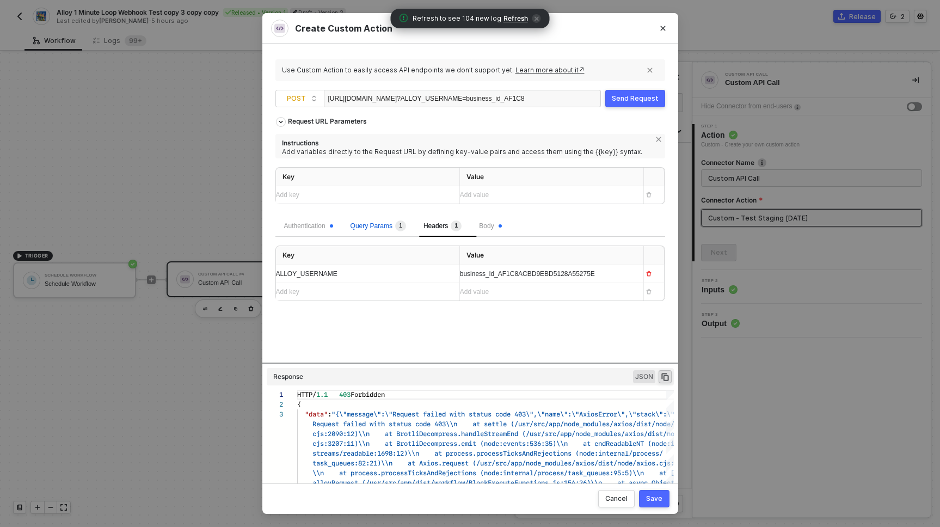
click at [385, 230] on div "Query Params 1" at bounding box center [379, 225] width 56 height 11
click at [314, 226] on div "Authentication" at bounding box center [308, 226] width 49 height 10
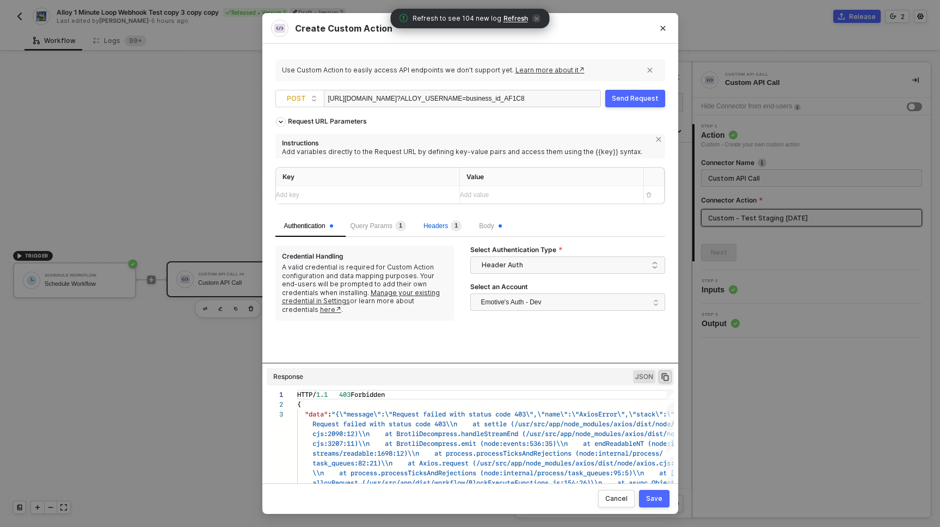
click at [439, 228] on span "Headers 1" at bounding box center [442, 226] width 38 height 8
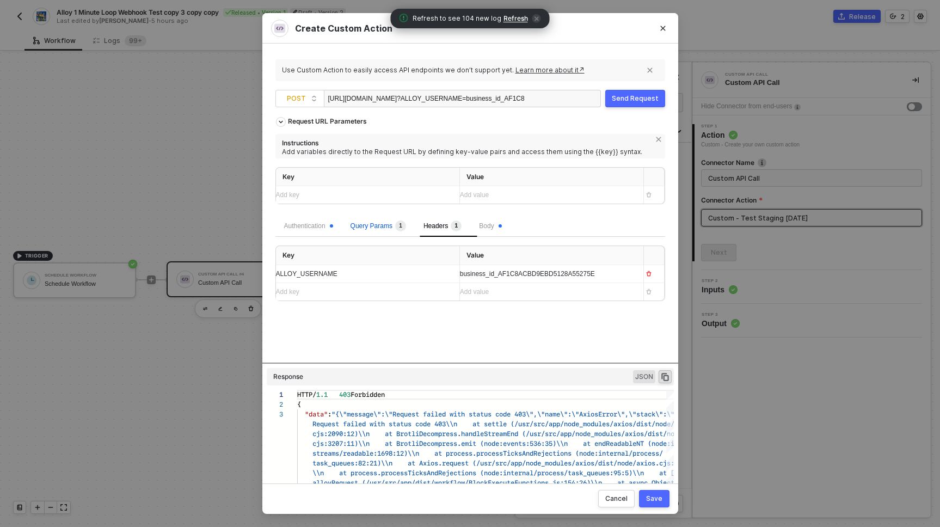
click at [397, 228] on span "1" at bounding box center [399, 225] width 14 height 11
click at [510, 274] on span "business_id_AF1C8ACBD9EBD5128A55275E" at bounding box center [527, 274] width 135 height 8
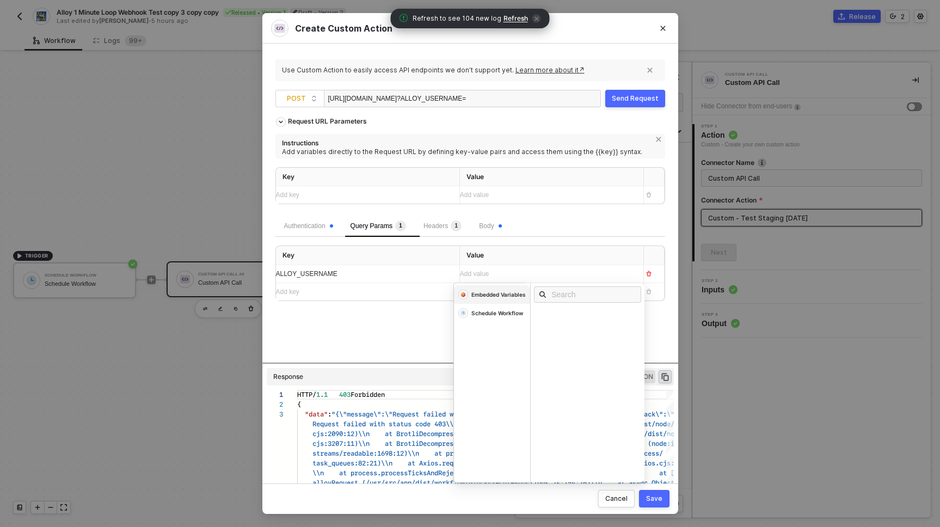
click at [505, 293] on div "Embedded Variables" at bounding box center [498, 295] width 54 height 8
click at [561, 359] on div "Username" at bounding box center [553, 359] width 27 height 8
click at [410, 339] on div "Request URL Parameters Instructions Add variables directly to the Request URL b…" at bounding box center [470, 237] width 390 height 251
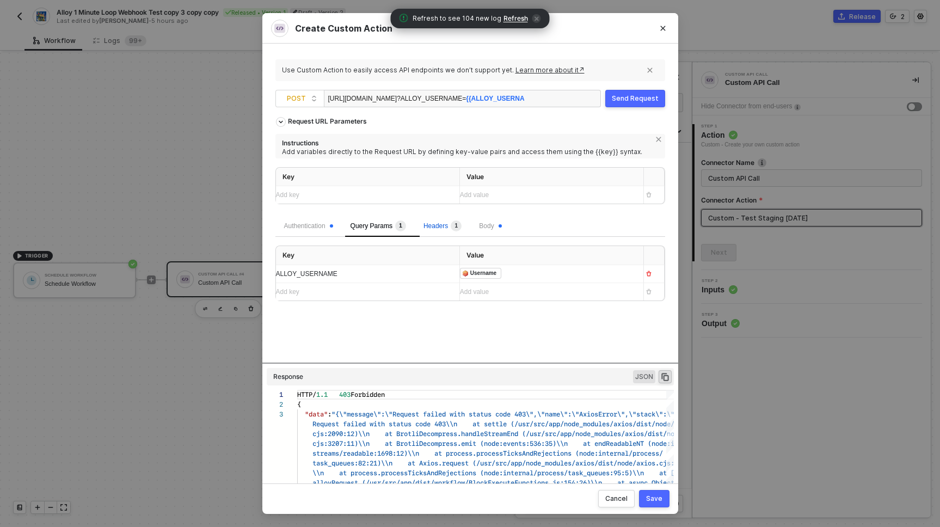
click at [447, 224] on span "Headers 1" at bounding box center [442, 226] width 38 height 8
click at [539, 278] on div "business_id_AF1C8ACBD9EBD5128A55275E" at bounding box center [547, 274] width 175 height 10
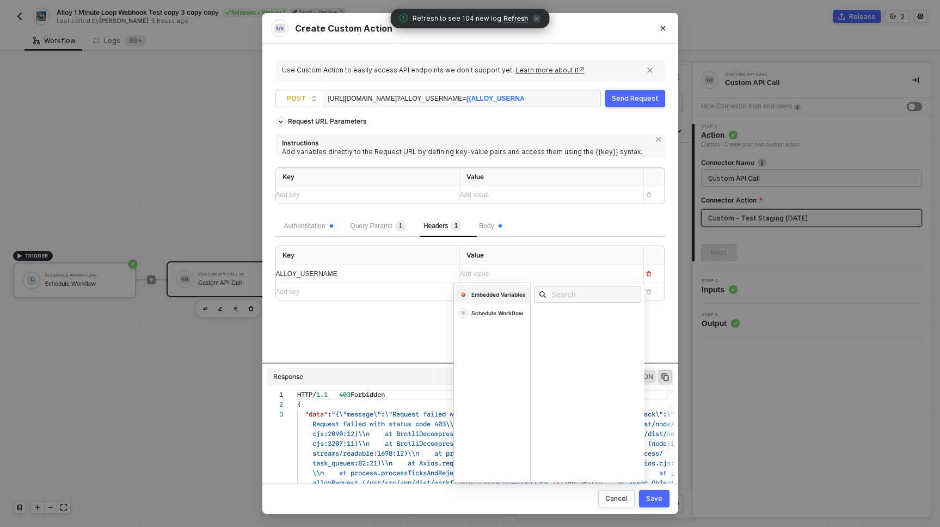
click at [496, 298] on div "Embedded Variables" at bounding box center [498, 295] width 54 height 8
click at [555, 360] on div "Username" at bounding box center [553, 359] width 27 height 8
click at [416, 326] on div "Request URL Parameters Instructions Add variables directly to the Request URL b…" at bounding box center [470, 237] width 390 height 251
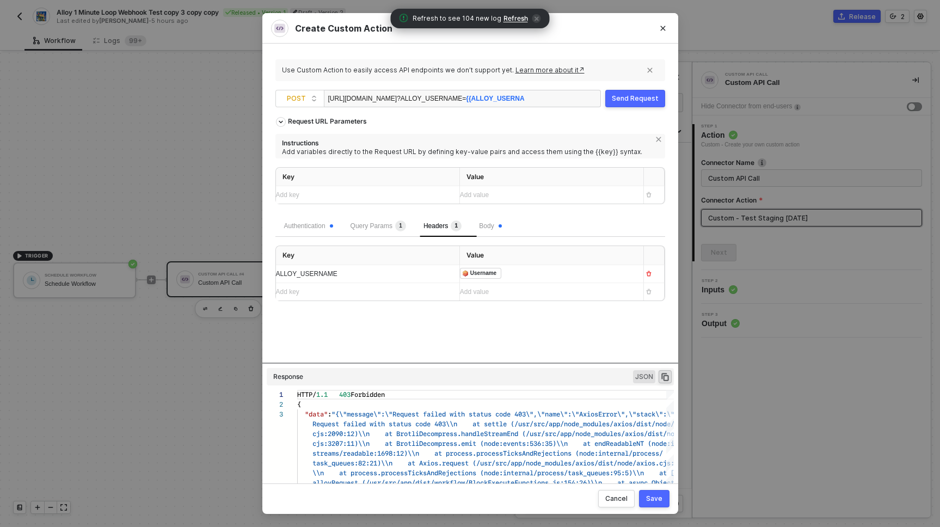
click at [654, 501] on div "Save" at bounding box center [654, 498] width 16 height 9
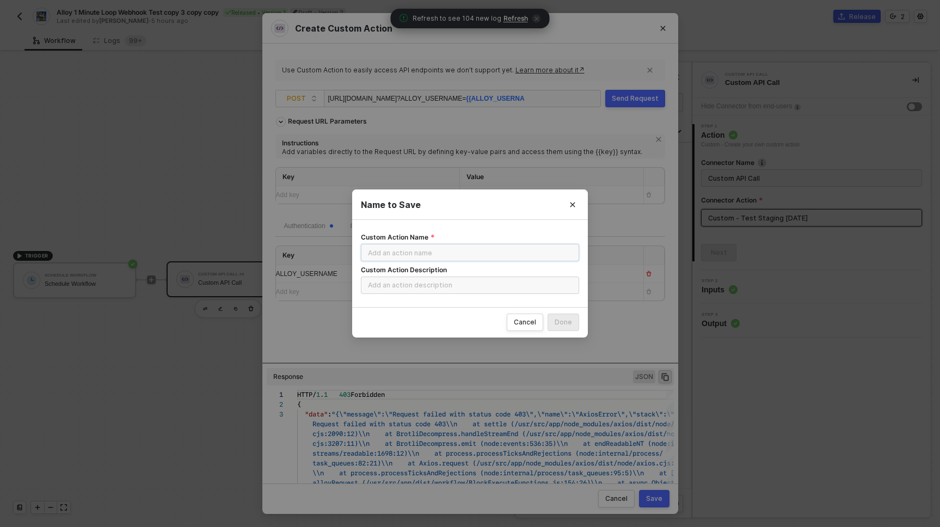
click at [430, 253] on input "Custom Action Name" at bounding box center [470, 252] width 218 height 17
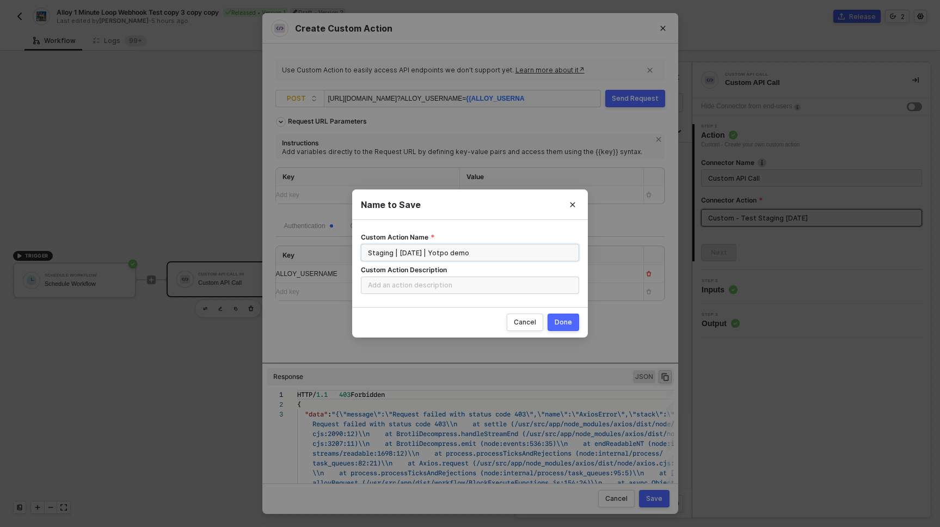
click at [459, 254] on input "Staging | 09.09.25 | Yotpo demo" at bounding box center [470, 252] width 218 height 17
type input "Staging | 09.09.25 | Yotpo mock"
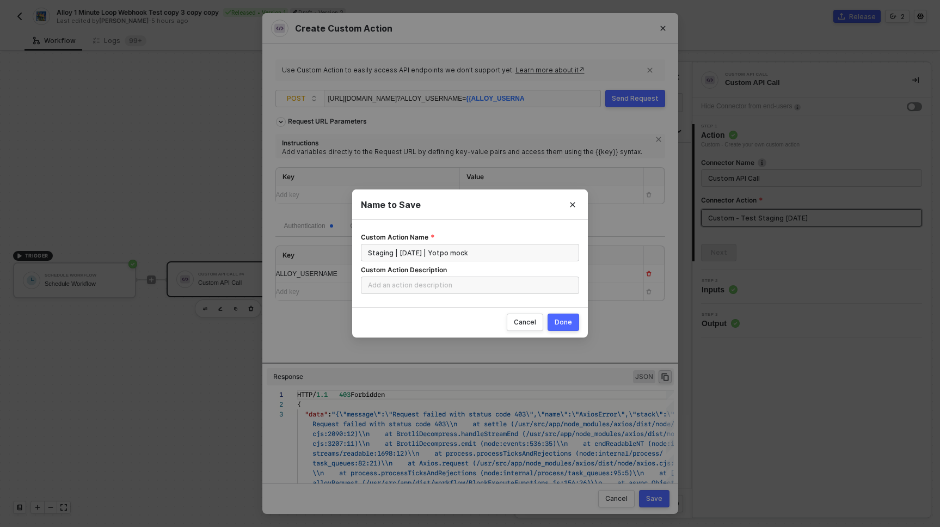
click at [564, 323] on div "Done" at bounding box center [563, 322] width 17 height 9
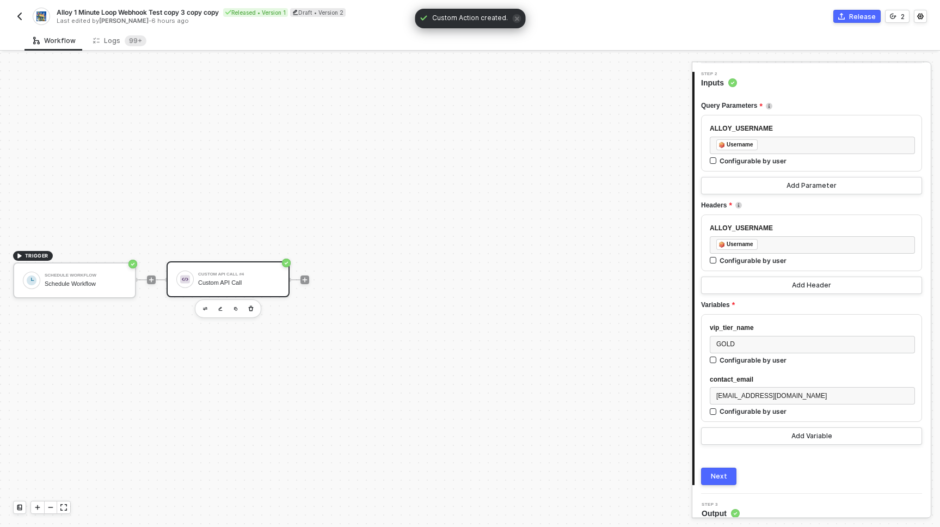
scroll to position [96, 0]
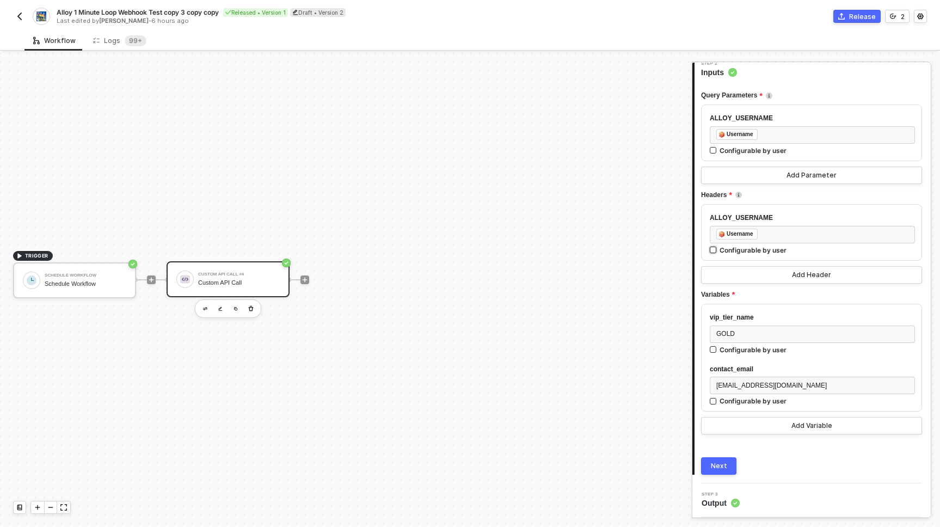
click at [751, 251] on div "Configurable by user" at bounding box center [753, 249] width 67 height 9
click at [717, 251] on input "Configurable by user" at bounding box center [714, 251] width 8 height 8
checkbox input "true"
click at [759, 148] on div "Configurable by user" at bounding box center [753, 149] width 67 height 9
click at [717, 148] on input "Configurable by user" at bounding box center [714, 150] width 8 height 8
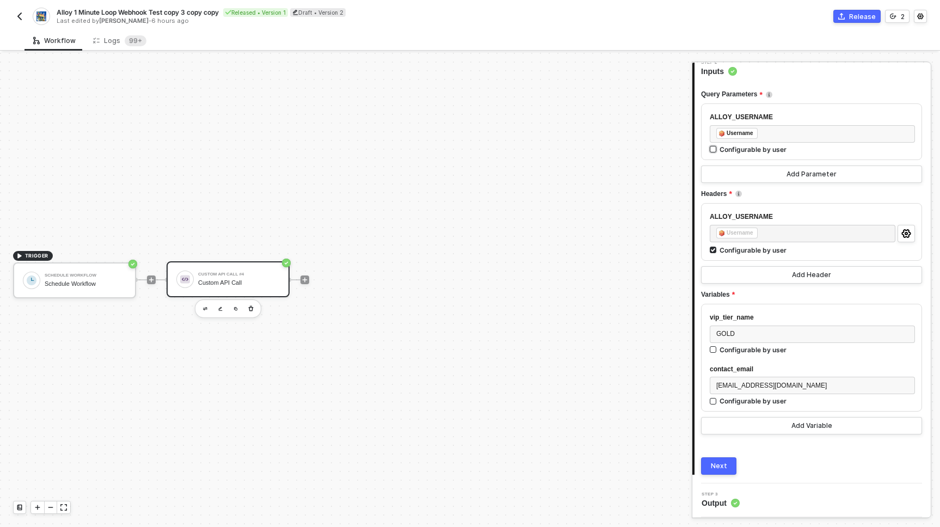
checkbox input "true"
click at [733, 351] on div "Configurable by user" at bounding box center [753, 349] width 67 height 9
click at [717, 351] on input "Configurable by user" at bounding box center [714, 350] width 8 height 8
checkbox input "true"
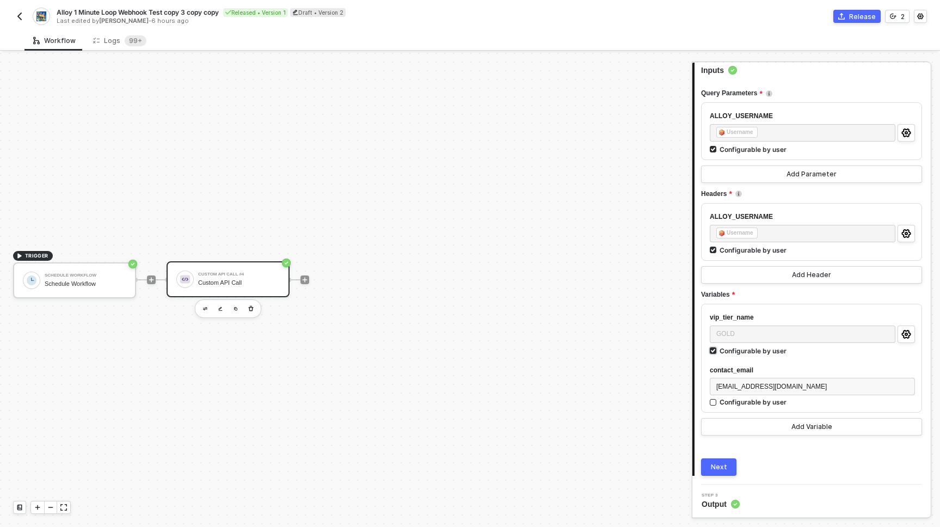
scroll to position [100, 0]
click at [736, 403] on div "Configurable by user" at bounding box center [753, 400] width 67 height 9
click at [717, 403] on input "Configurable by user" at bounding box center [714, 402] width 8 height 8
checkbox input "true"
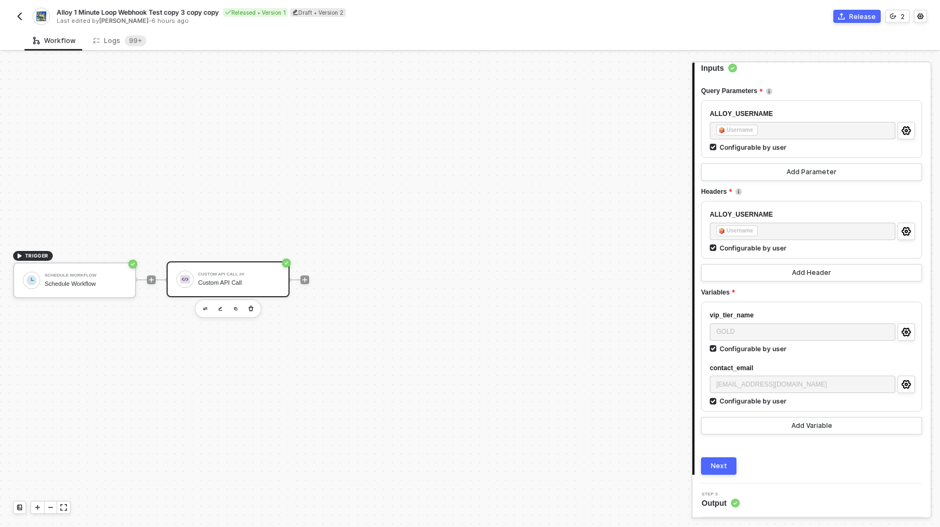
click at [717, 466] on div "Next" at bounding box center [719, 466] width 16 height 9
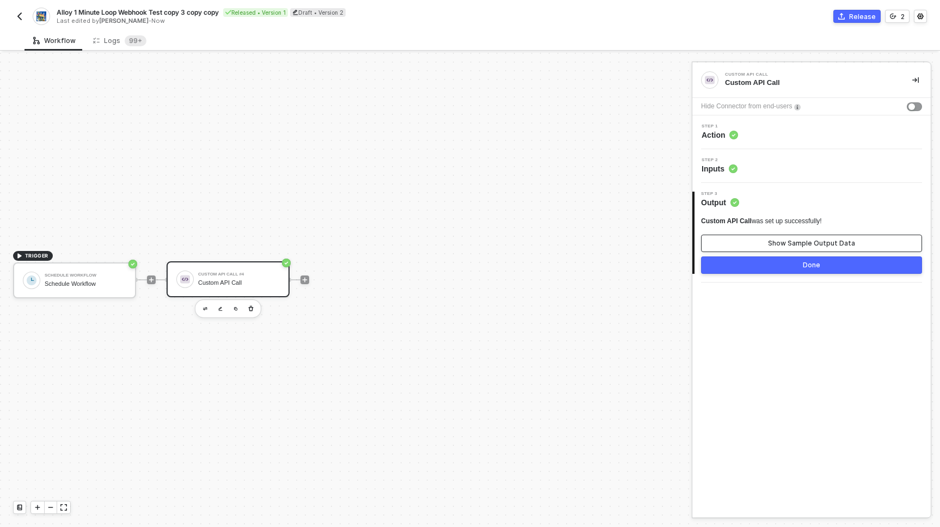
click at [824, 243] on div "Show Sample Output Data" at bounding box center [811, 243] width 87 height 9
type textarea "{ "data": "{\"message\":\"Request failed with status code 403\",\"name\":\"Axio…"
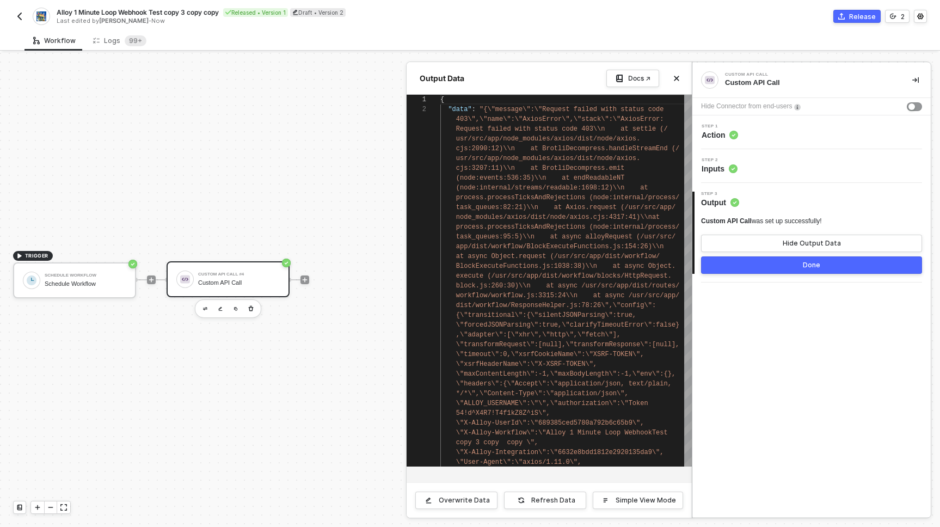
click at [820, 263] on button "Done" at bounding box center [811, 264] width 221 height 17
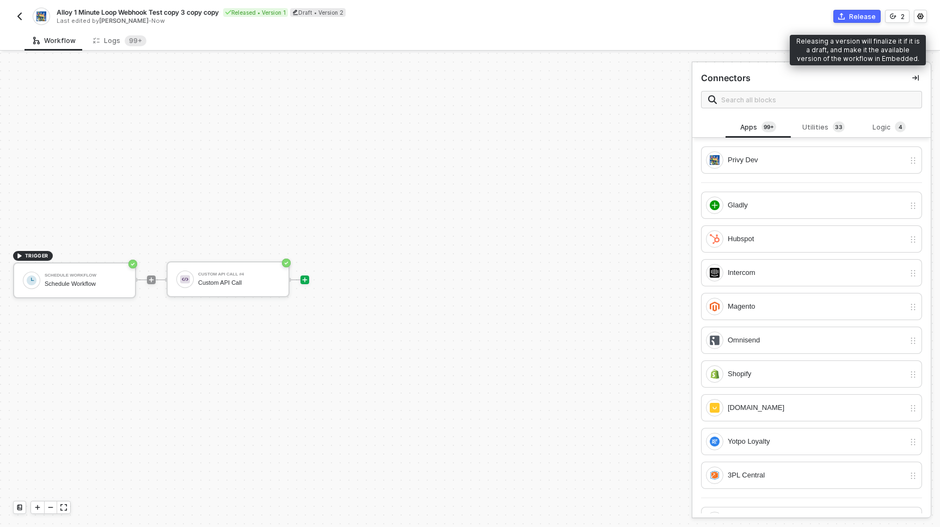
click at [863, 17] on div "Release" at bounding box center [862, 16] width 27 height 9
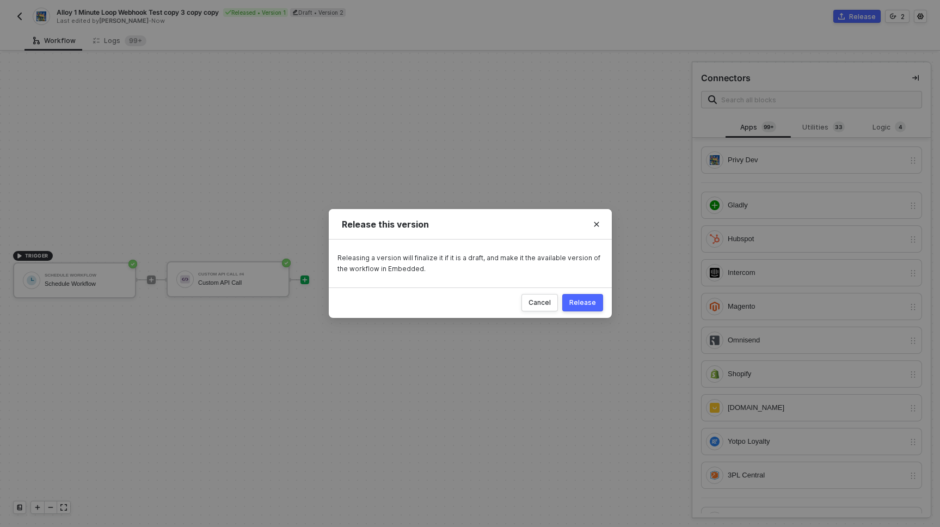
click at [582, 304] on div "Release" at bounding box center [582, 302] width 27 height 9
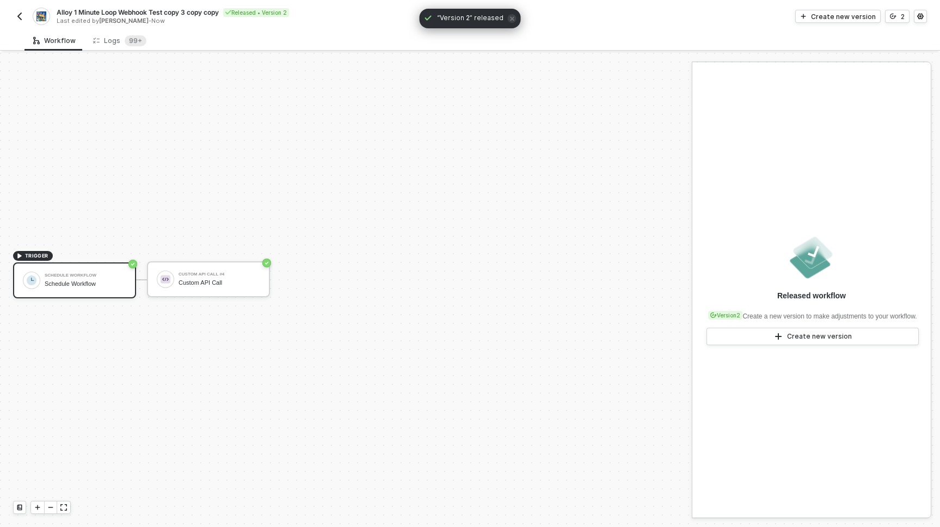
click at [20, 15] on img "button" at bounding box center [19, 16] width 9 height 9
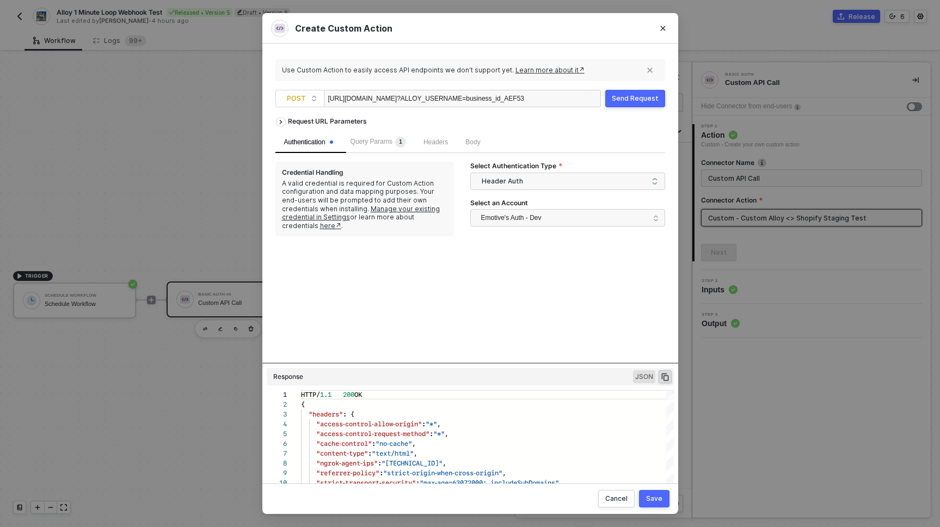
scroll to position [98, 0]
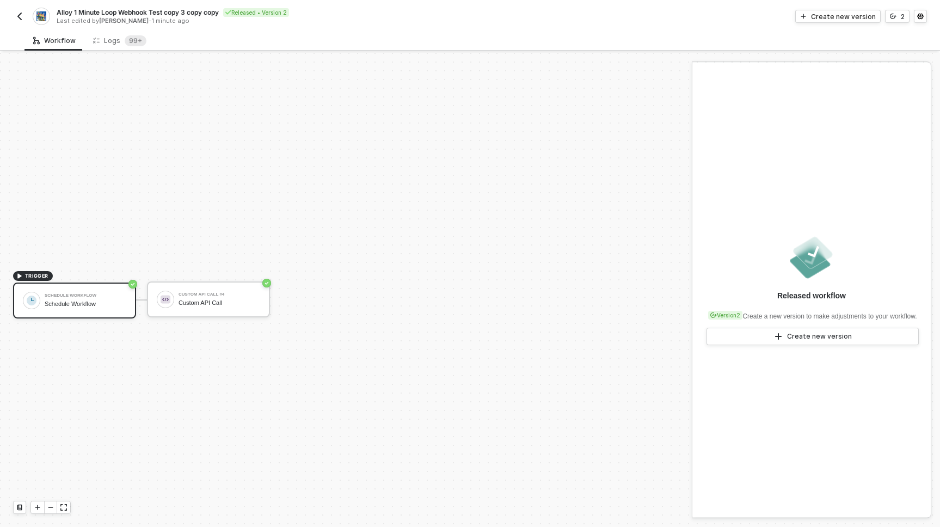
scroll to position [20, 0]
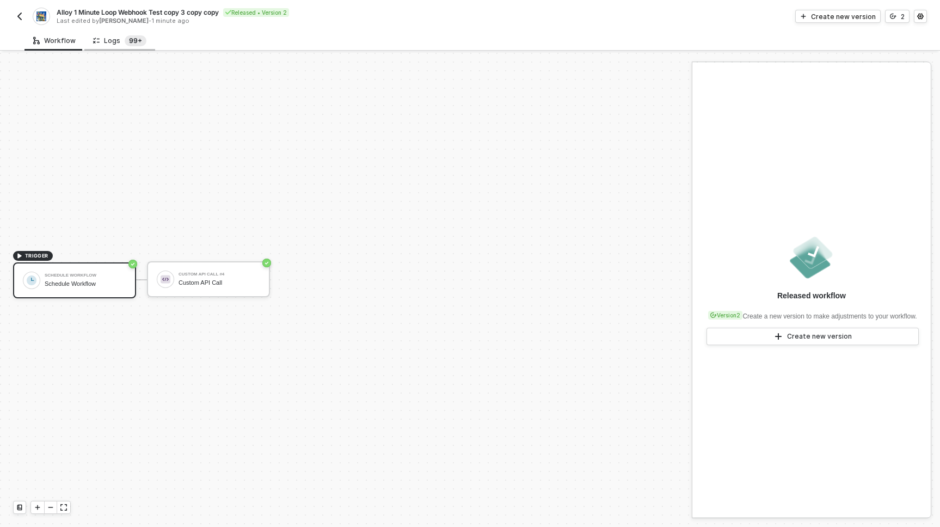
click at [125, 36] on sup "99+" at bounding box center [136, 40] width 22 height 11
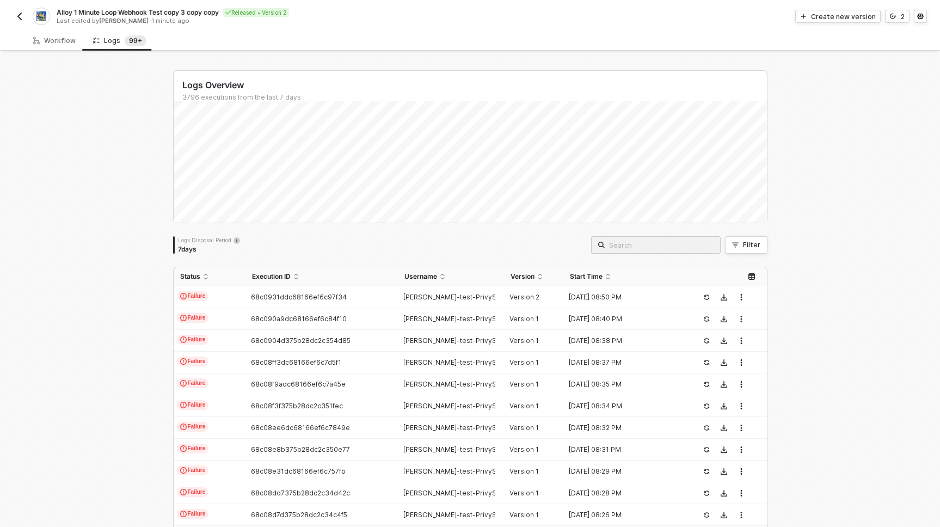
click at [114, 206] on div "Logs Overview 3796 executions from the last 7 days Logs Disposal Period 7 days …" at bounding box center [470, 411] width 940 height 717
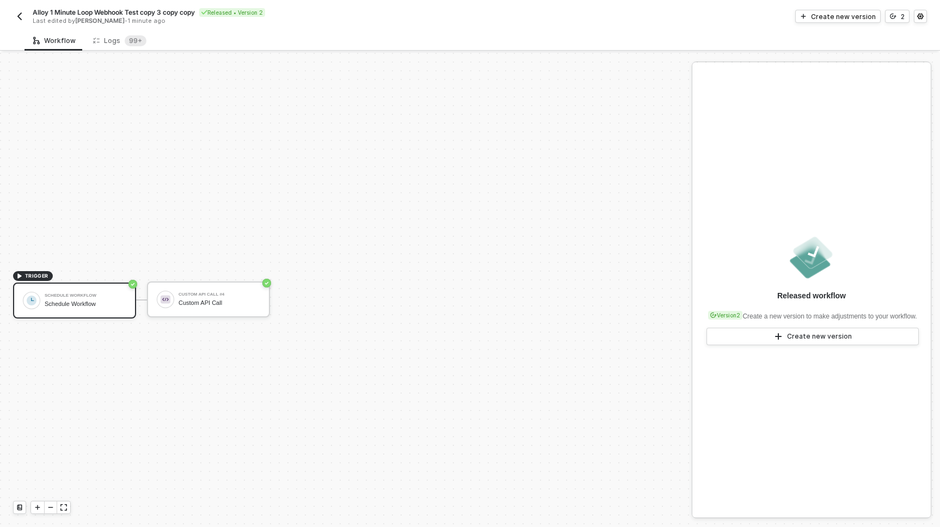
scroll to position [20, 0]
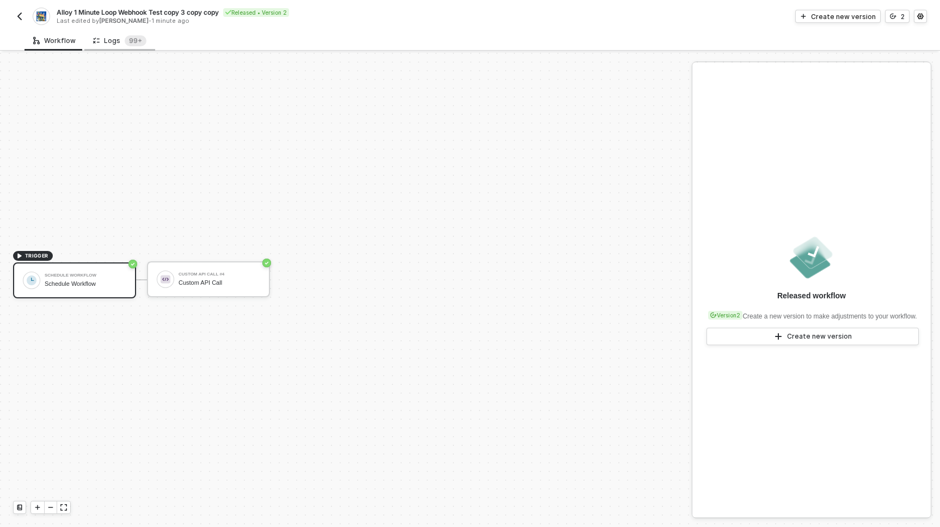
click at [119, 39] on div "Logs 99+" at bounding box center [119, 40] width 53 height 11
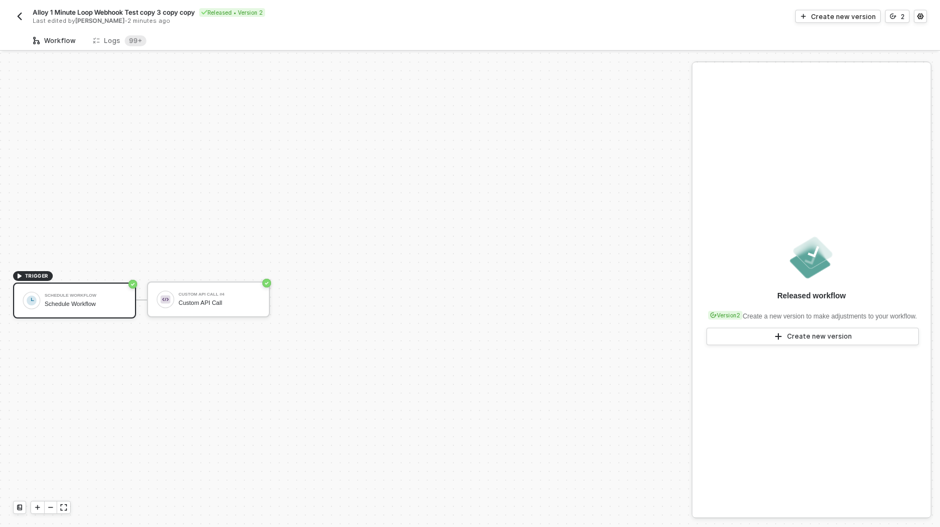
scroll to position [20, 0]
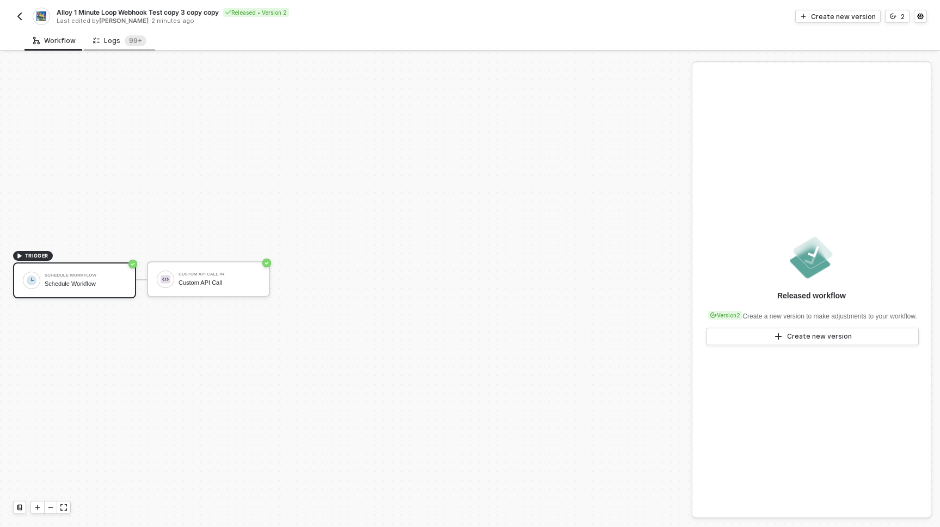
click at [120, 45] on div "Logs 99+" at bounding box center [119, 40] width 53 height 11
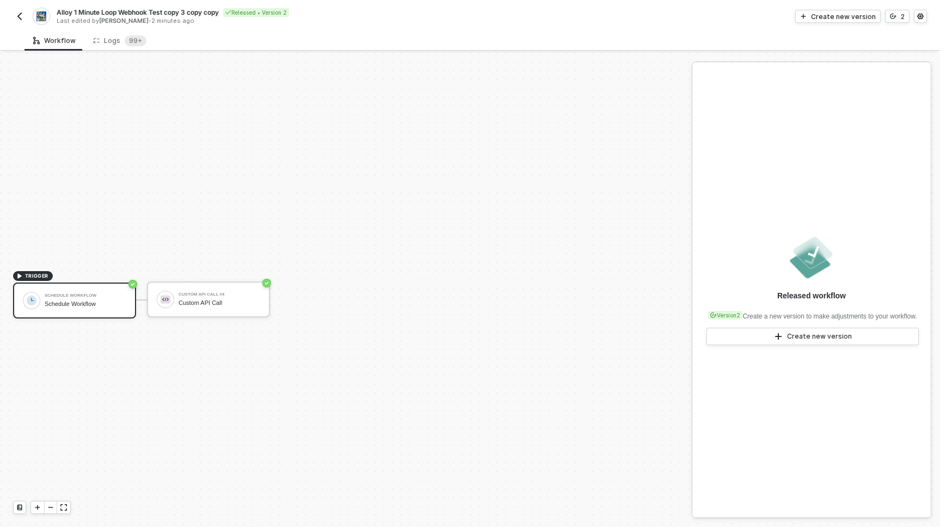
scroll to position [20, 0]
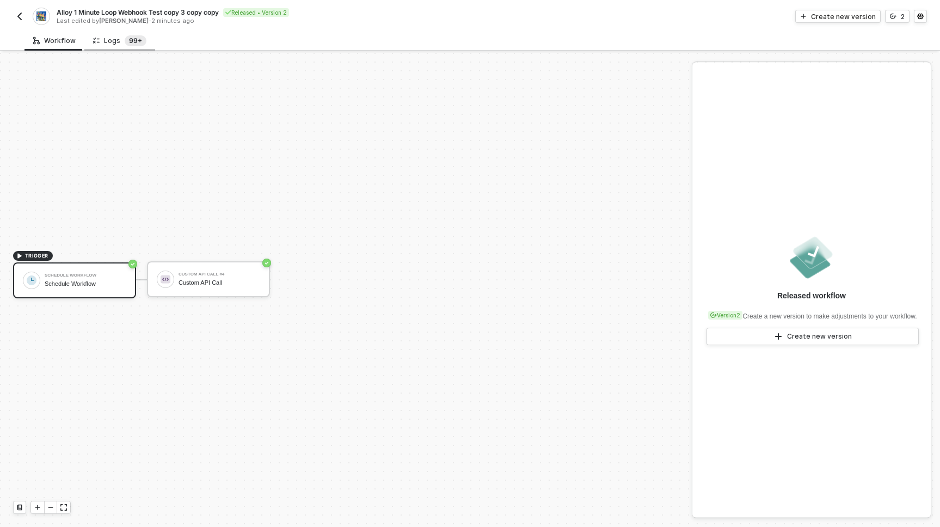
click at [125, 42] on sup "99+" at bounding box center [136, 40] width 22 height 11
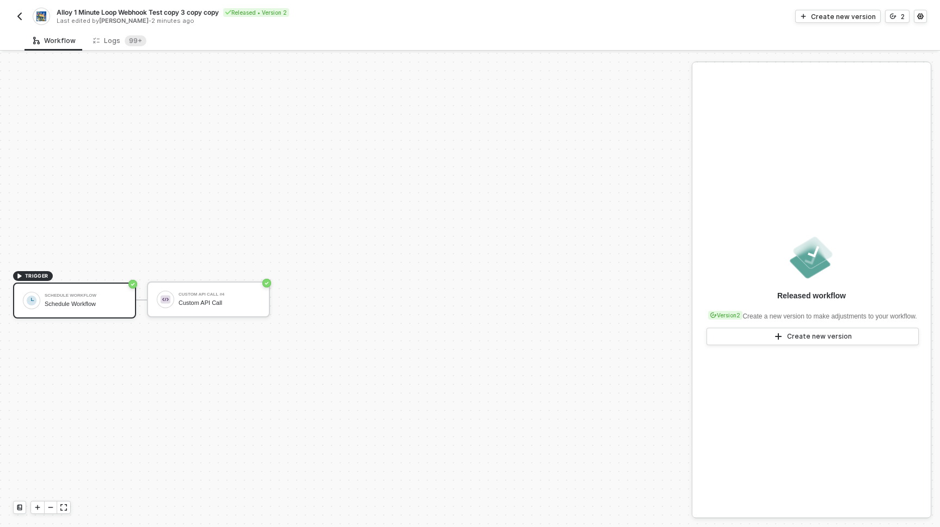
scroll to position [20, 0]
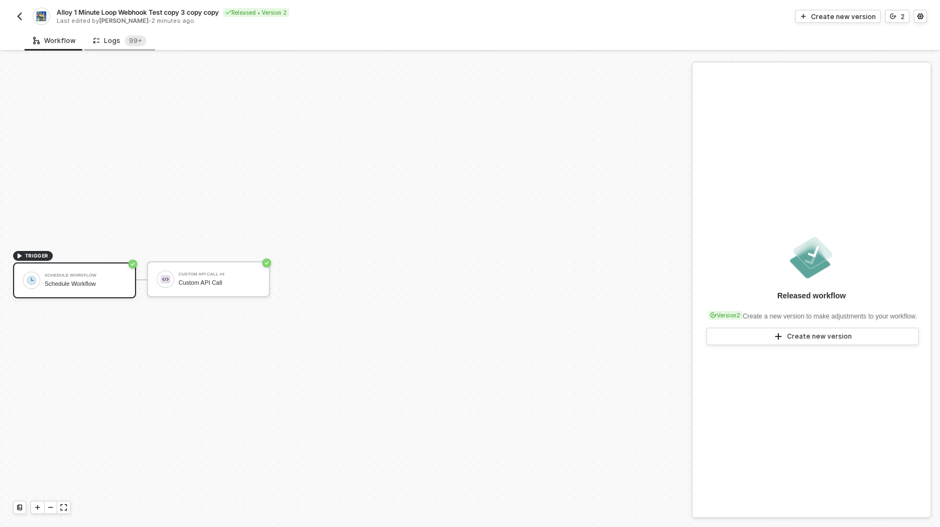
click at [115, 36] on div "Logs 99+" at bounding box center [119, 40] width 53 height 11
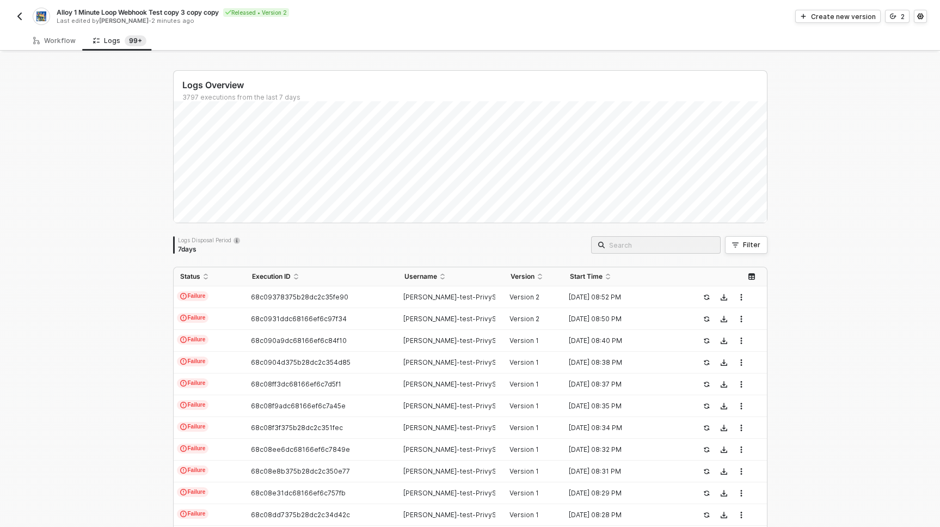
click at [136, 267] on div "Logs Overview 3797 executions from the last 7 days Logs Disposal Period 7 days …" at bounding box center [470, 411] width 940 height 717
click at [300, 288] on td "68c09378375b28dc2c35fe90" at bounding box center [321, 297] width 152 height 22
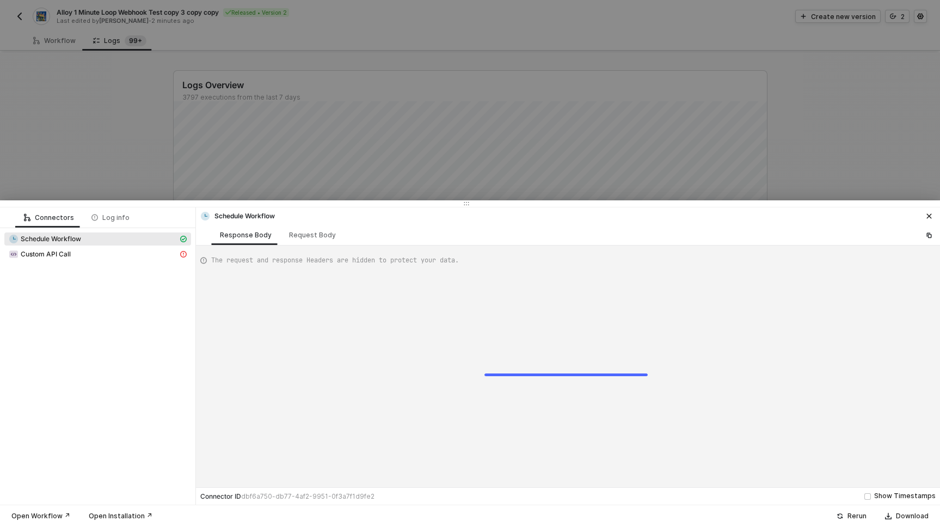
scroll to position [49, 0]
click at [303, 237] on div "Request Body" at bounding box center [312, 235] width 47 height 9
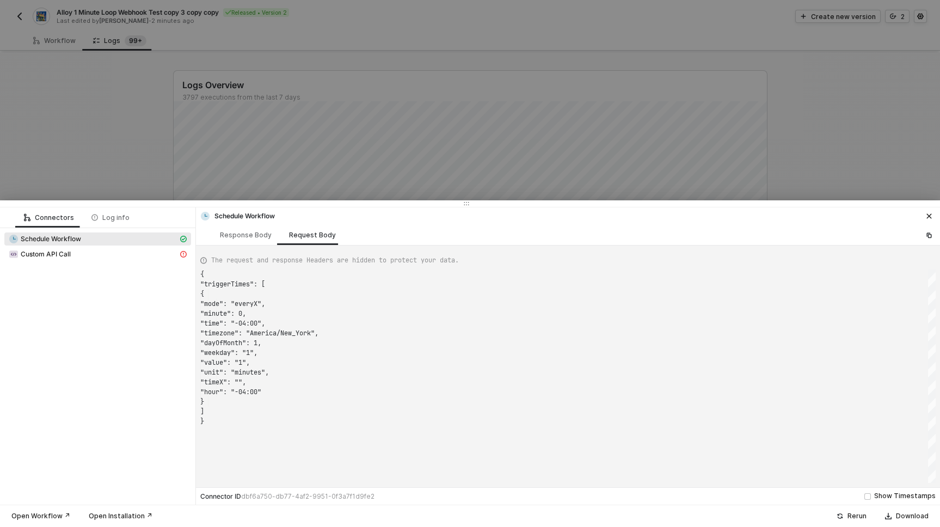
scroll to position [98, 0]
click at [109, 254] on div "Custom API Call" at bounding box center [93, 254] width 169 height 10
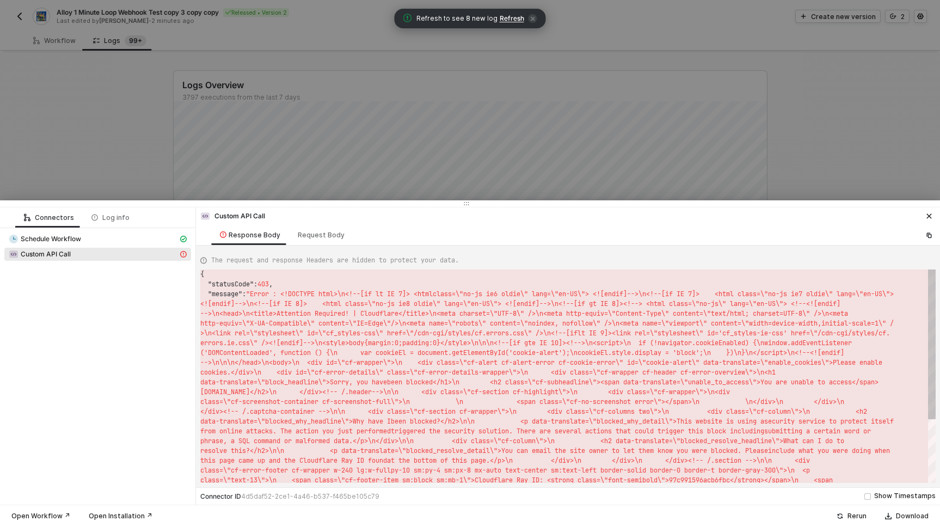
click at [297, 321] on span "http-equiv=\"X-UA-Compatible\" content=\"IE=Edge\"" at bounding box center [295, 323] width 191 height 9
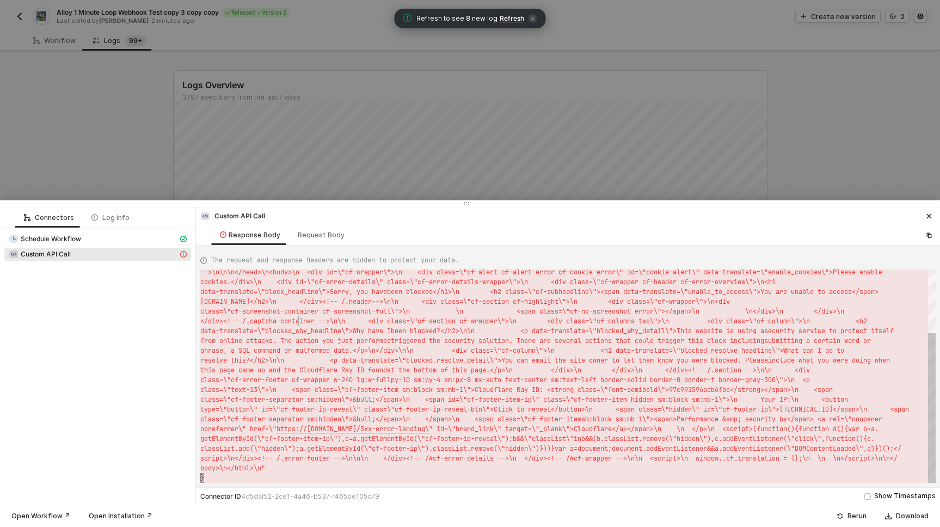
click at [297, 321] on span "</div><!-- /.captcha-container -->\n\n <div c" at bounding box center [295, 321] width 191 height 9
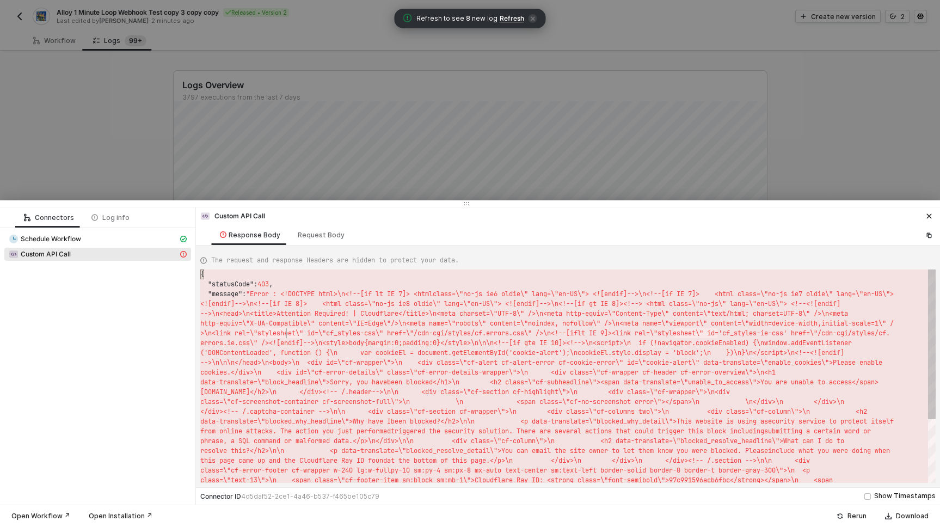
scroll to position [20, 55]
type textarea "ge\" />\n<meta name=\"robots\" content=\"noindex, nofollow\" />\n<meta name=\"v…"
click at [222, 354] on span "('DOMContentLoaded', function () {\n var cook" at bounding box center [295, 352] width 191 height 9
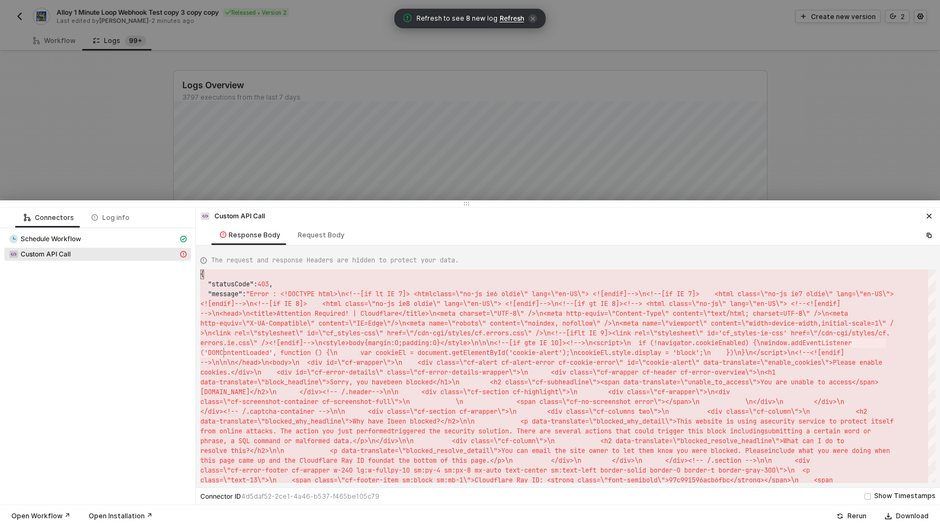
click at [118, 377] on div "Connectors Log info Schedule Workflow Custom API Call" at bounding box center [98, 355] width 196 height 297
click at [512, 18] on span "Refresh" at bounding box center [512, 18] width 24 height 9
click at [849, 158] on div at bounding box center [470, 263] width 940 height 527
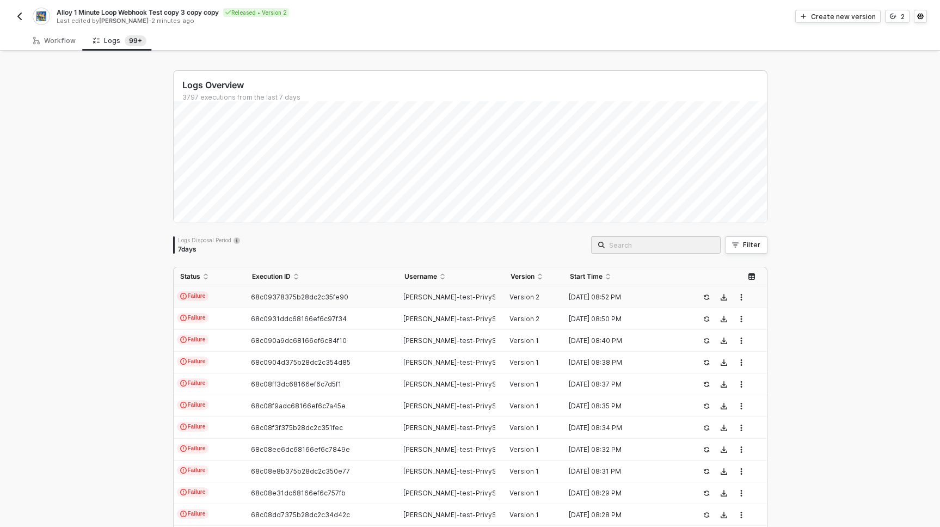
click at [825, 297] on div "Logs Overview 3797 executions from the last 7 days Logs Disposal Period 7 days …" at bounding box center [470, 411] width 940 height 717
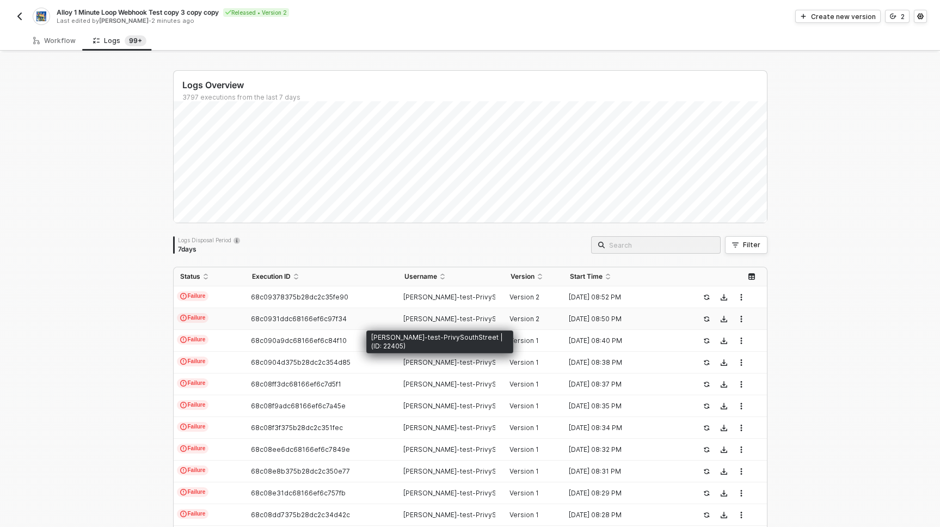
click at [398, 315] on div "[PERSON_NAME]-test-PrivySo..." at bounding box center [446, 319] width 97 height 9
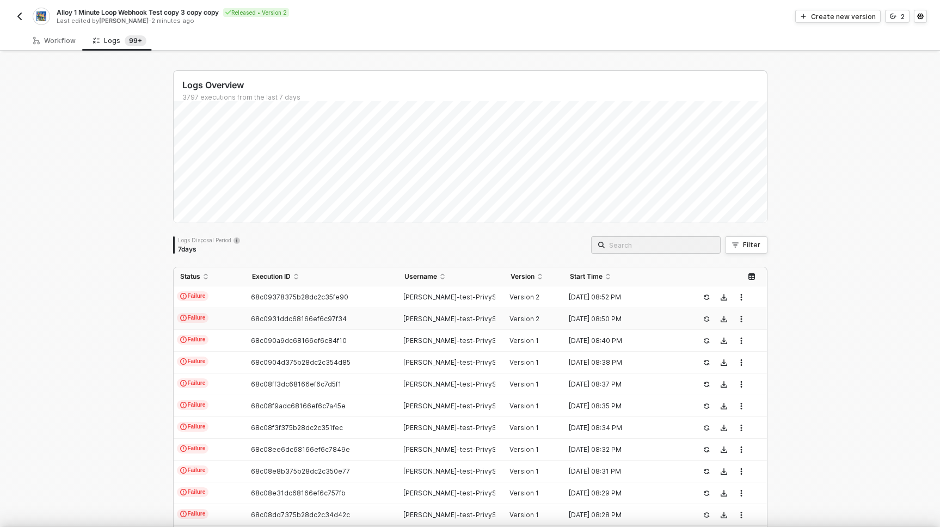
type textarea "{ "json": { "triggerDateTime": "Tue, Sep 9, 2025 8:50 PM" }, "id": "triggerData…"
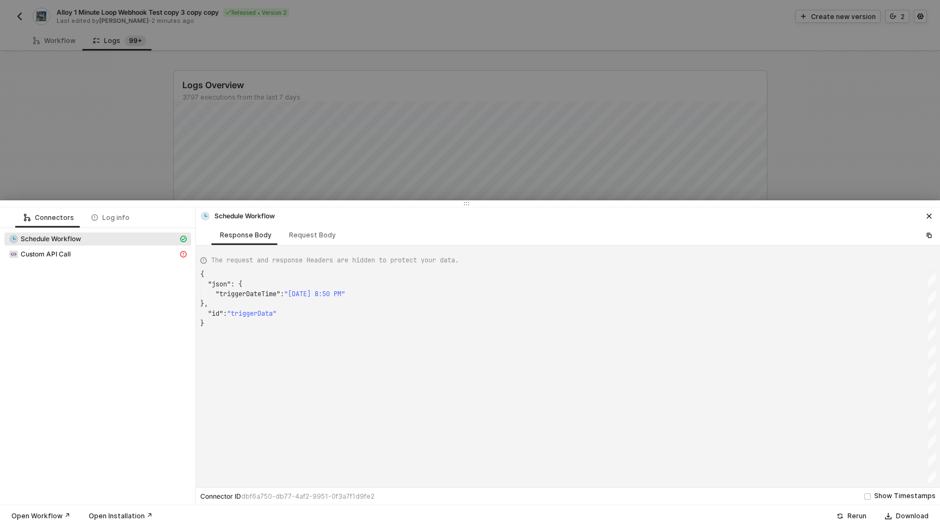
scroll to position [49, 0]
click at [869, 130] on div at bounding box center [470, 263] width 940 height 527
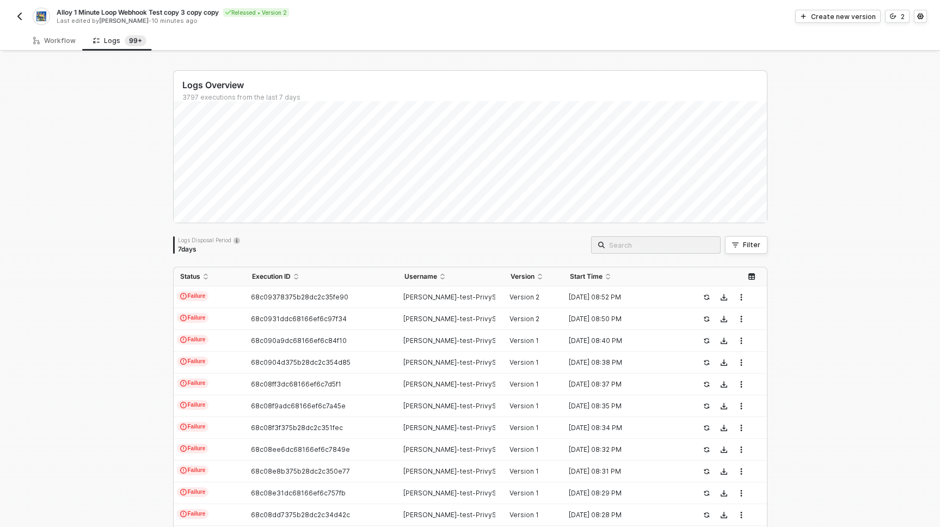
click at [827, 223] on div "Logs Overview 3797 executions from the last 7 days Sun 7 Success 933 Failure 0 …" at bounding box center [470, 411] width 940 height 717
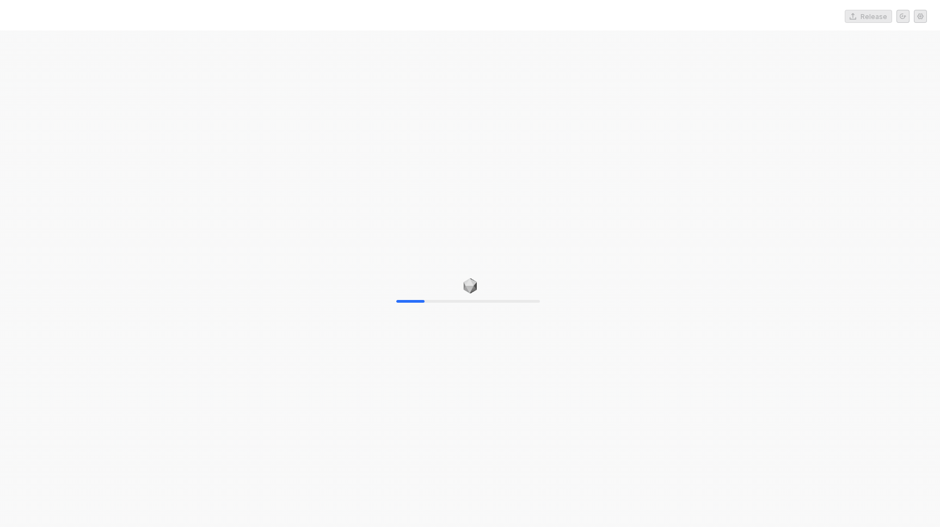
click at [844, 223] on div "20%" at bounding box center [470, 293] width 940 height 527
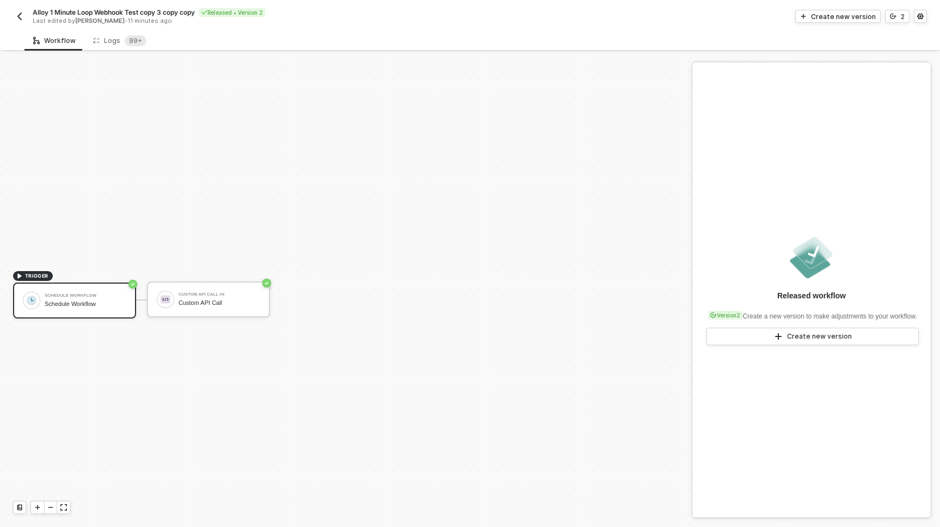
scroll to position [20, 0]
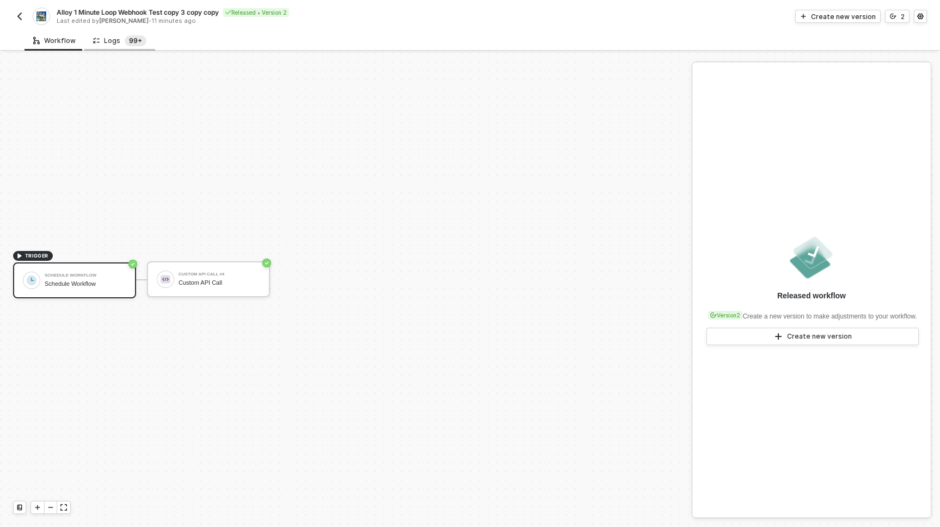
click at [125, 35] on sup "99+" at bounding box center [136, 40] width 22 height 11
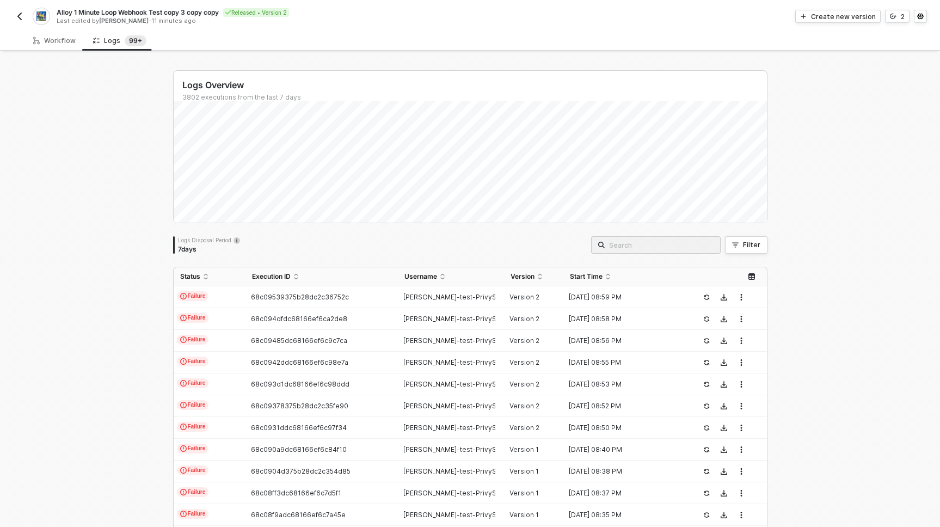
click at [115, 258] on div "Logs Overview 3802 executions from the last 7 days Logs Disposal Period 7 days …" at bounding box center [470, 411] width 940 height 717
